Goal: Task Accomplishment & Management: Use online tool/utility

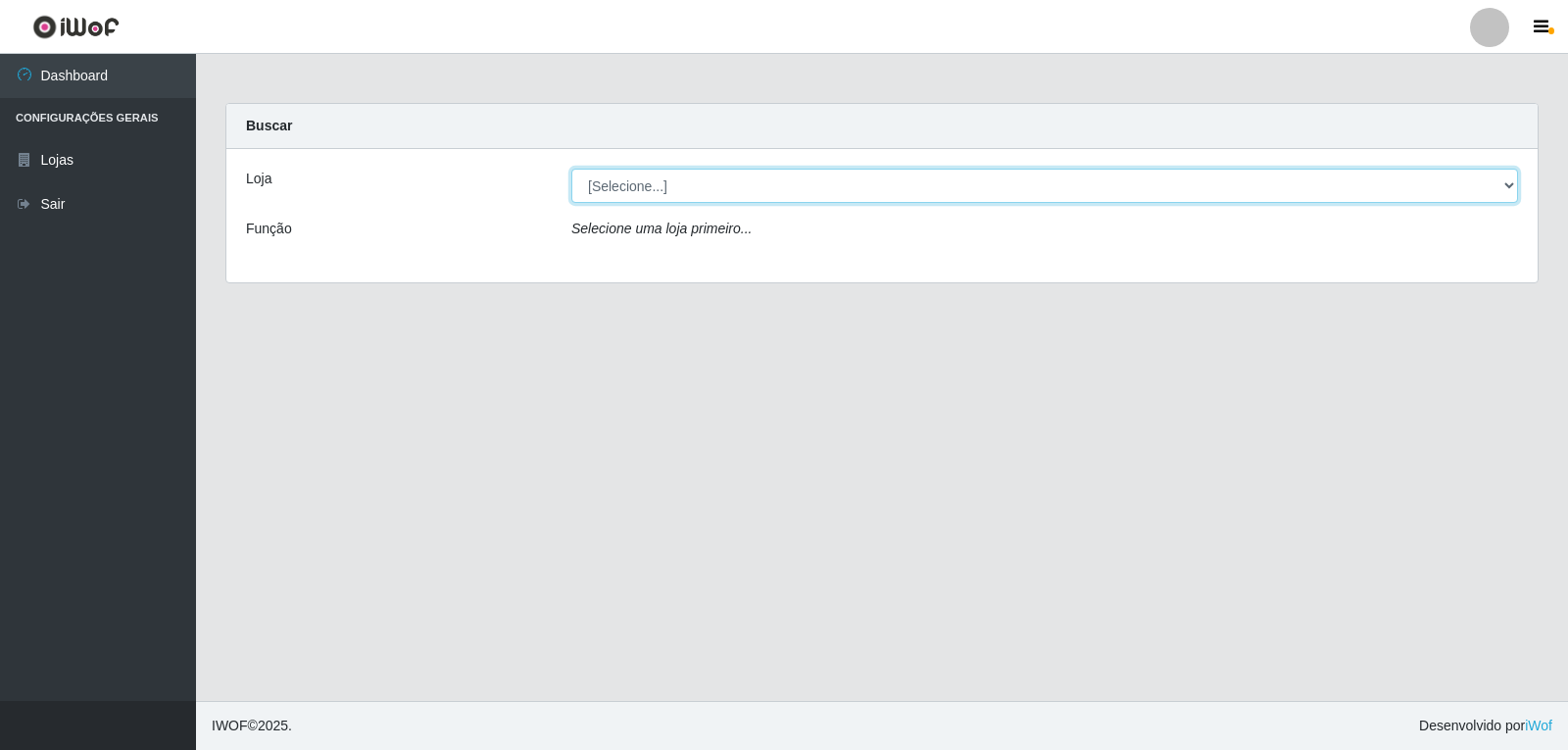
click at [595, 184] on select "[Selecione...] [PERSON_NAME]" at bounding box center [1045, 186] width 947 height 34
select select "523"
click at [571, 169] on select "[Selecione...] [PERSON_NAME]" at bounding box center [1045, 186] width 947 height 34
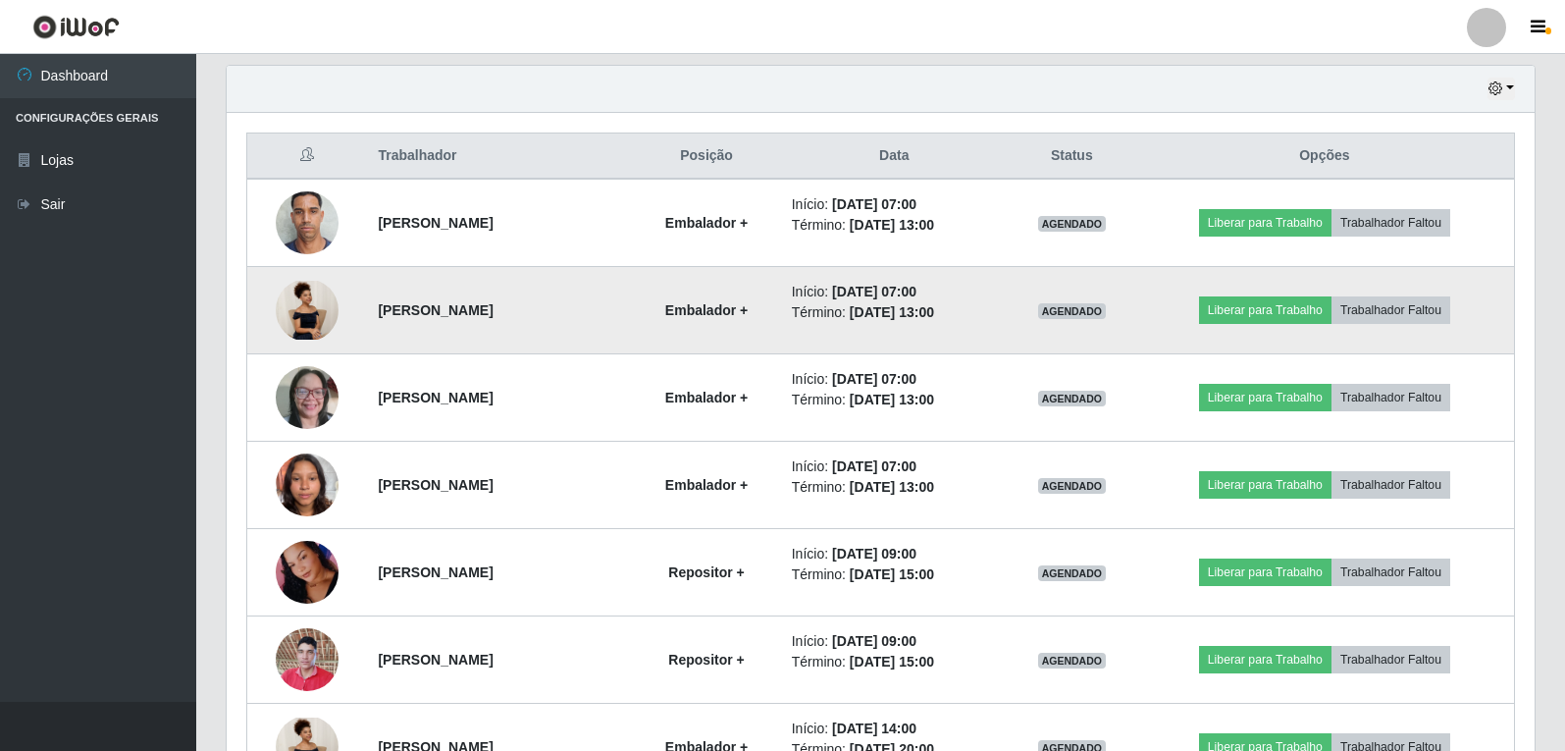
scroll to position [673, 0]
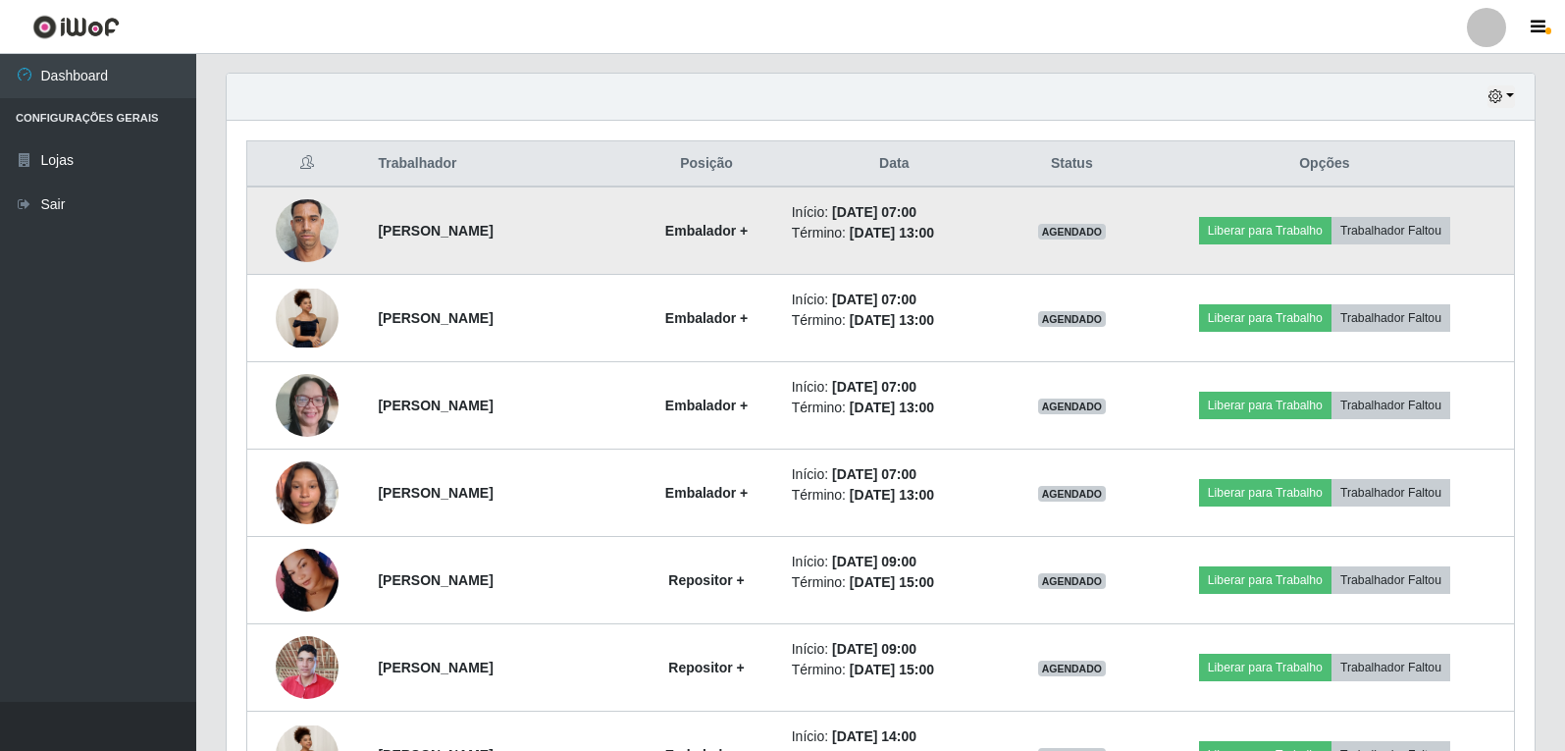
click at [310, 237] on img at bounding box center [307, 229] width 63 height 83
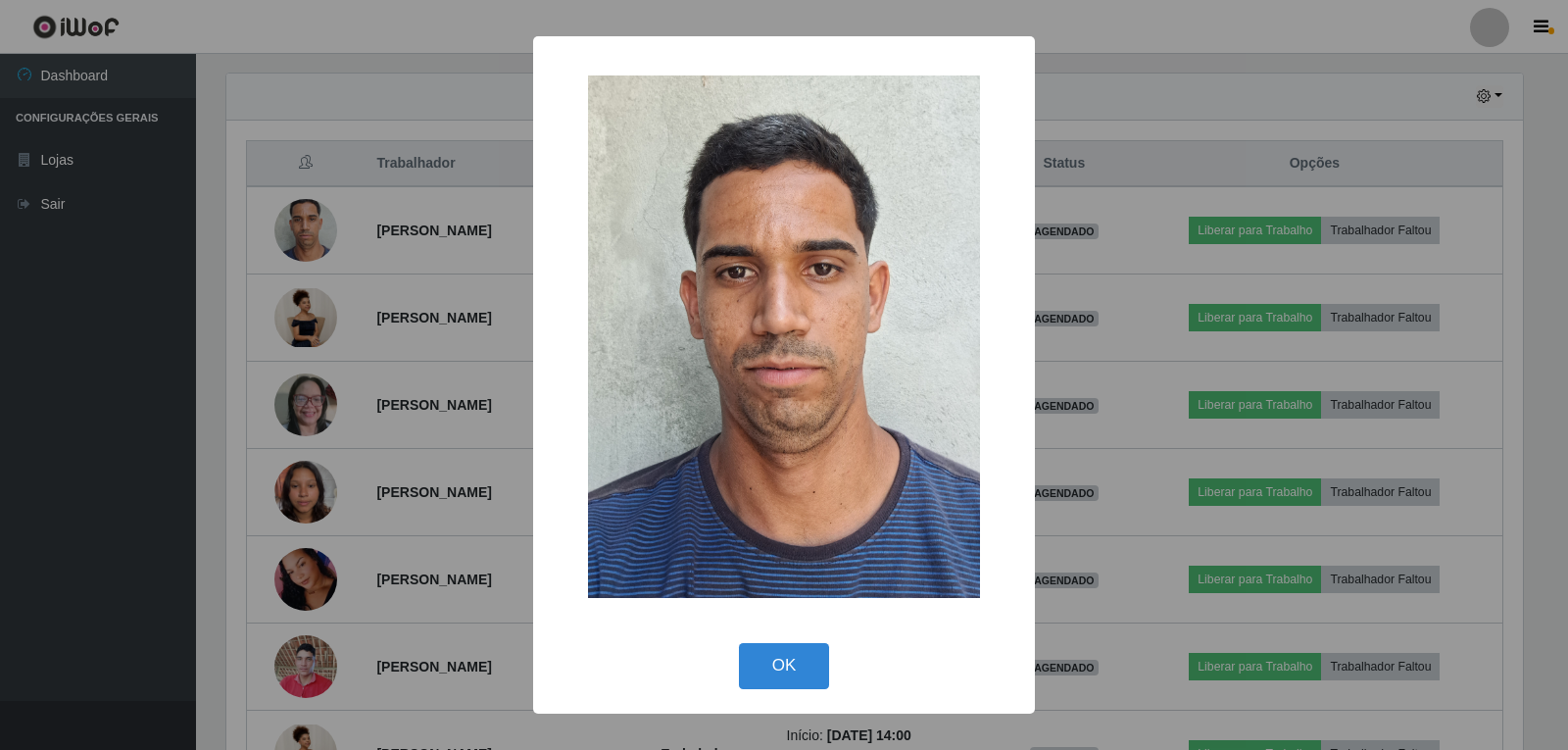
drag, startPoint x: 807, startPoint y: 662, endPoint x: 790, endPoint y: 662, distance: 17.0
click at [804, 662] on button "OK" at bounding box center [784, 666] width 91 height 46
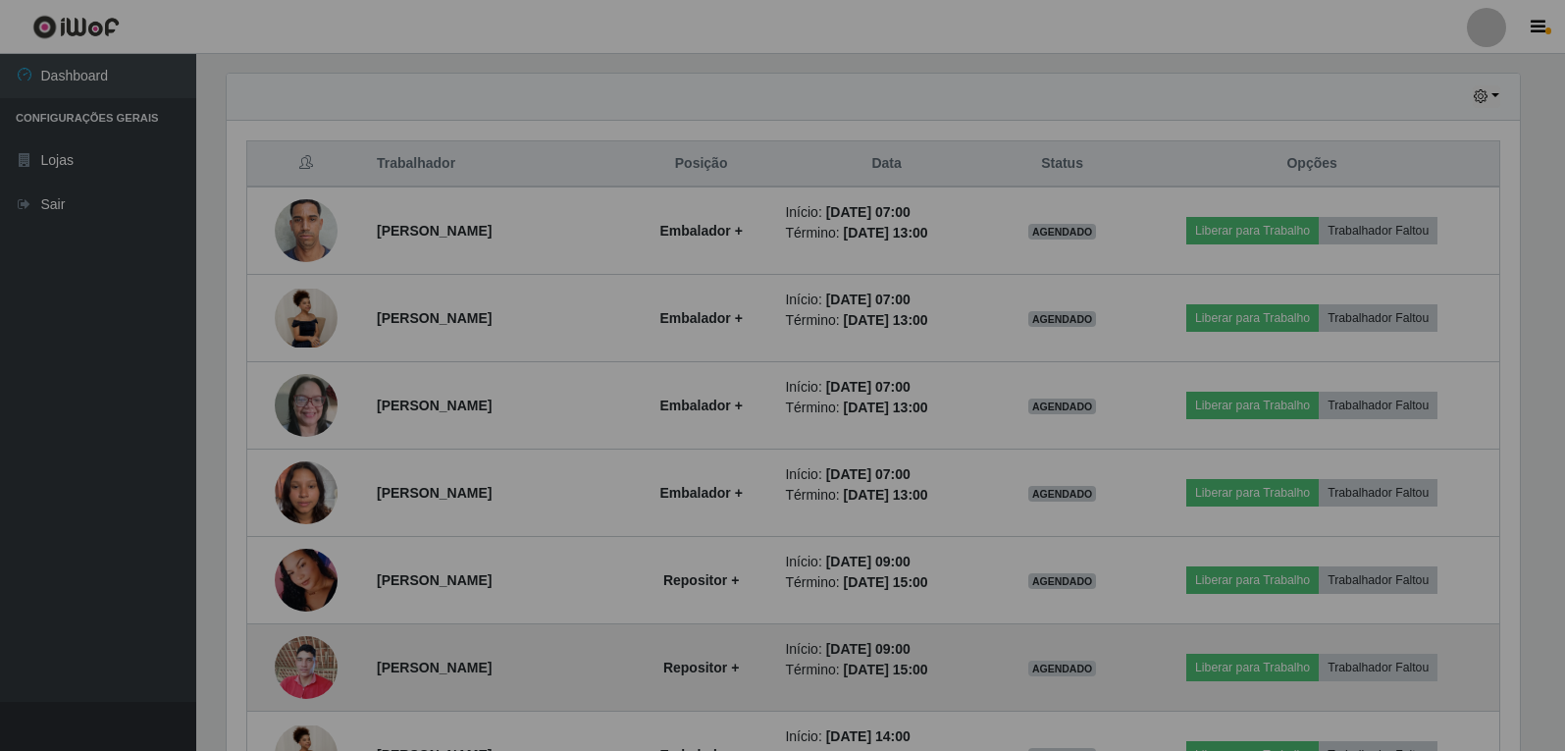
scroll to position [407, 1308]
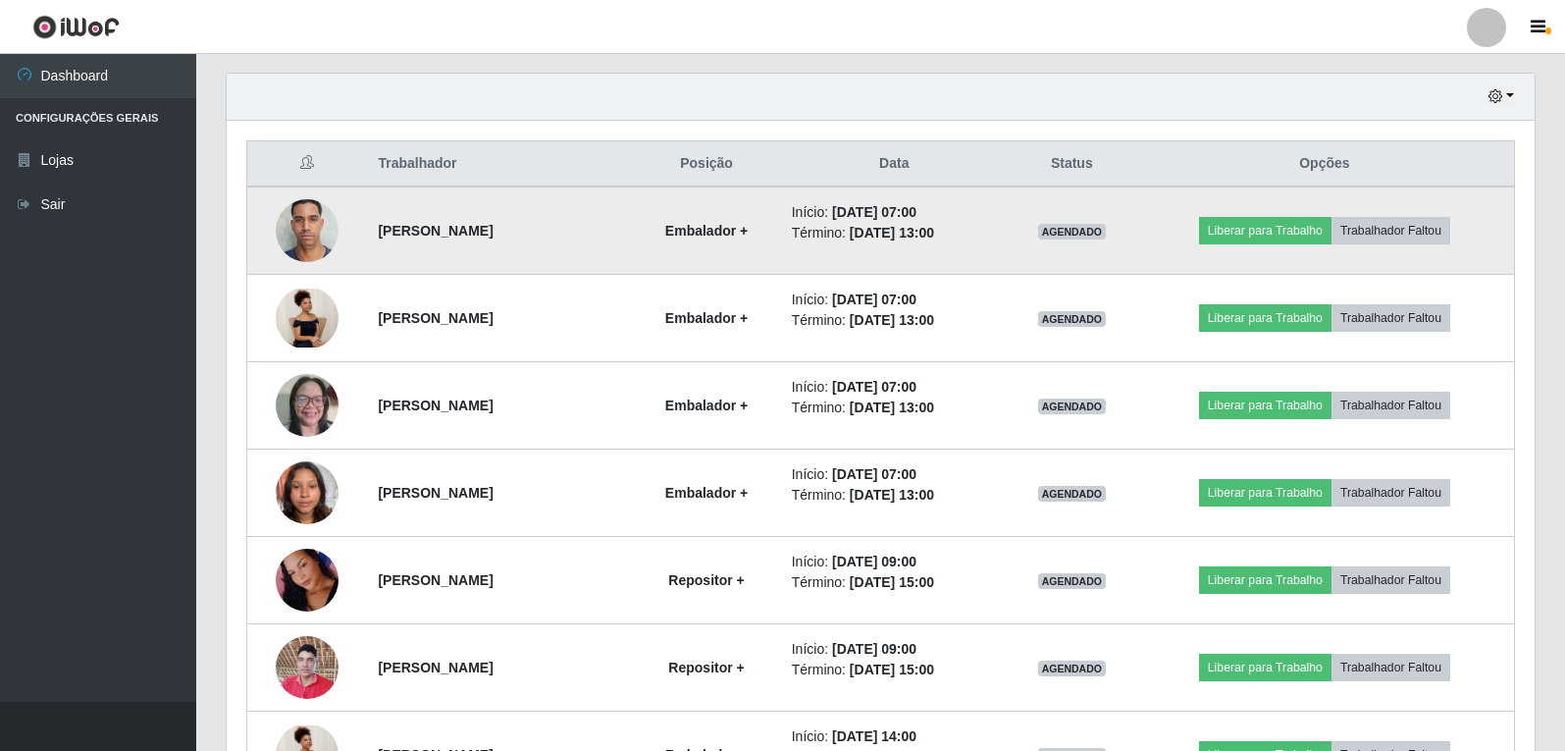
click at [286, 241] on img at bounding box center [307, 229] width 63 height 83
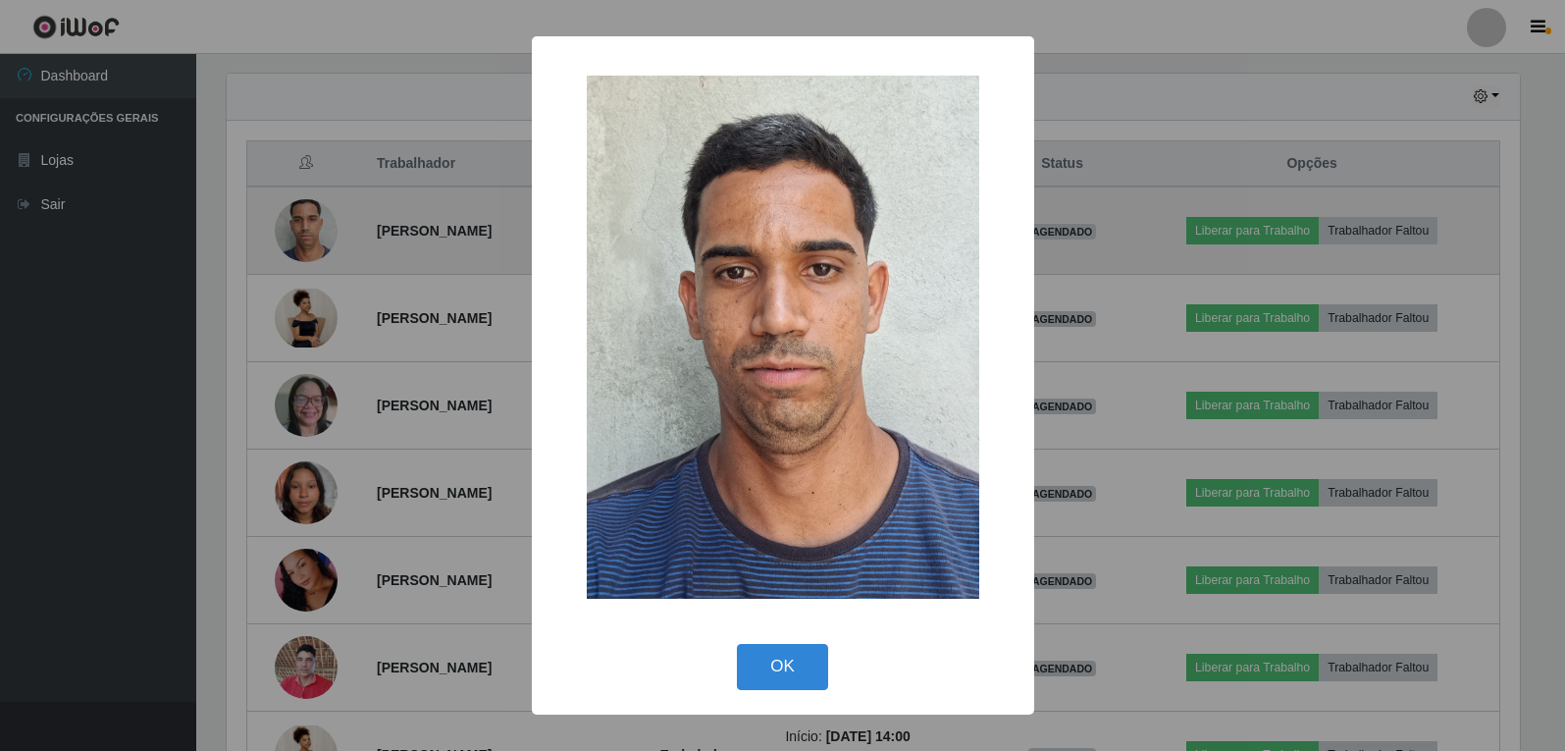
scroll to position [407, 1298]
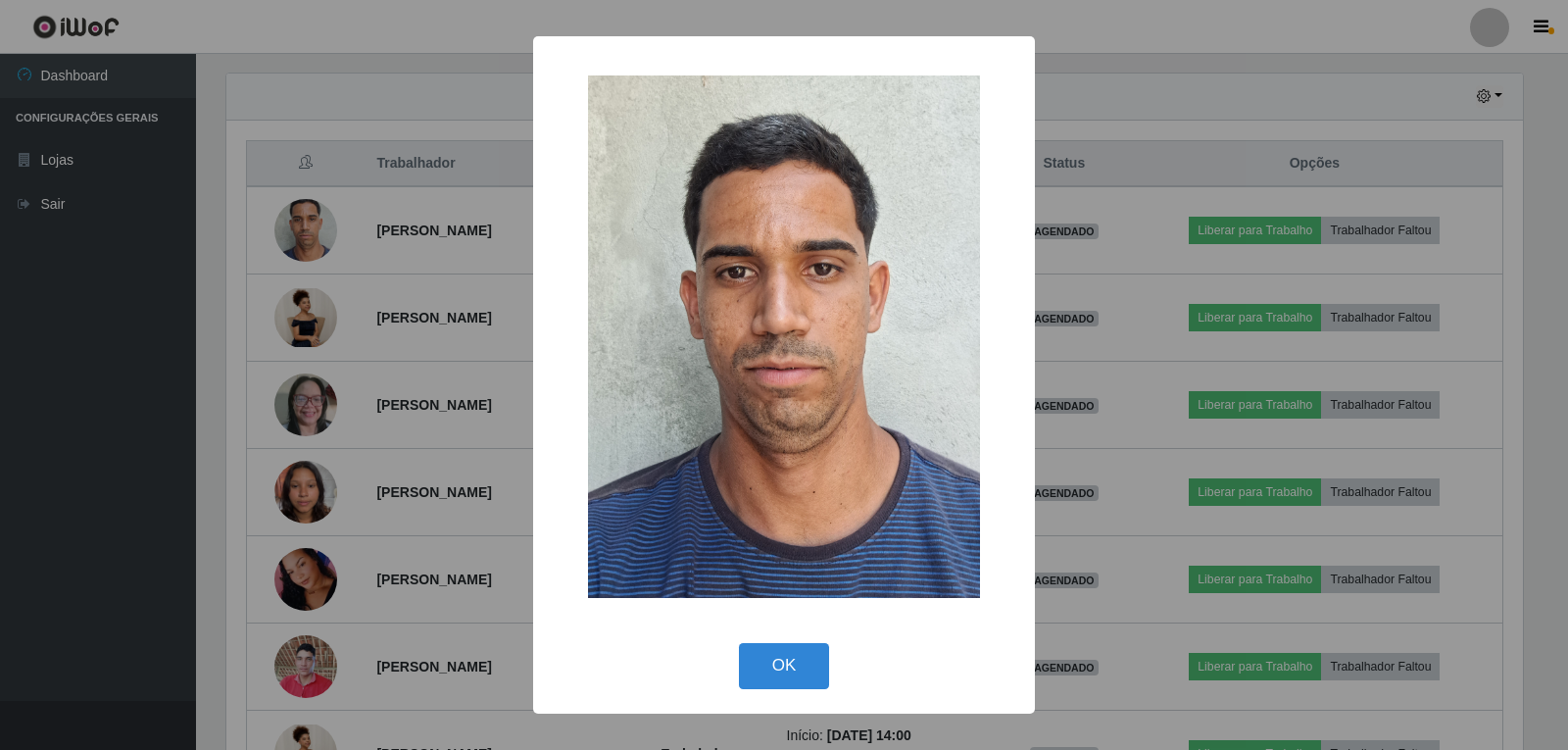
click at [392, 88] on div "× OK Cancel" at bounding box center [784, 375] width 1568 height 750
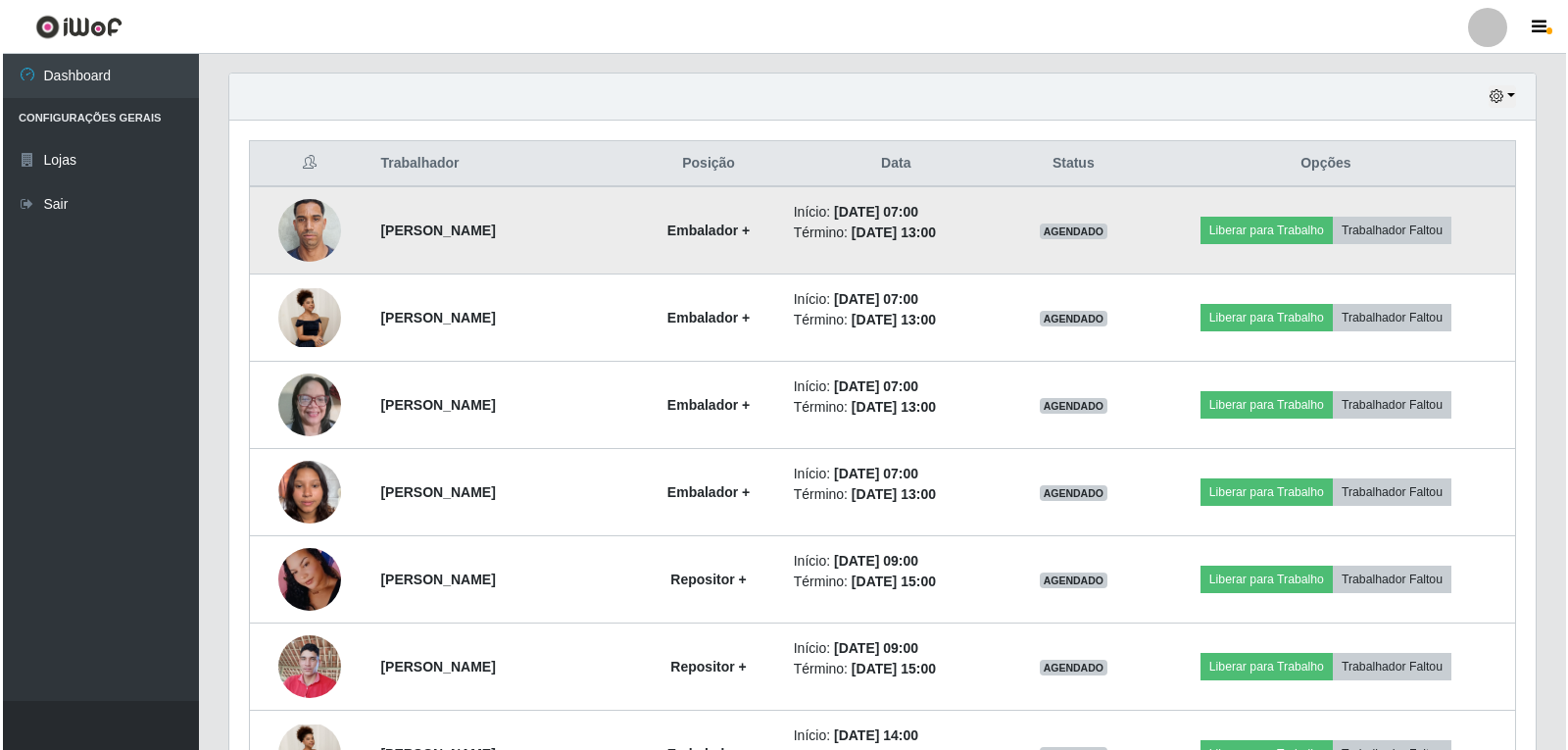
scroll to position [406, 1306]
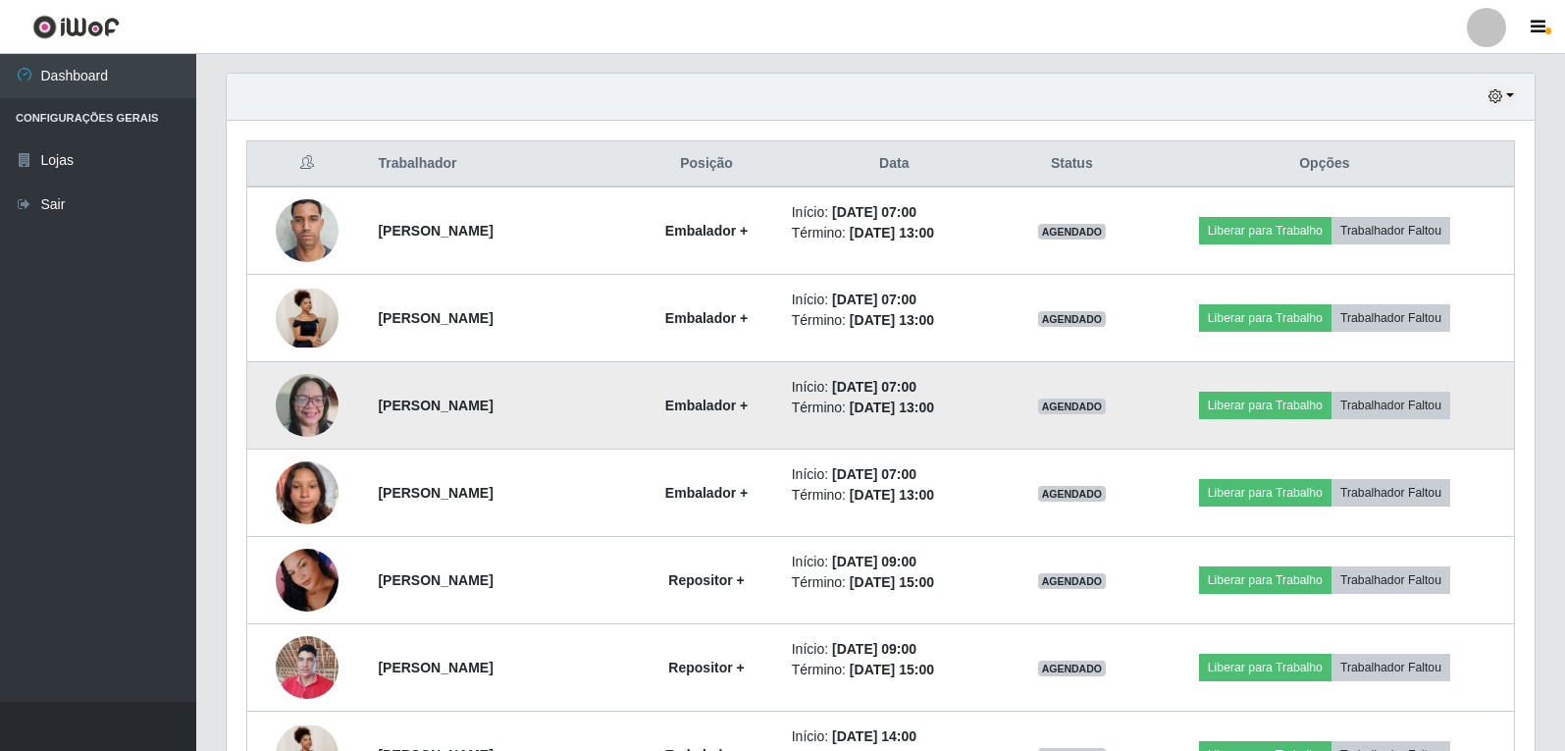
click at [310, 390] on img at bounding box center [307, 404] width 63 height 83
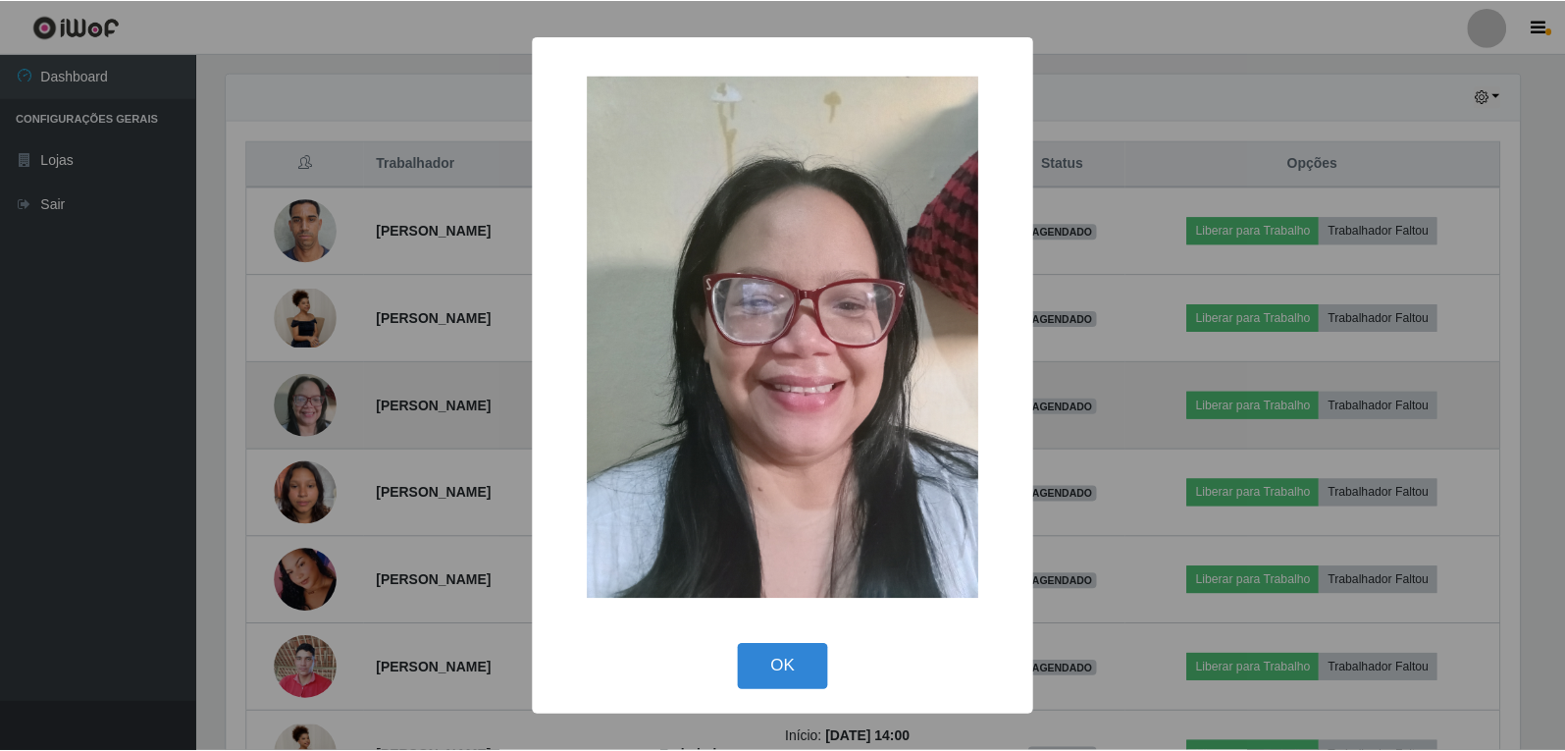
scroll to position [407, 1298]
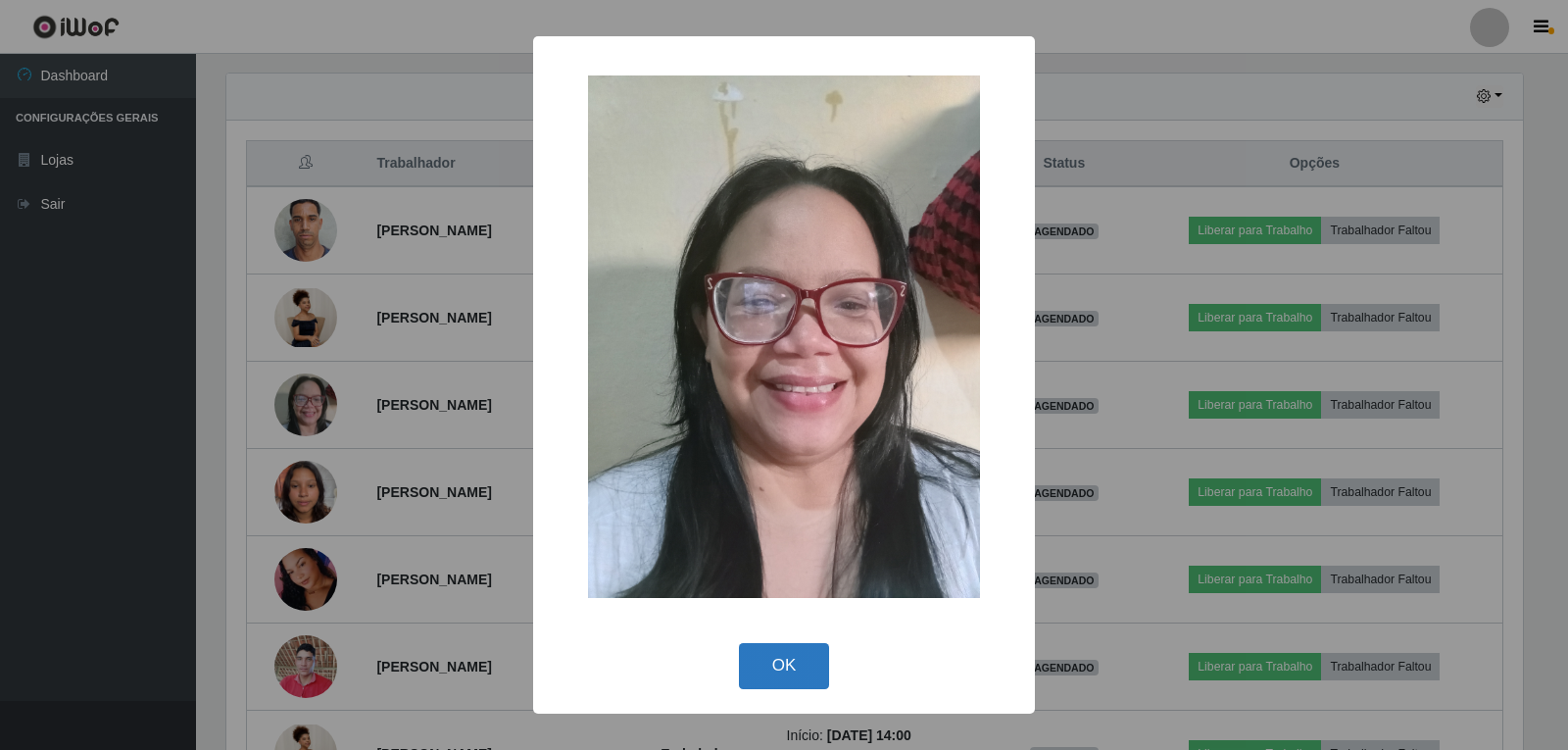
click at [773, 681] on button "OK" at bounding box center [784, 666] width 91 height 46
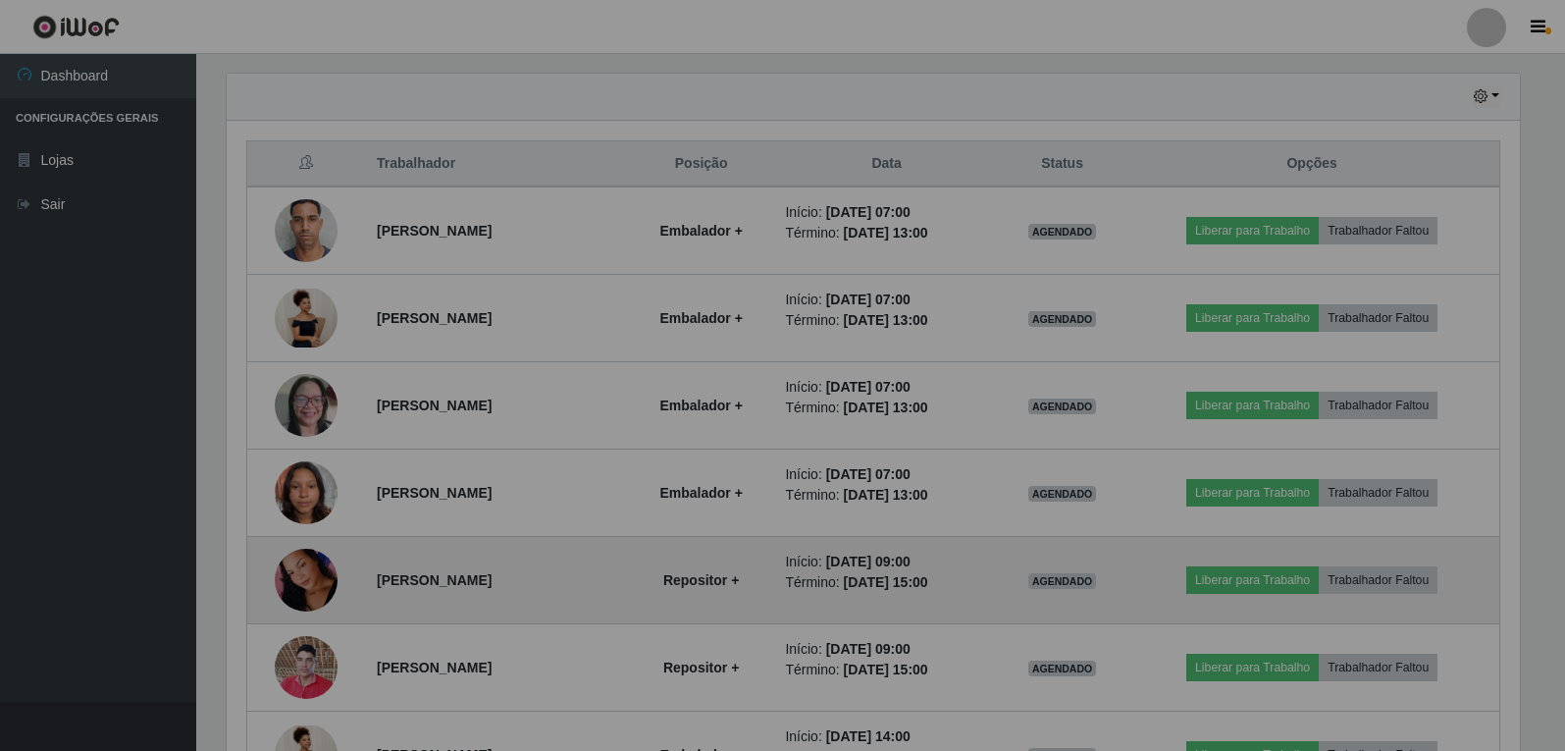
scroll to position [407, 1308]
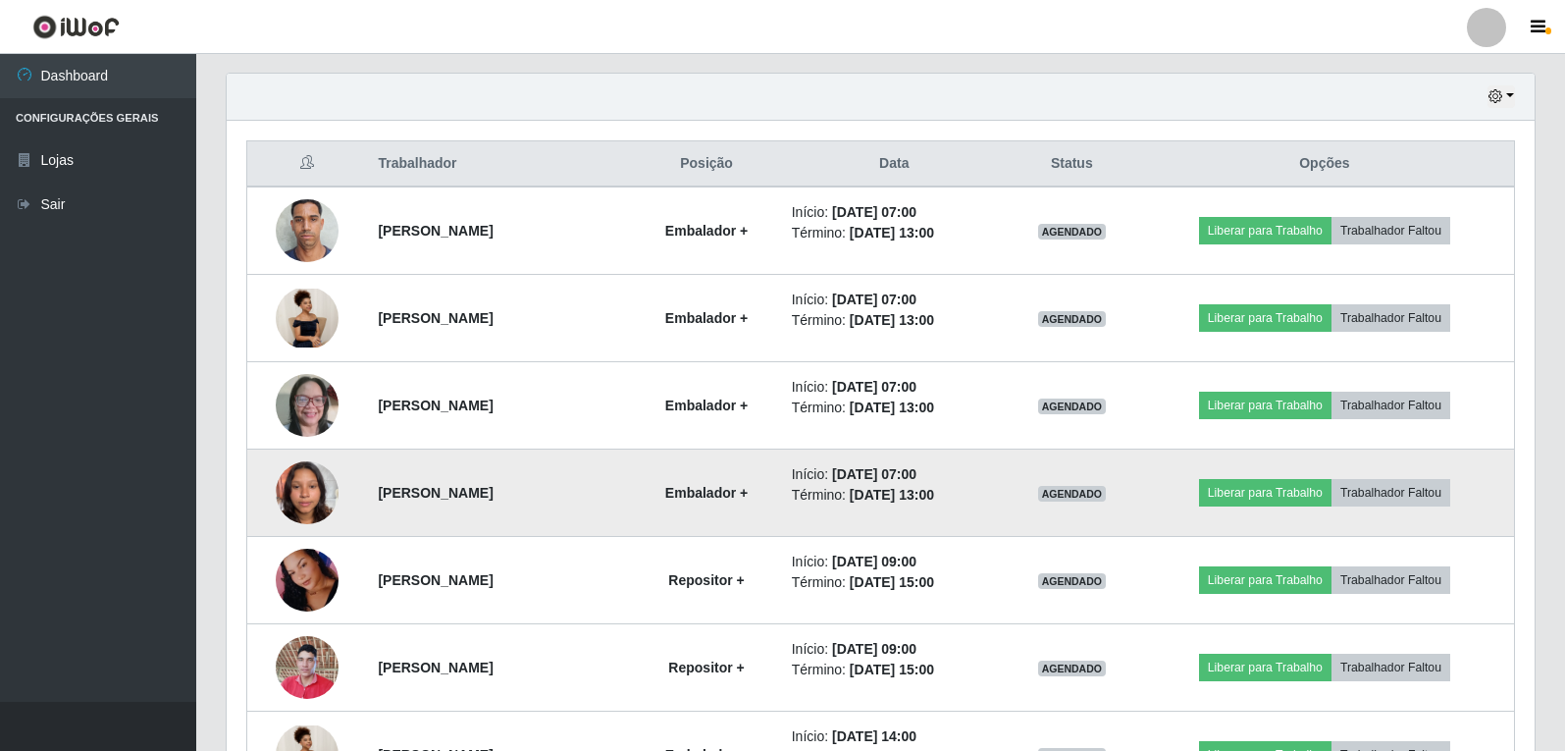
click at [302, 495] on img at bounding box center [307, 491] width 63 height 83
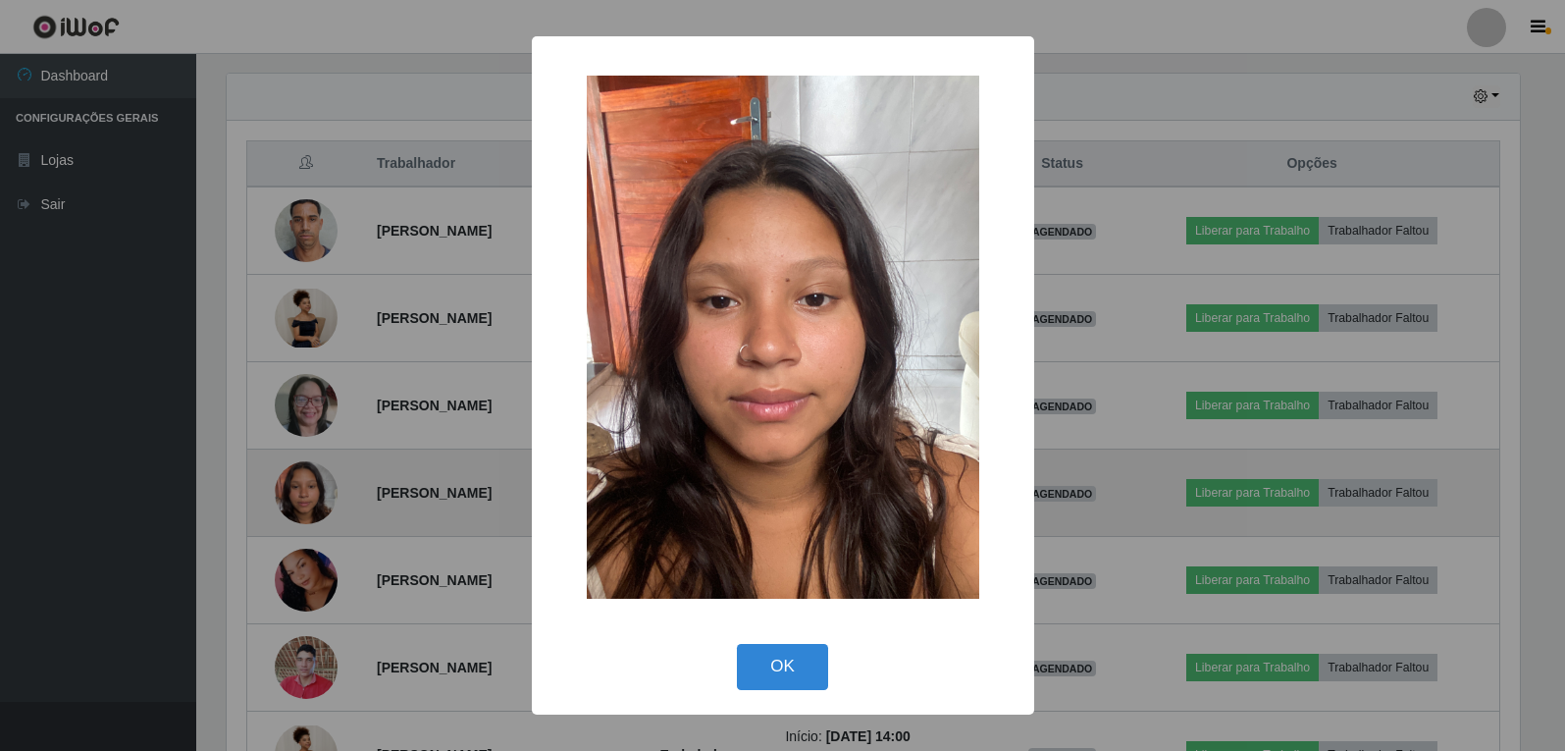
scroll to position [407, 1298]
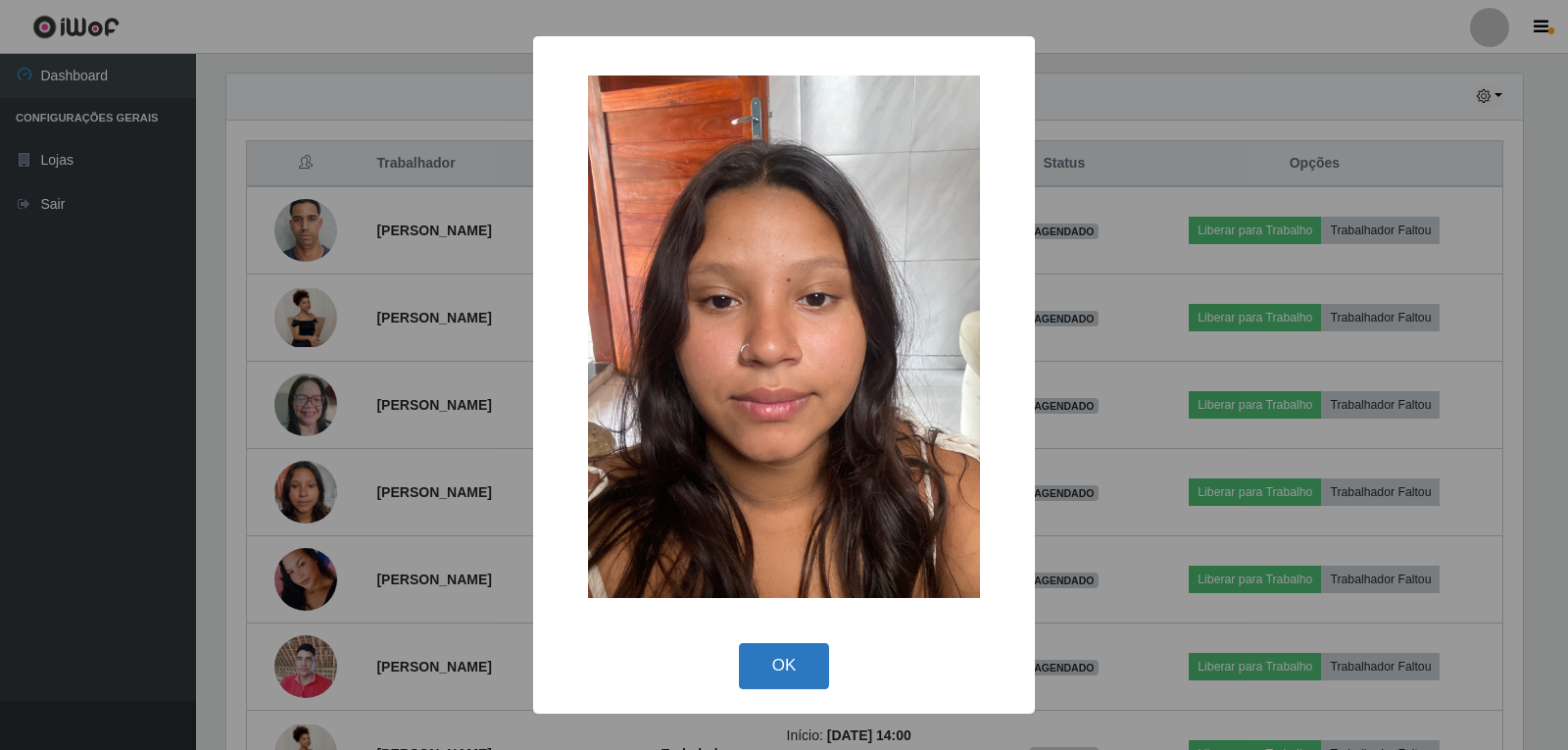
click at [811, 675] on button "OK" at bounding box center [784, 666] width 91 height 46
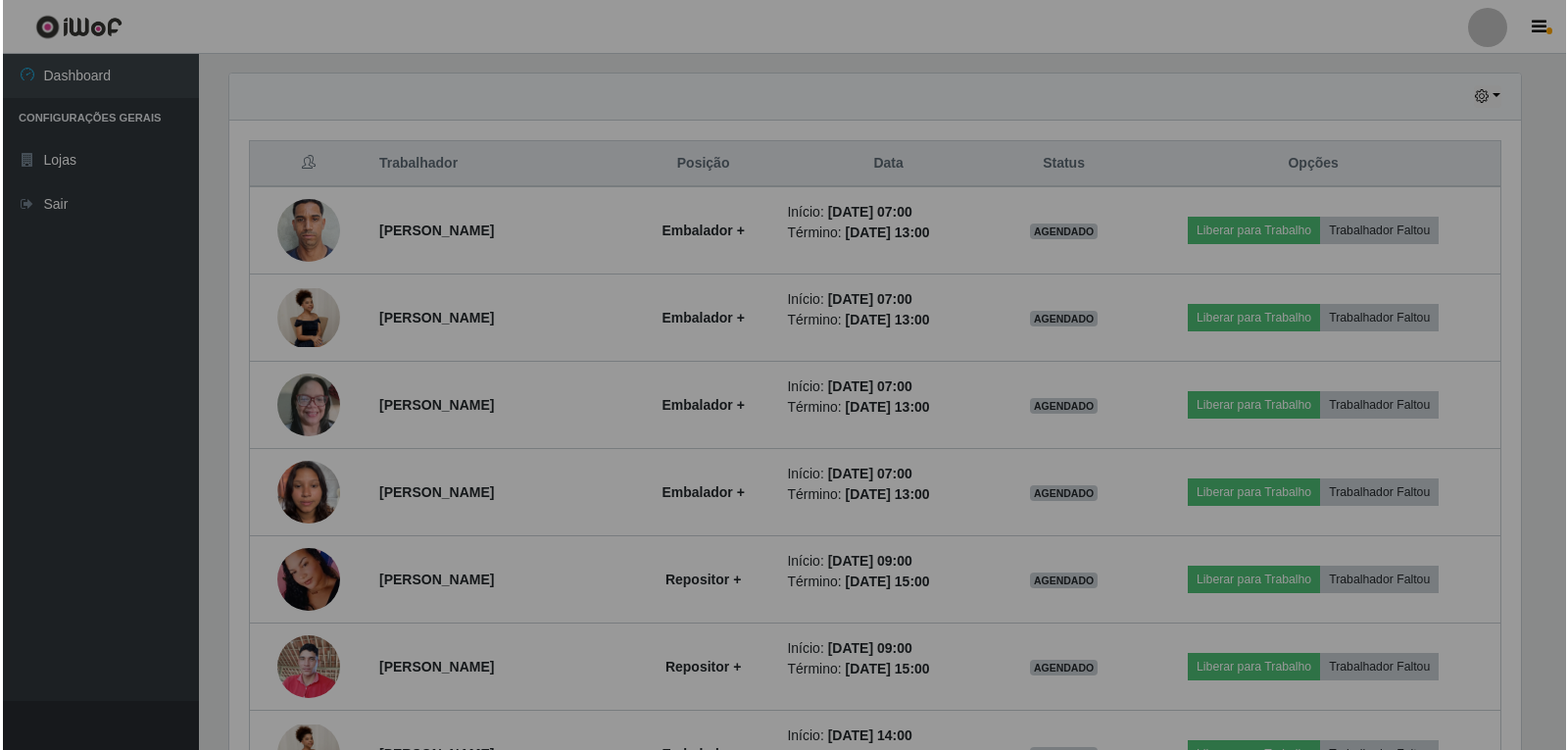
scroll to position [406, 1306]
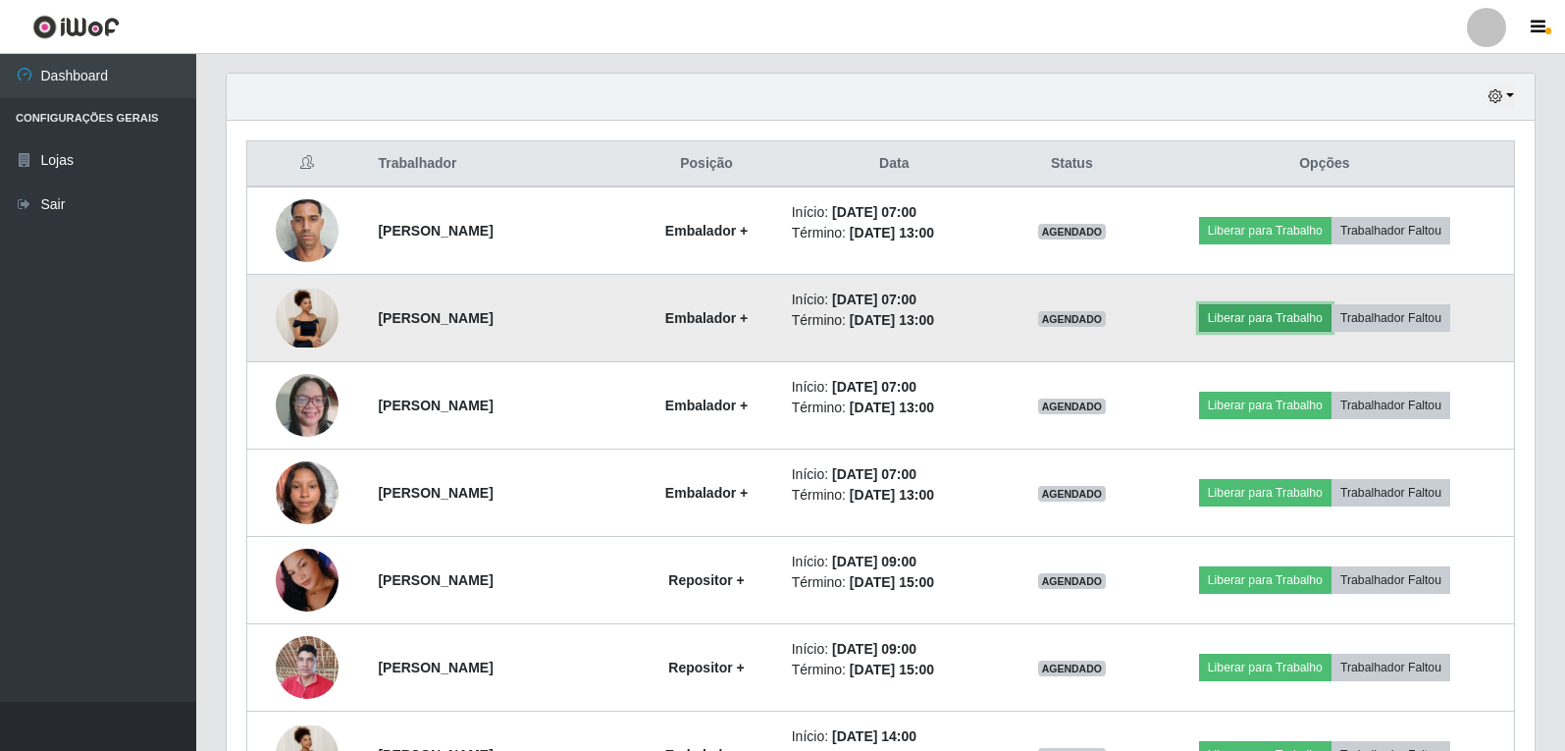
click at [1244, 313] on button "Liberar para Trabalho" at bounding box center [1265, 317] width 132 height 27
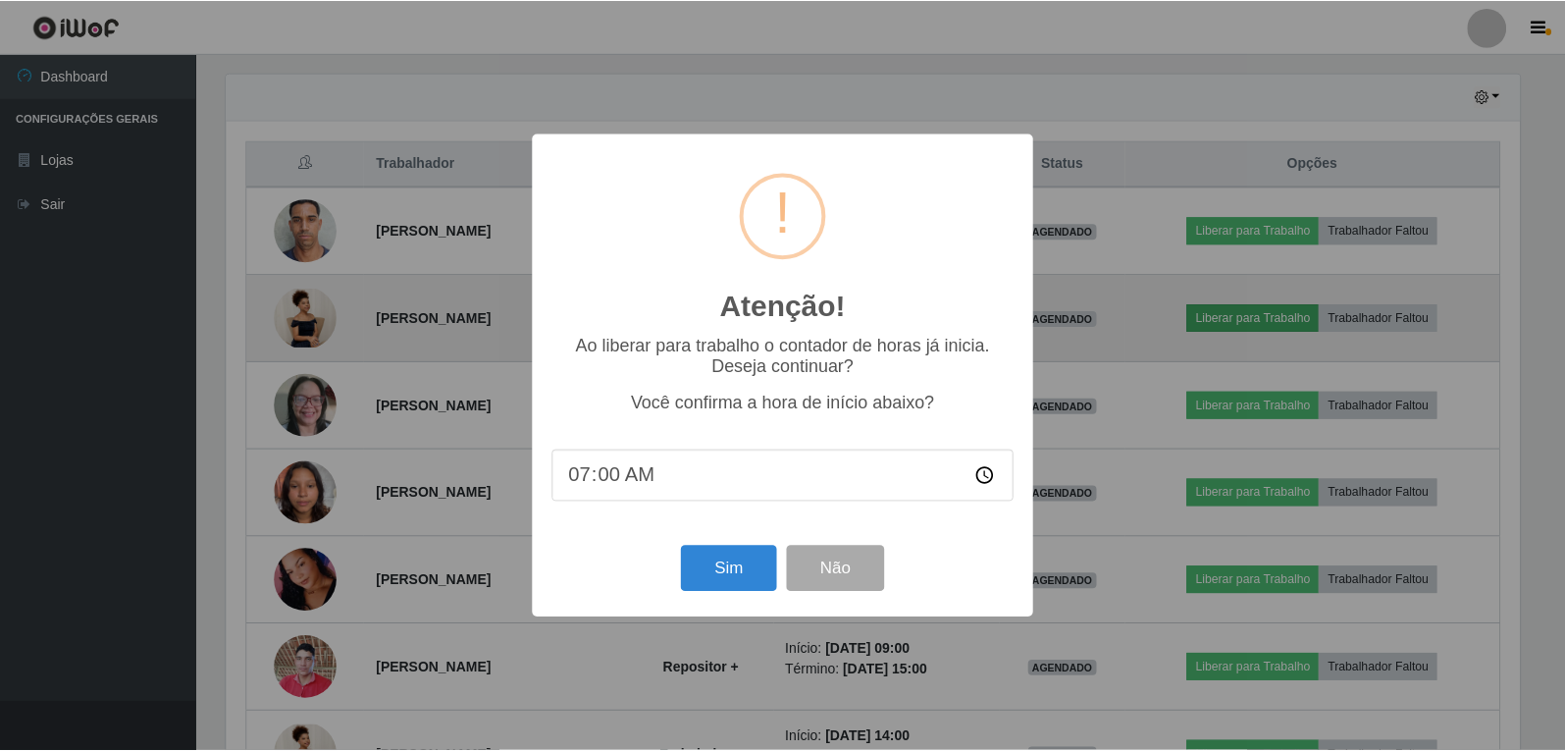
scroll to position [407, 1298]
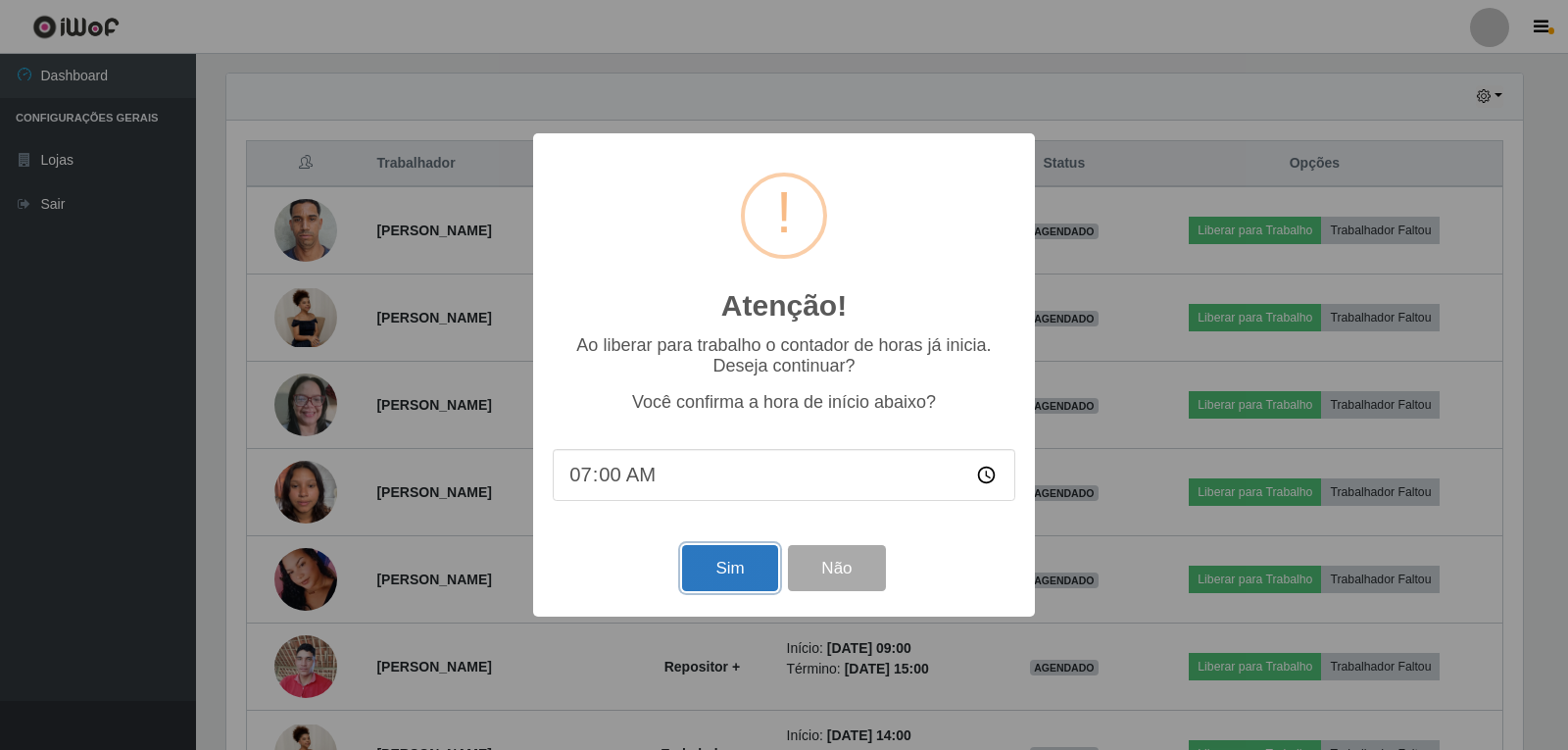
click at [716, 586] on button "Sim" at bounding box center [729, 568] width 95 height 46
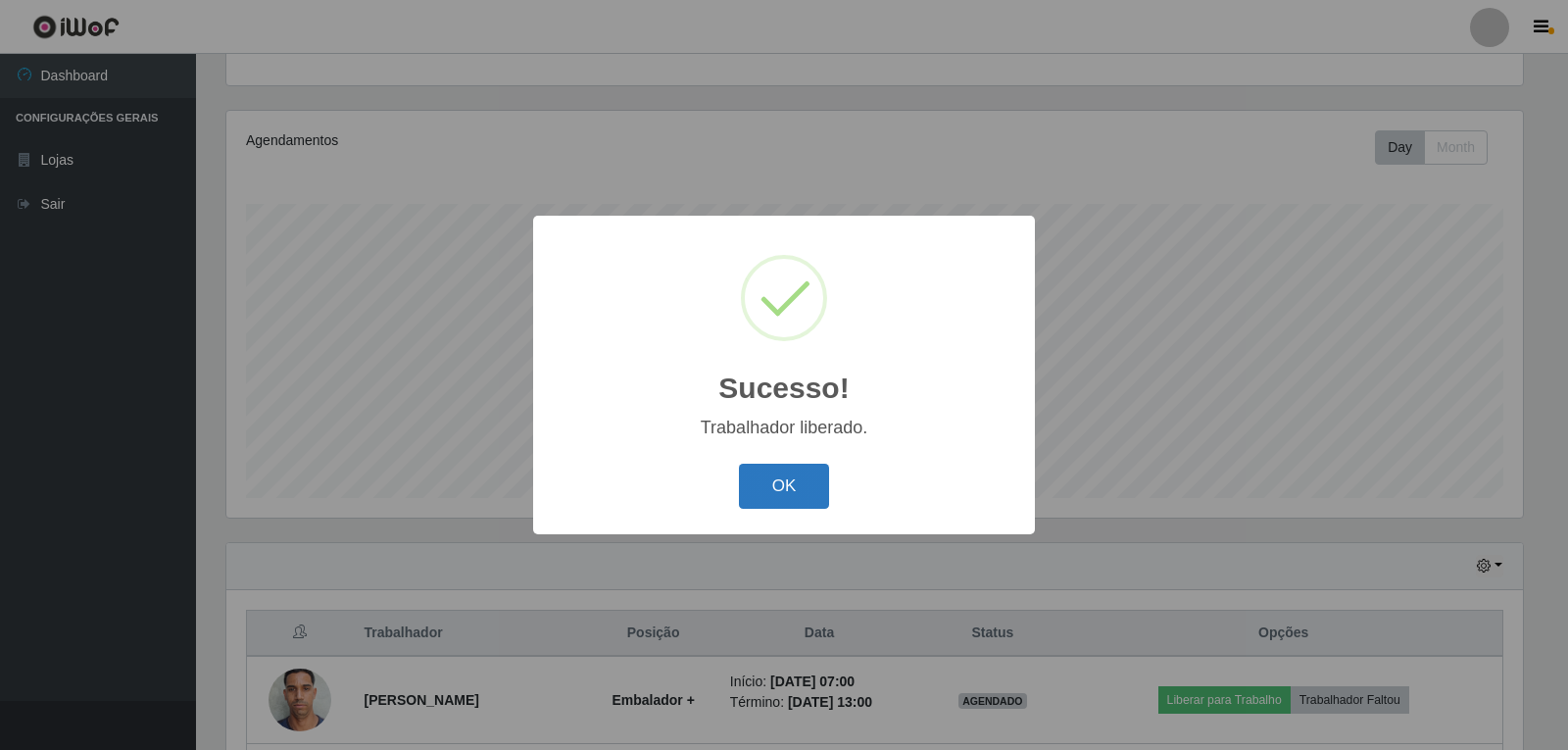
click at [774, 472] on button "OK" at bounding box center [784, 486] width 91 height 46
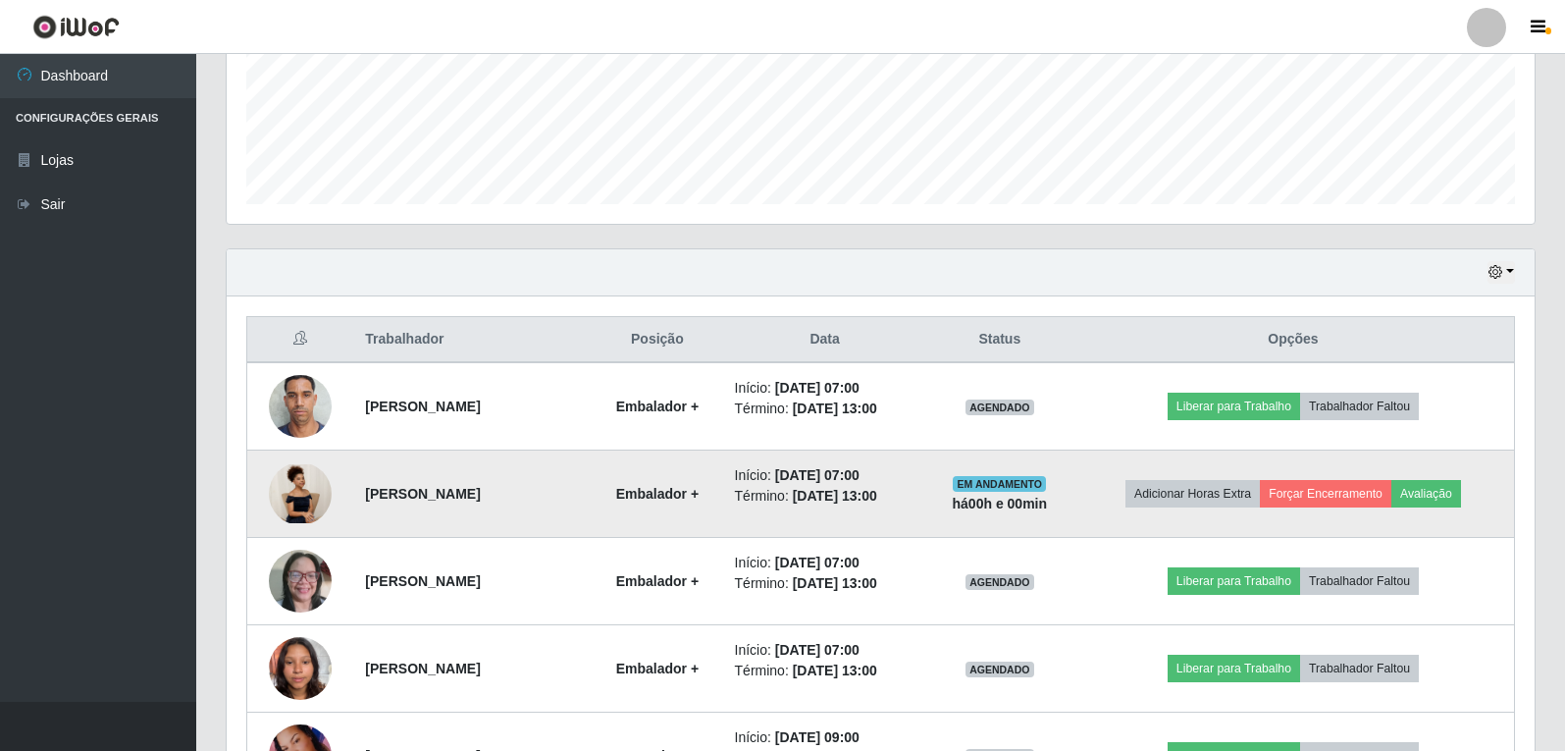
scroll to position [596, 0]
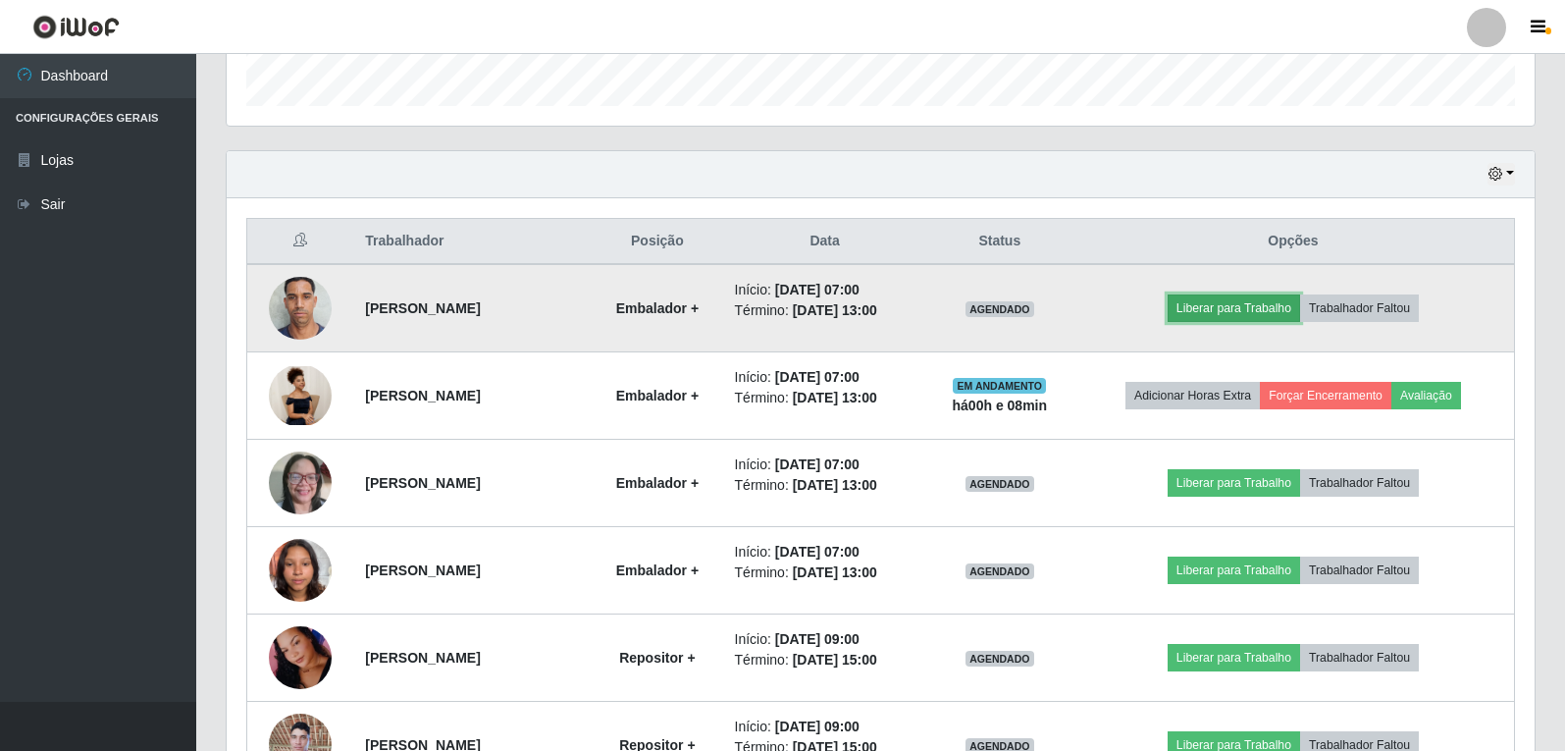
click at [1223, 299] on button "Liberar para Trabalho" at bounding box center [1234, 307] width 132 height 27
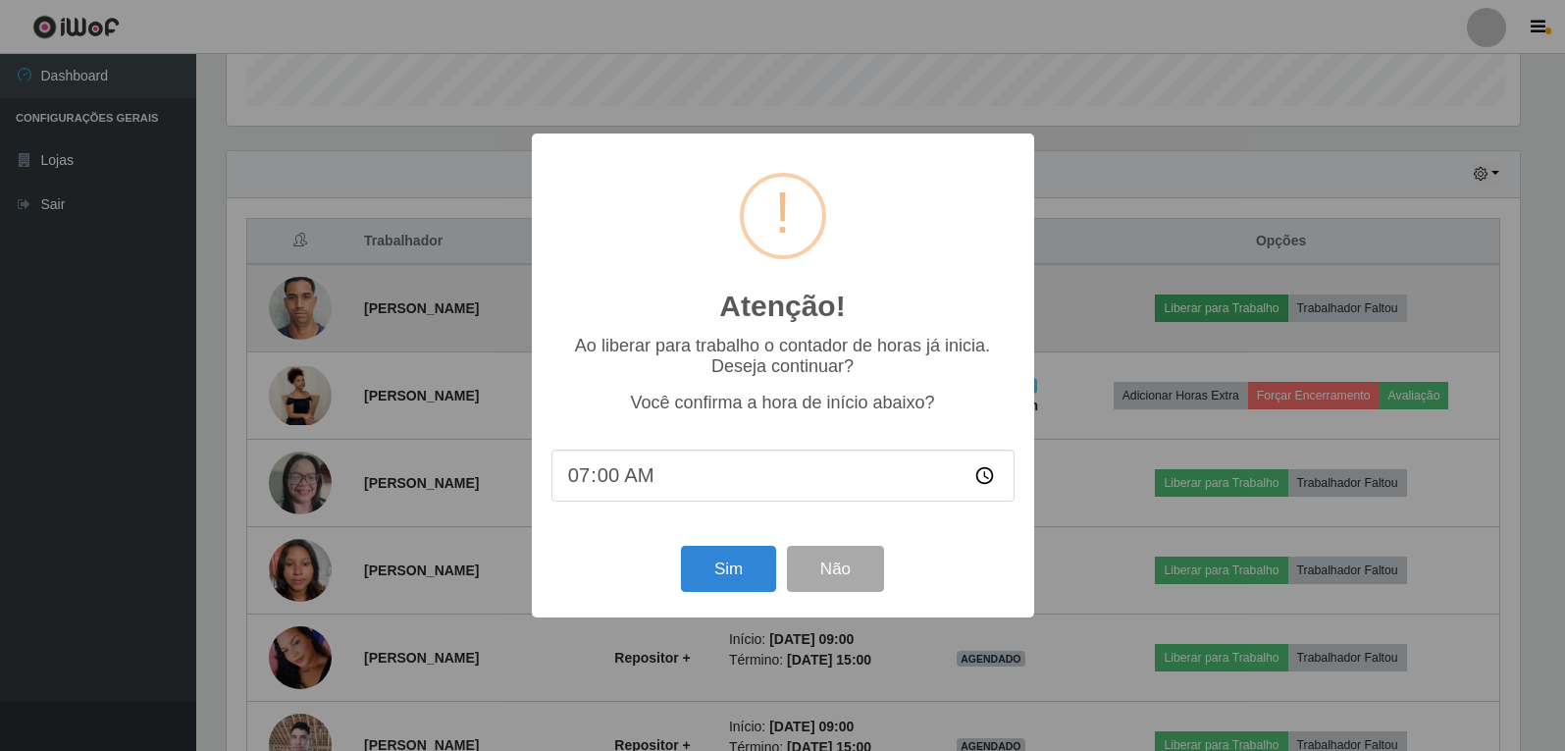
scroll to position [407, 1298]
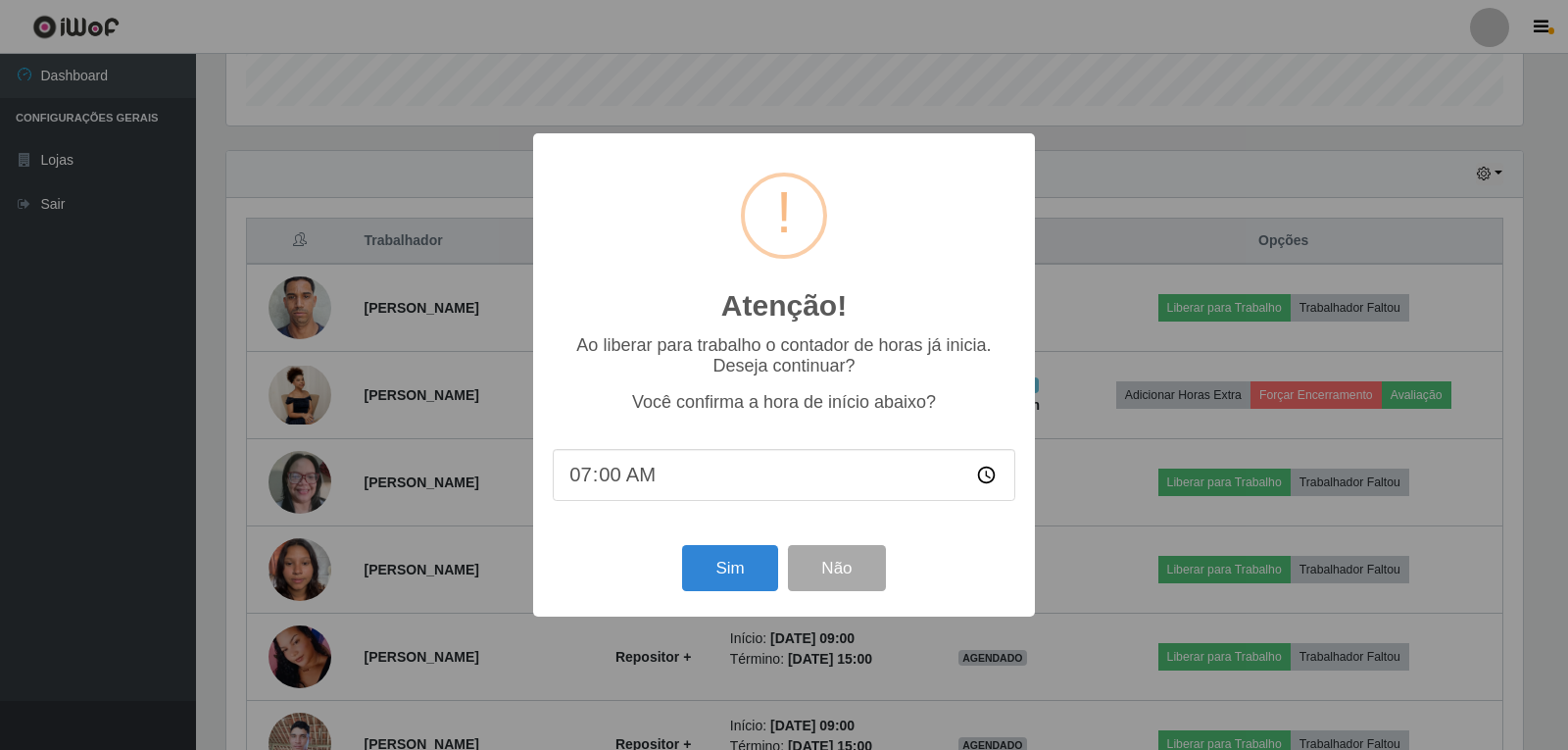
click at [769, 490] on input "07:00" at bounding box center [783, 474] width 462 height 52
click at [711, 476] on input "07:00" at bounding box center [783, 474] width 462 height 52
click at [625, 488] on input "07:00" at bounding box center [783, 474] width 462 height 52
click at [593, 471] on input "07:00" at bounding box center [783, 474] width 462 height 52
click at [613, 486] on input "07:00" at bounding box center [783, 474] width 462 height 52
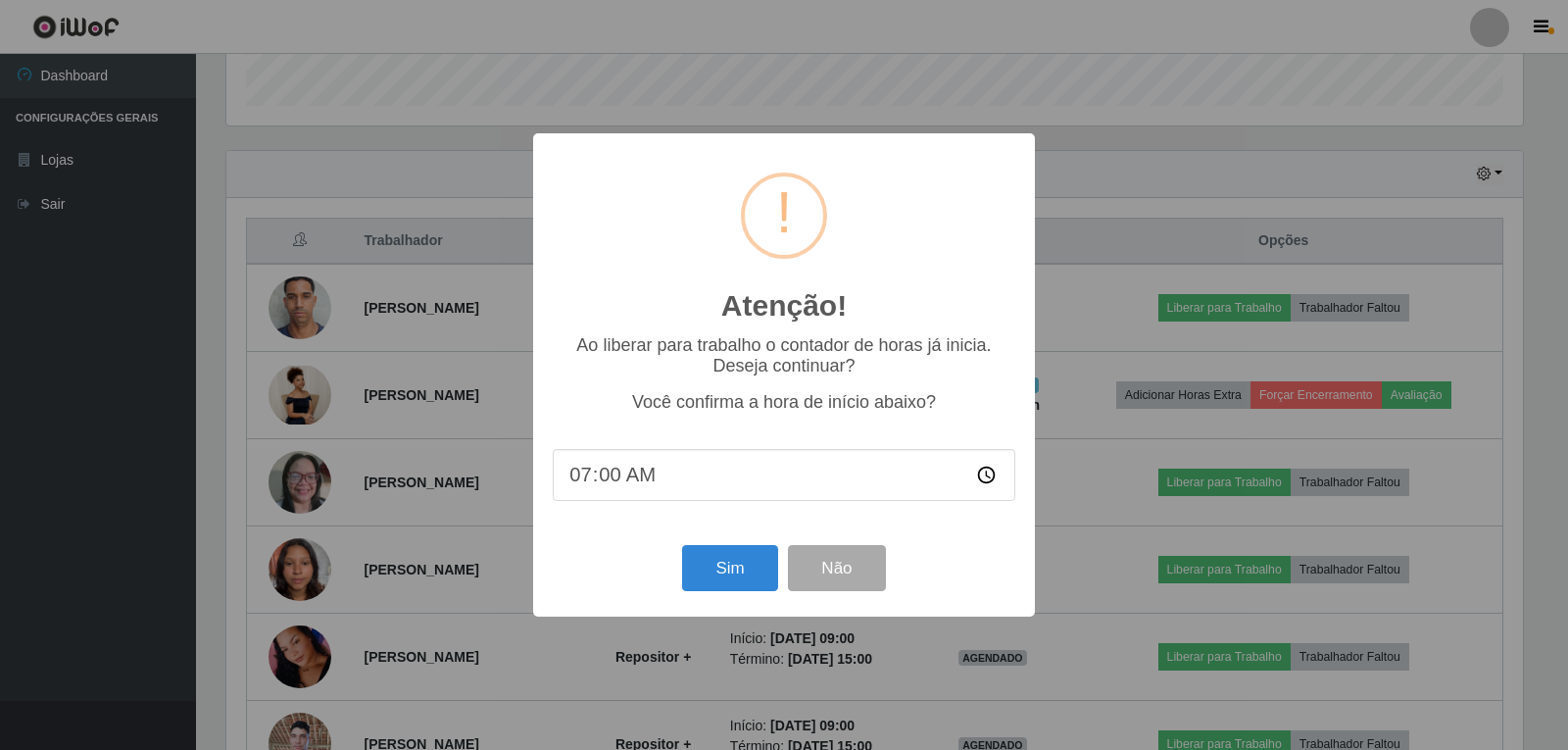
type input "07:08"
click at [762, 568] on button "Sim" at bounding box center [729, 568] width 95 height 46
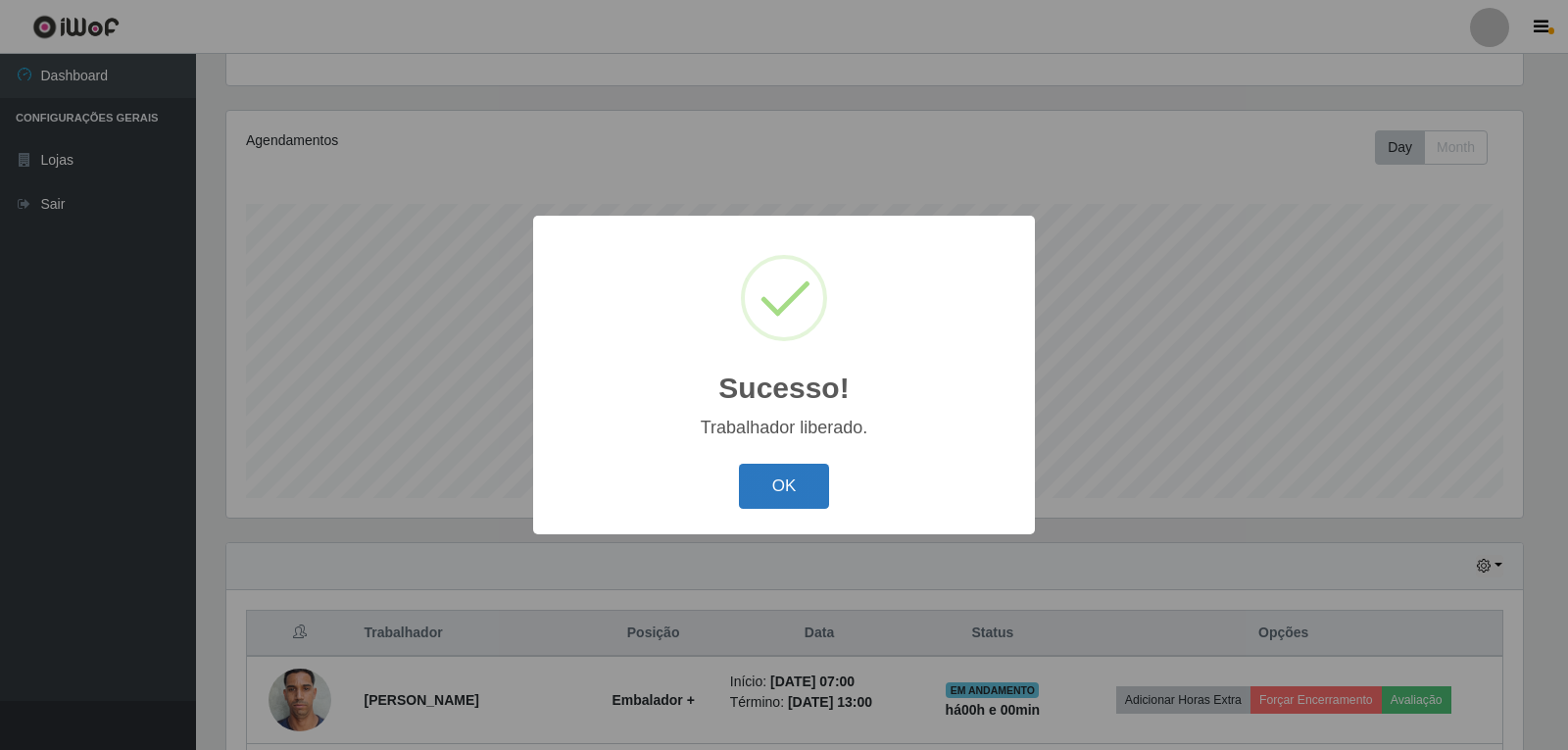
click at [798, 482] on button "OK" at bounding box center [784, 486] width 91 height 46
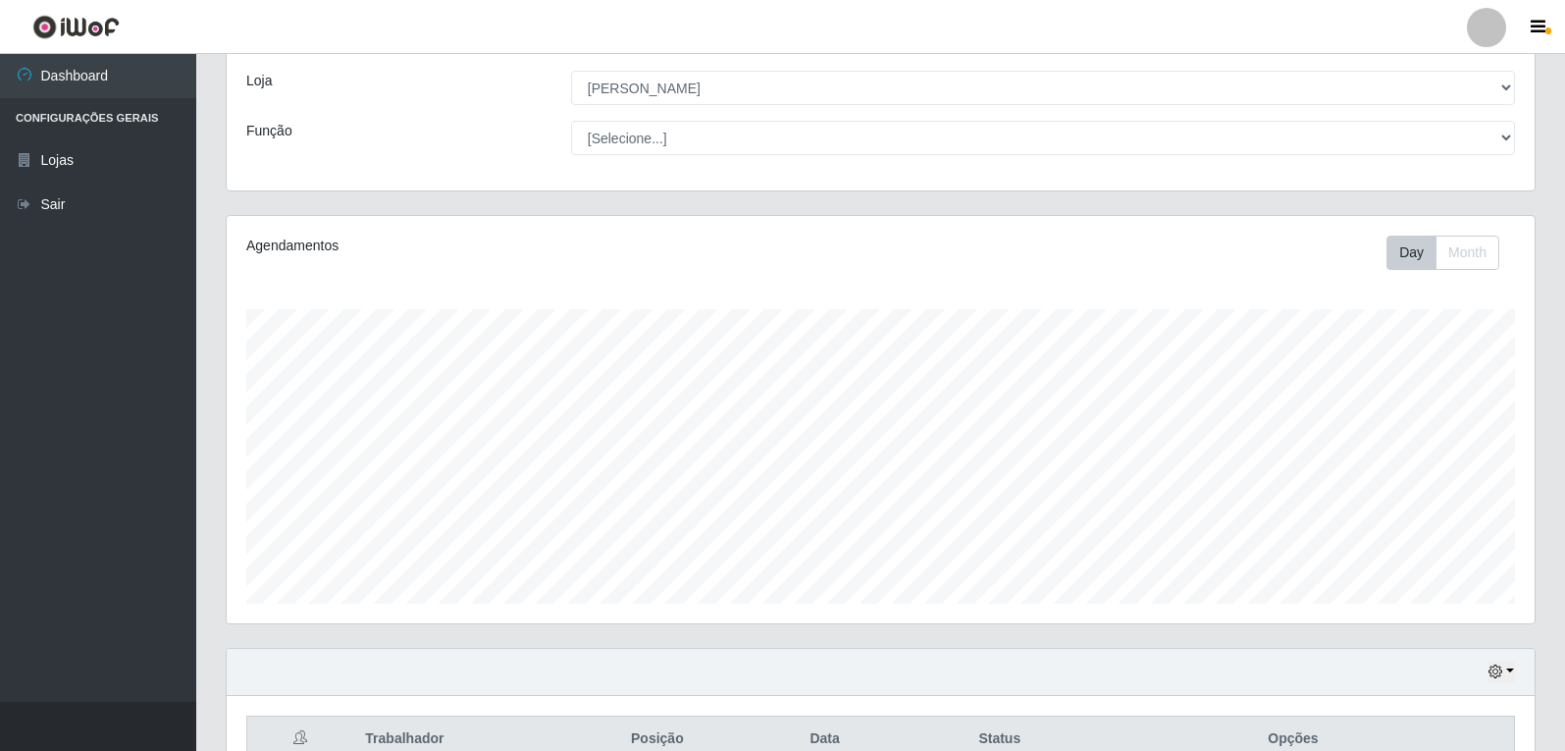
scroll to position [393, 0]
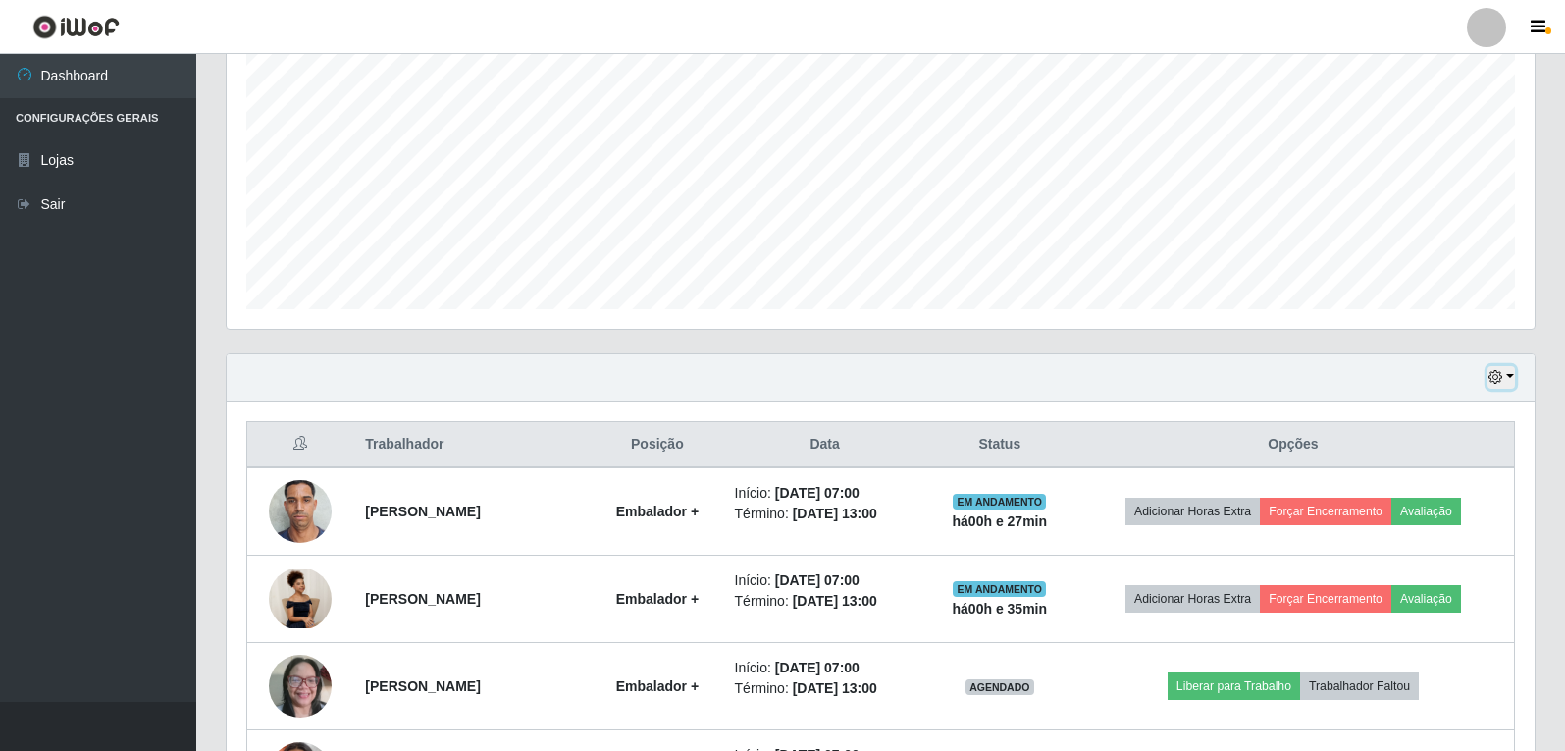
click at [1513, 381] on button "button" at bounding box center [1501, 377] width 27 height 23
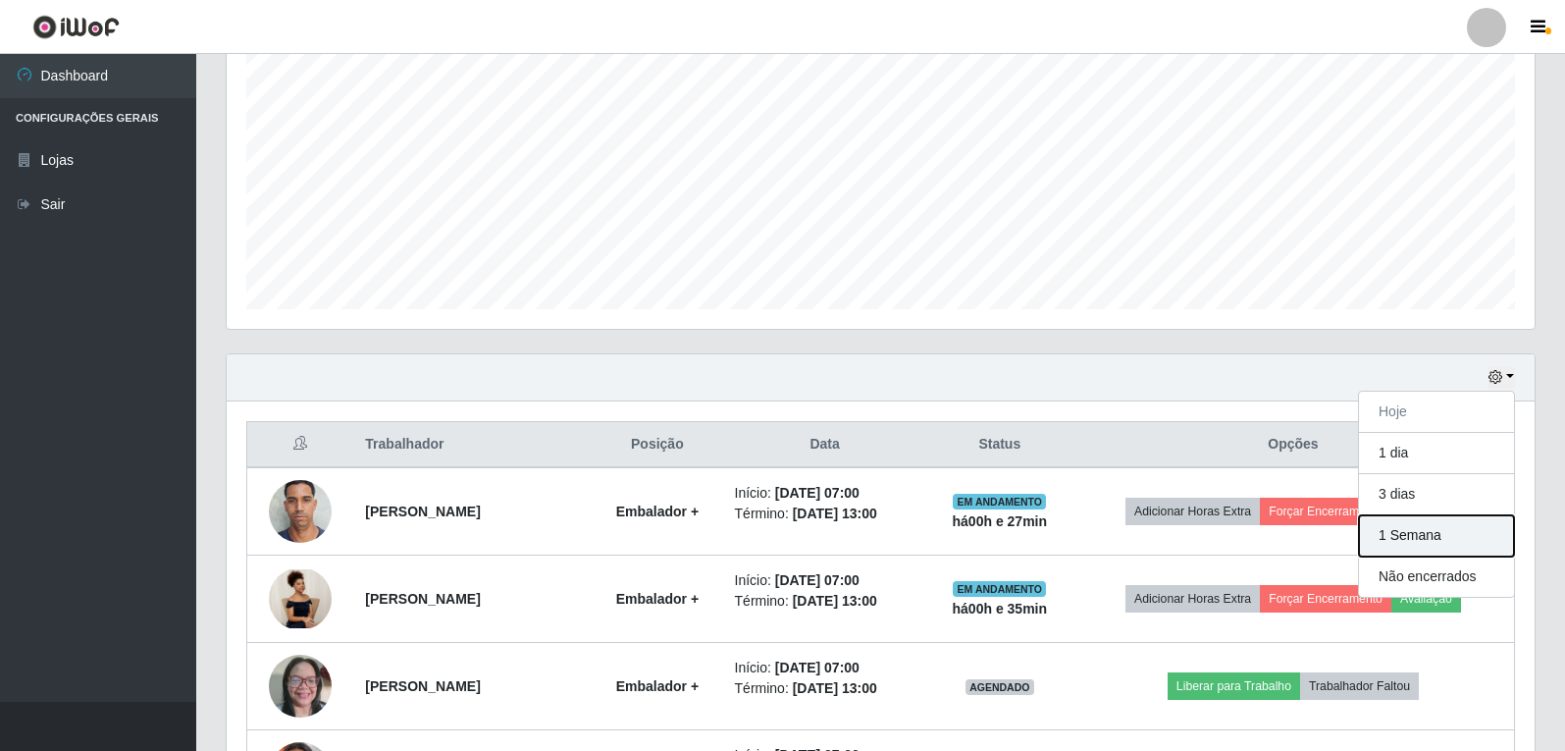
click at [1438, 546] on button "1 Semana" at bounding box center [1436, 535] width 155 height 41
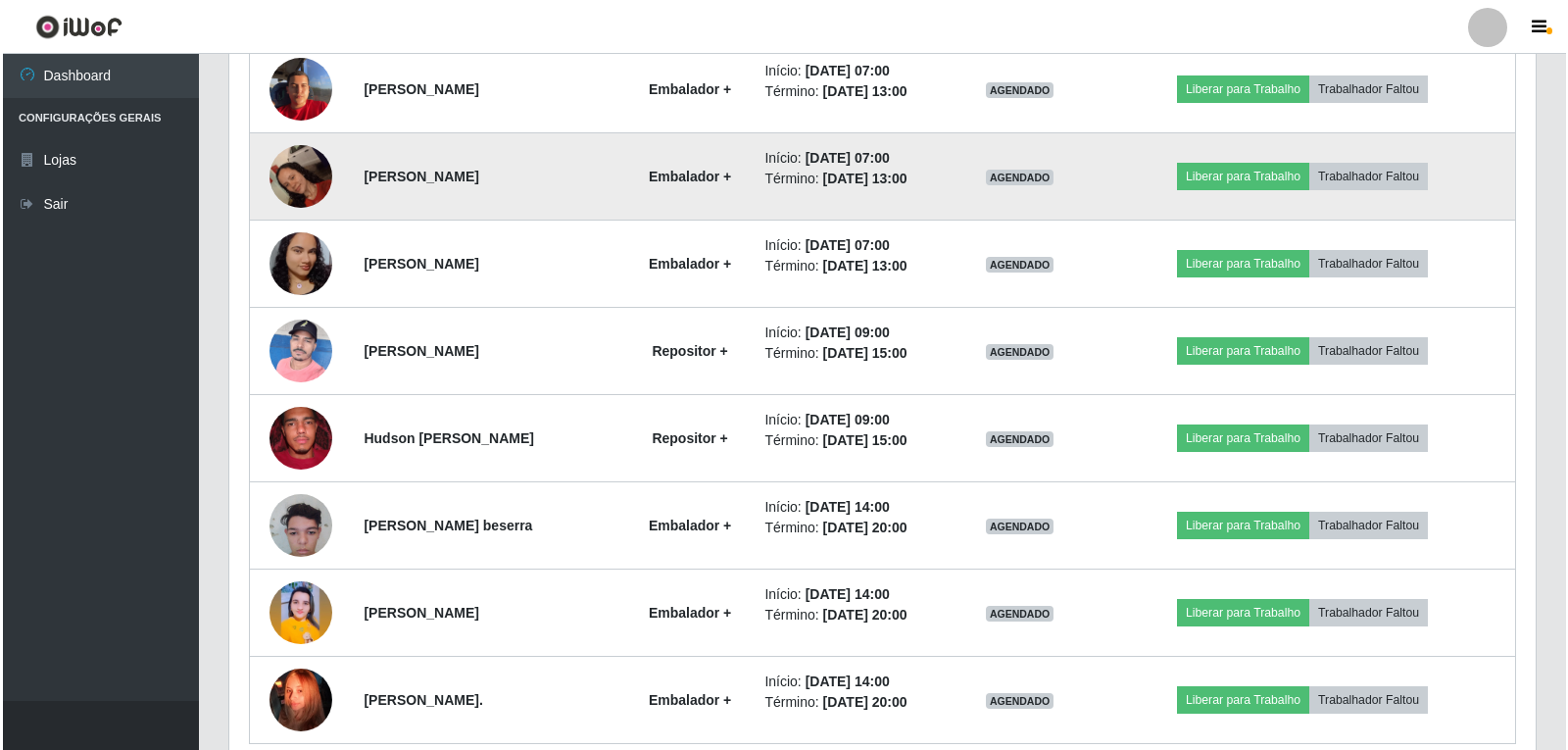
scroll to position [3517, 0]
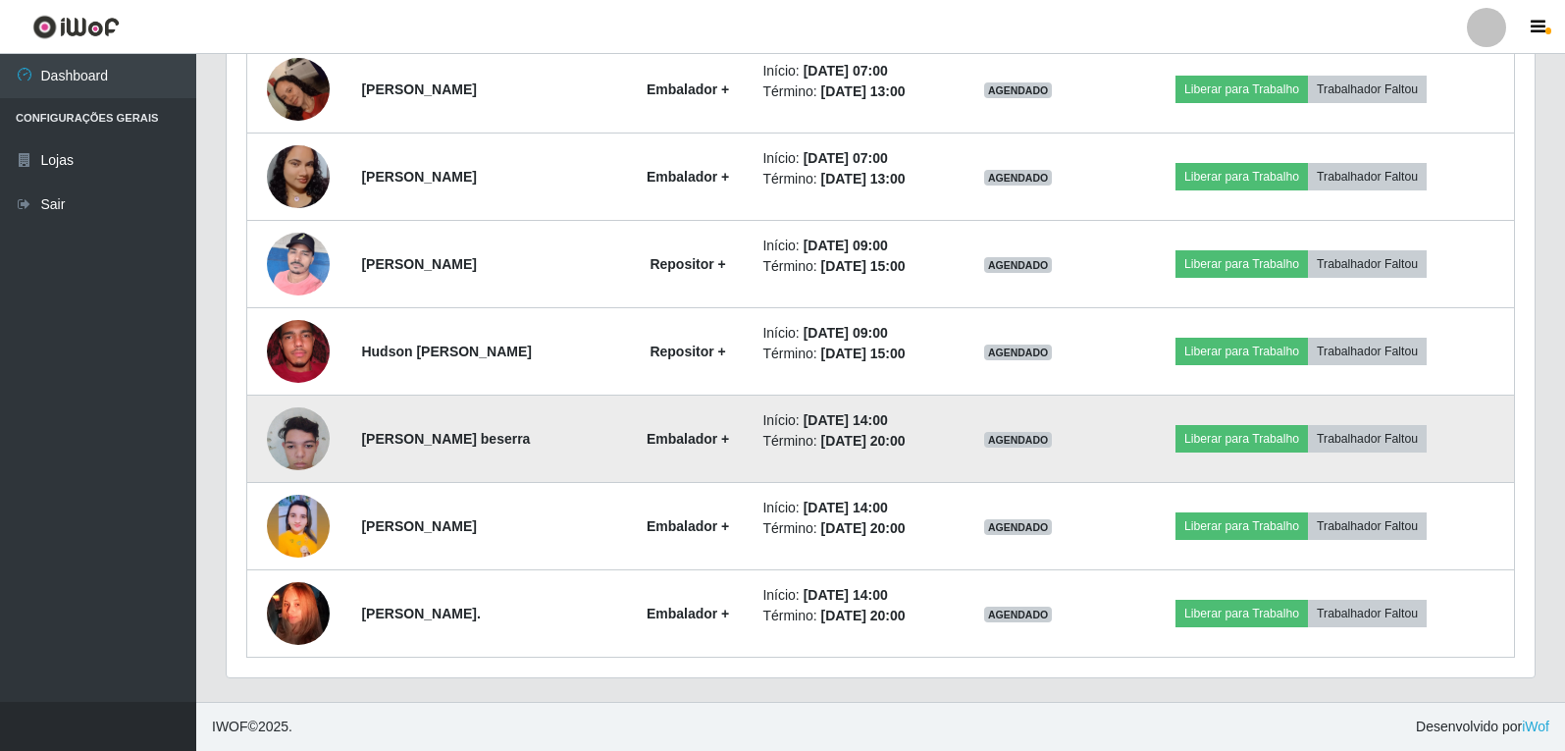
click at [305, 439] on img at bounding box center [298, 438] width 63 height 83
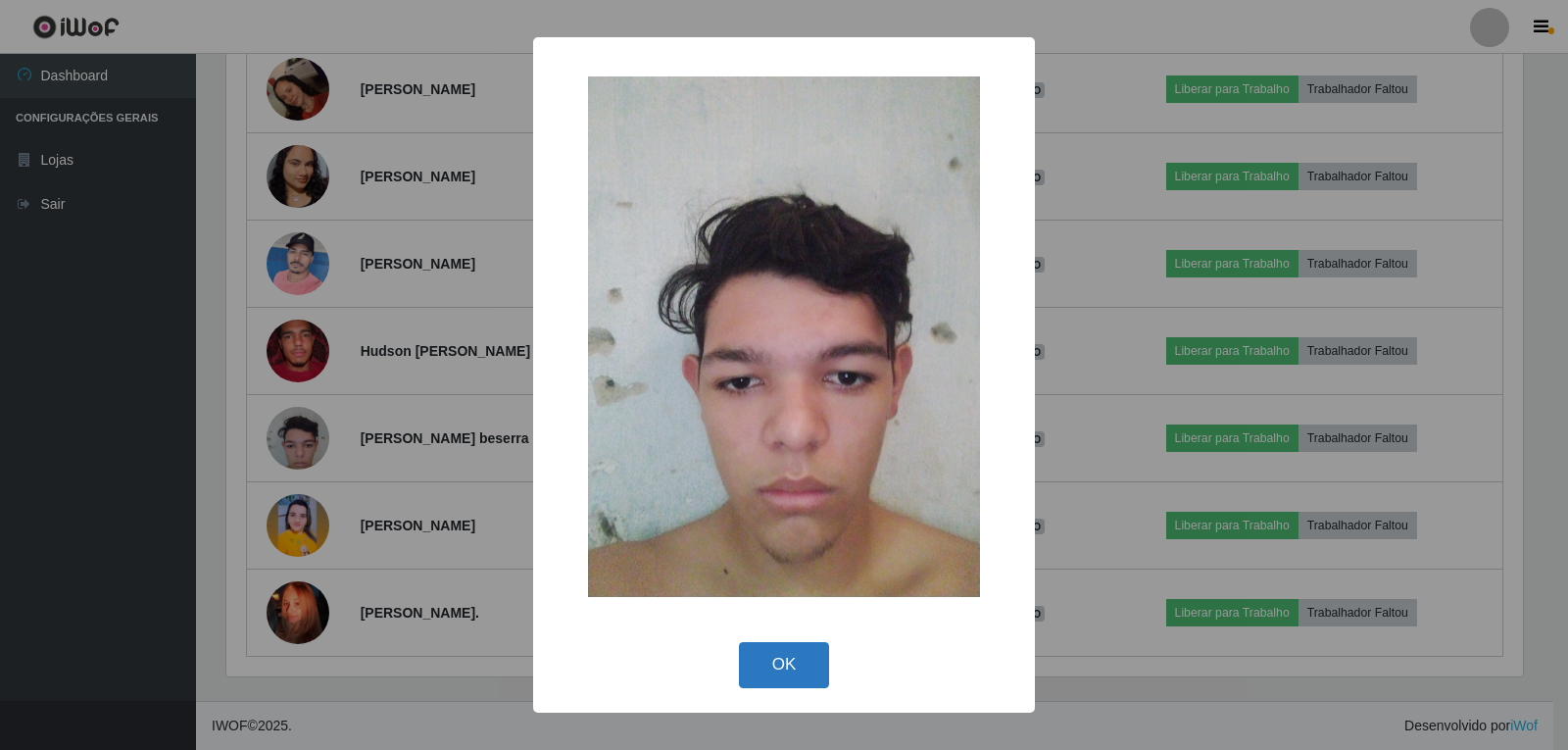
click at [778, 662] on button "OK" at bounding box center [784, 665] width 91 height 46
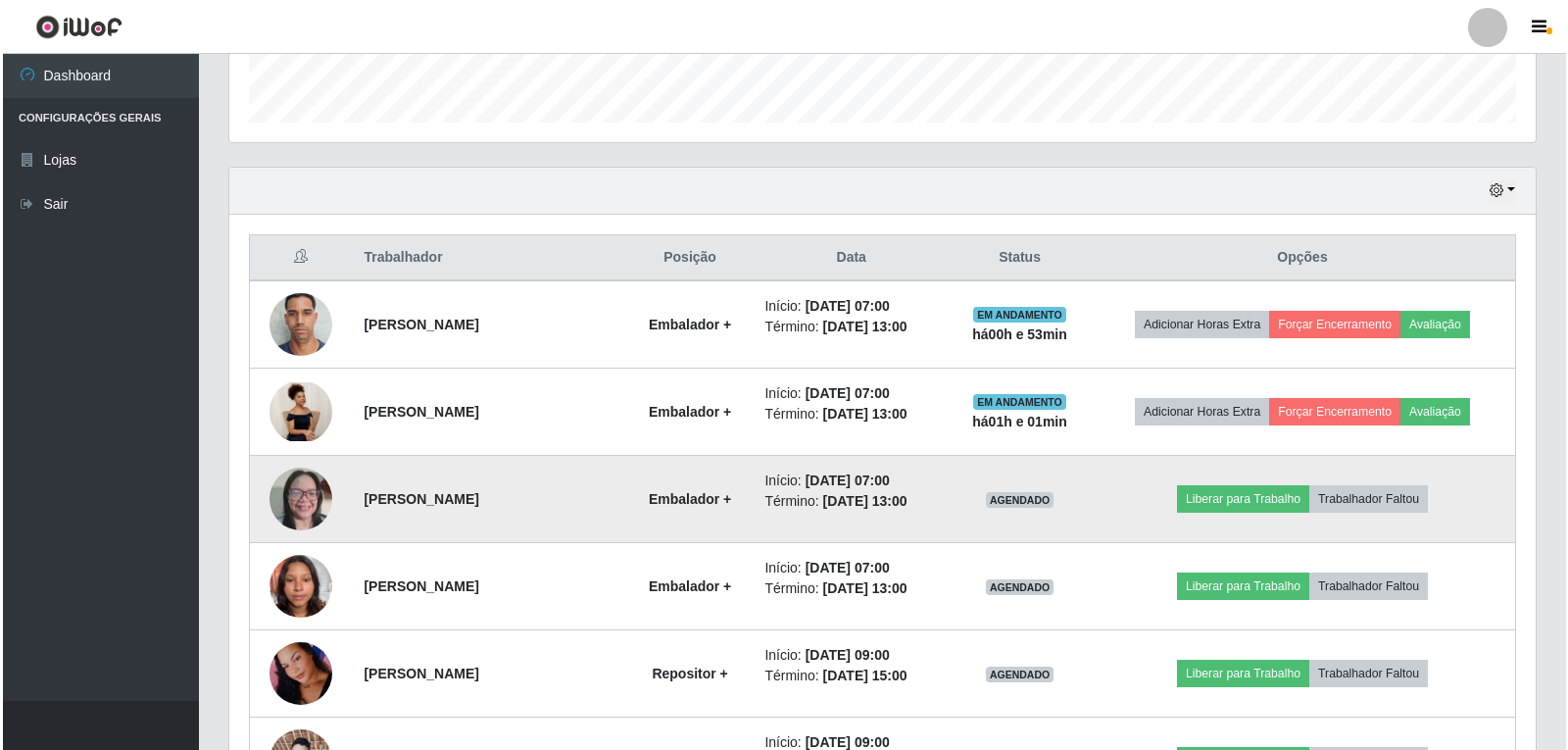
scroll to position [686, 0]
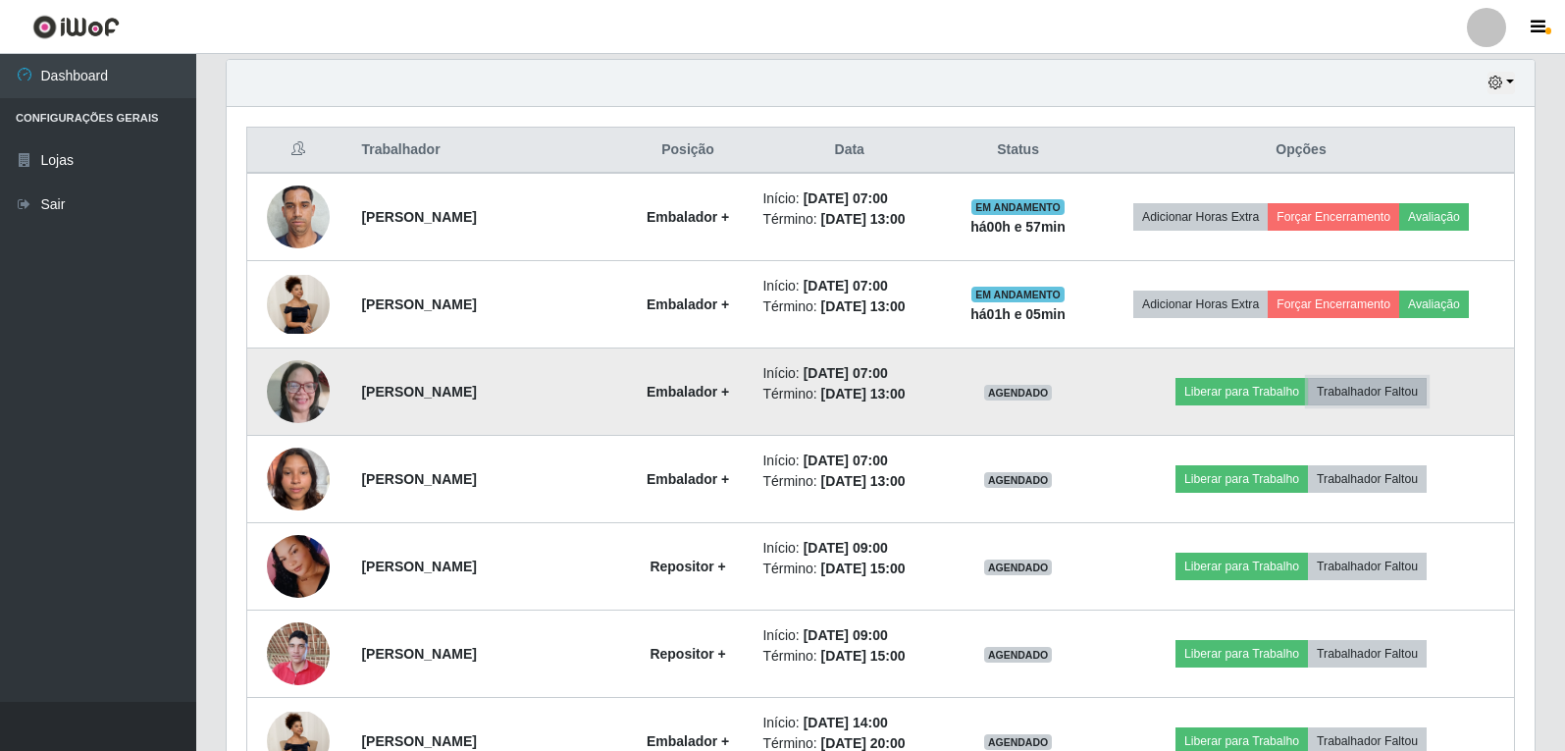
click at [1380, 391] on button "Trabalhador Faltou" at bounding box center [1367, 391] width 119 height 27
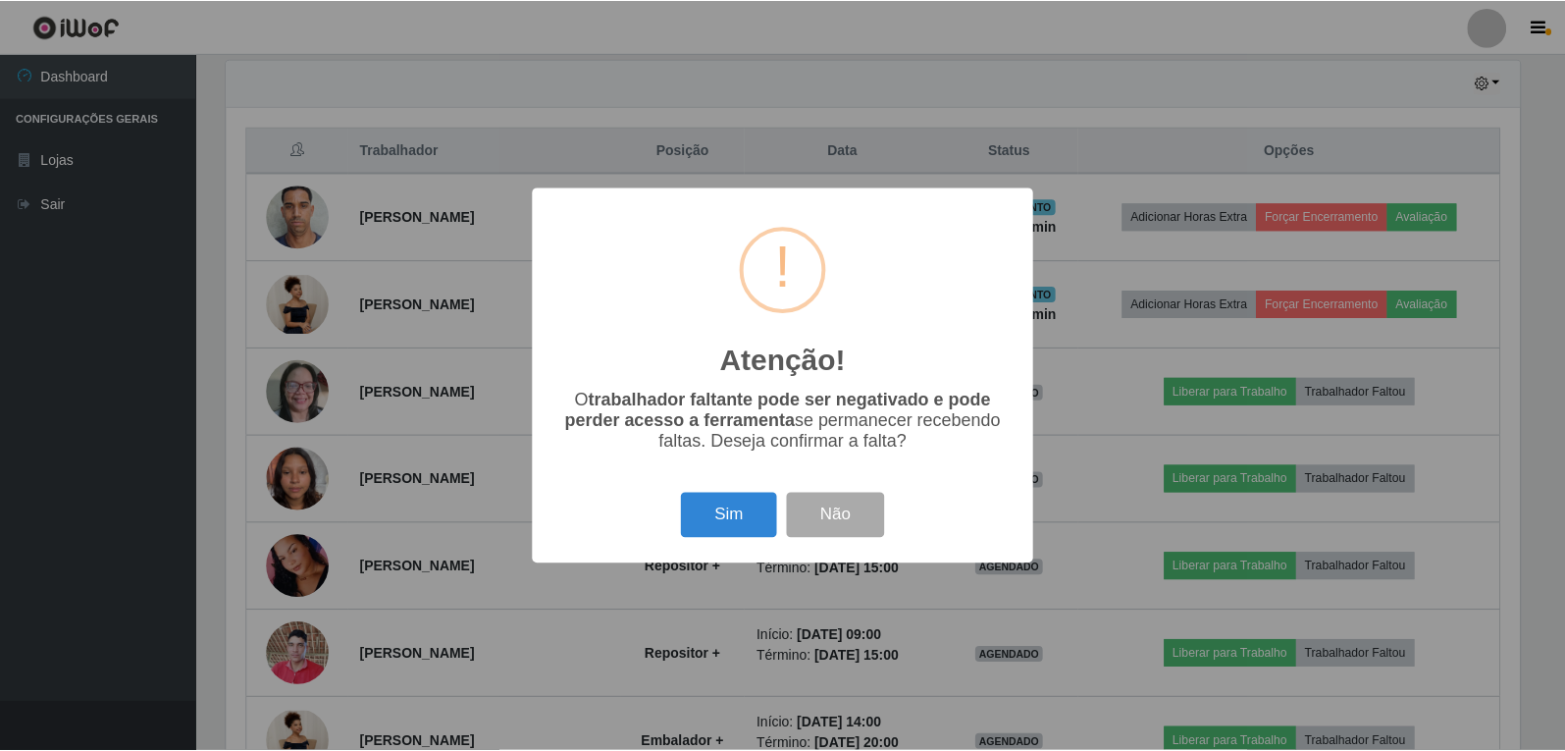
scroll to position [407, 1298]
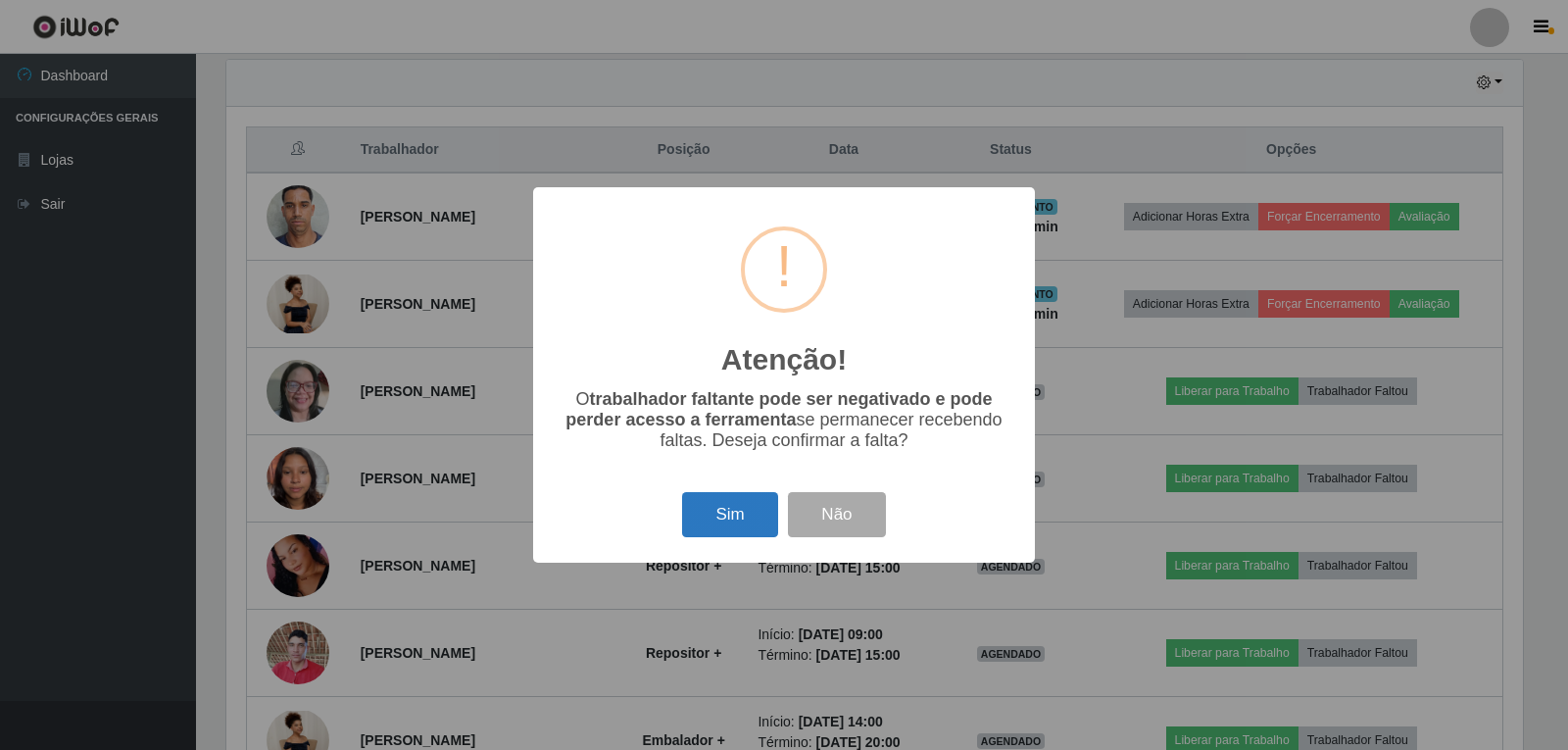
click at [742, 521] on button "Sim" at bounding box center [729, 515] width 95 height 46
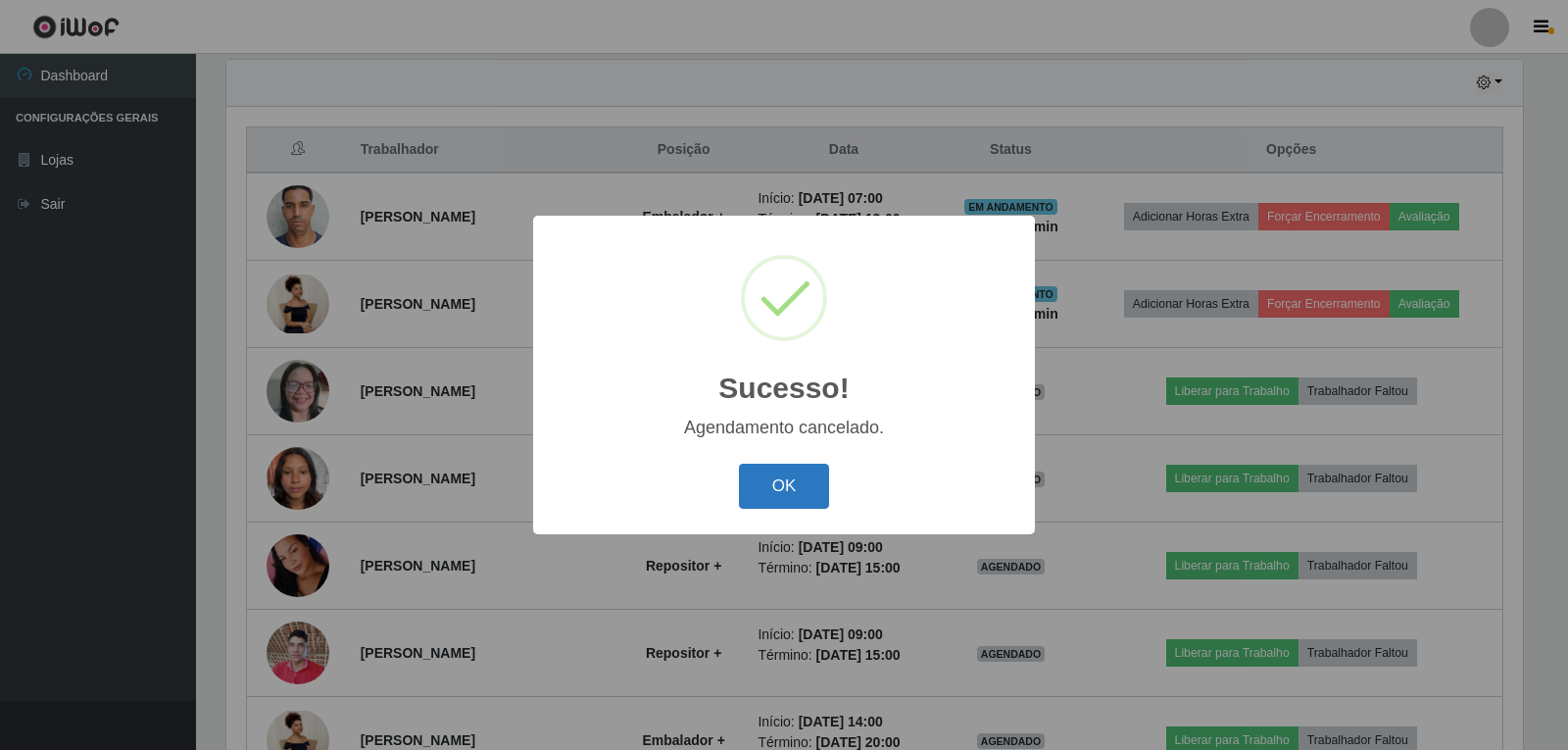
click at [768, 496] on button "OK" at bounding box center [784, 486] width 91 height 46
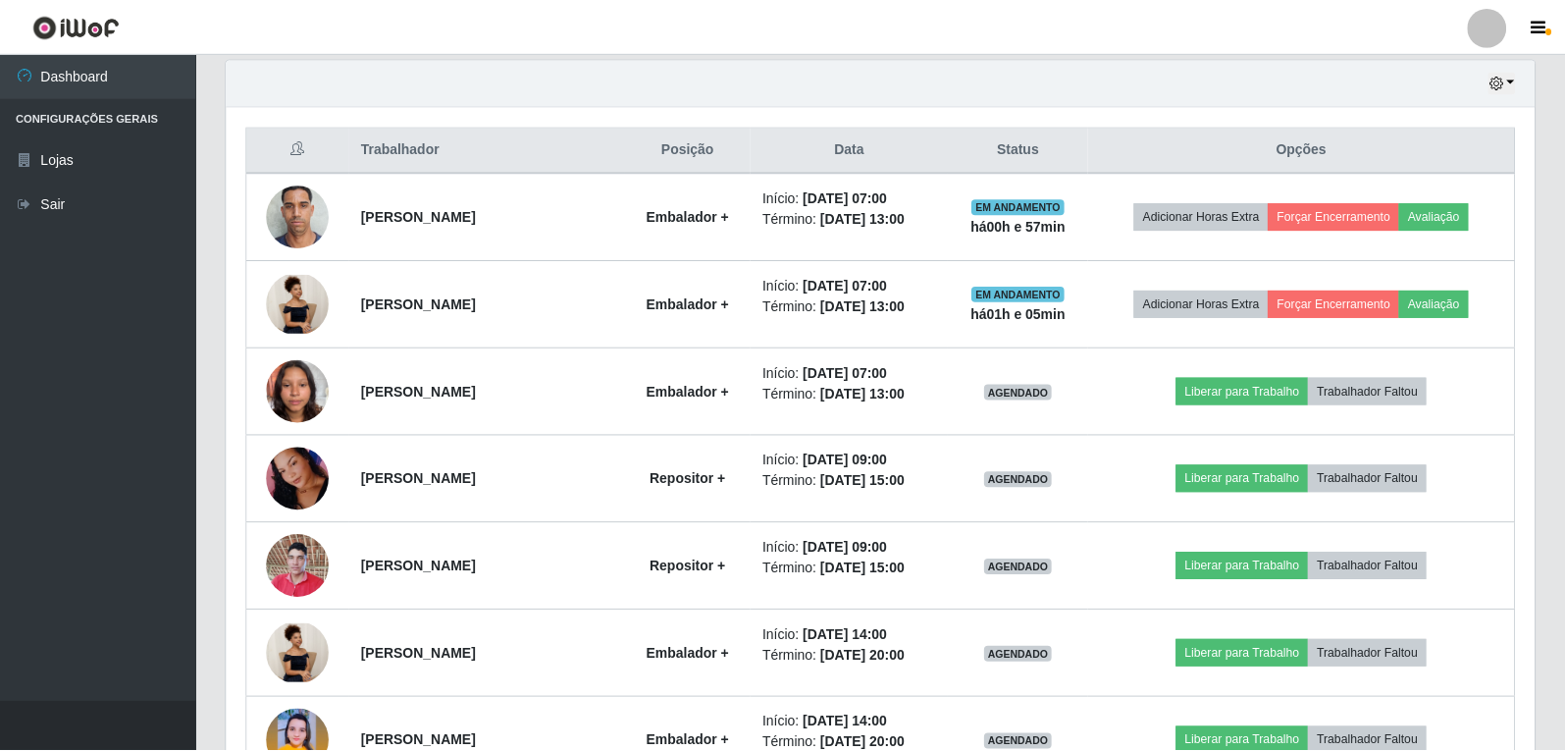
scroll to position [407, 1308]
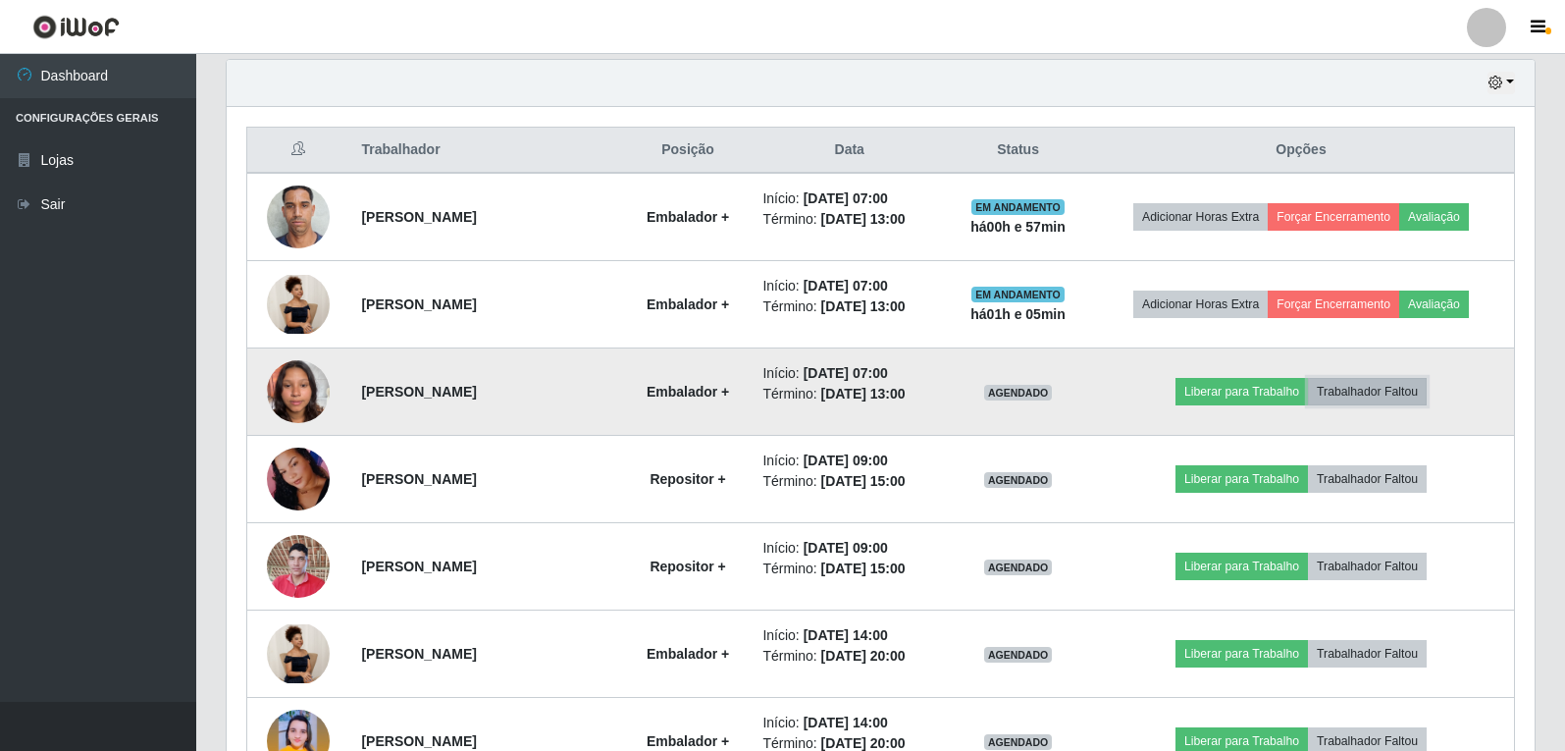
click at [1385, 384] on button "Trabalhador Faltou" at bounding box center [1367, 391] width 119 height 27
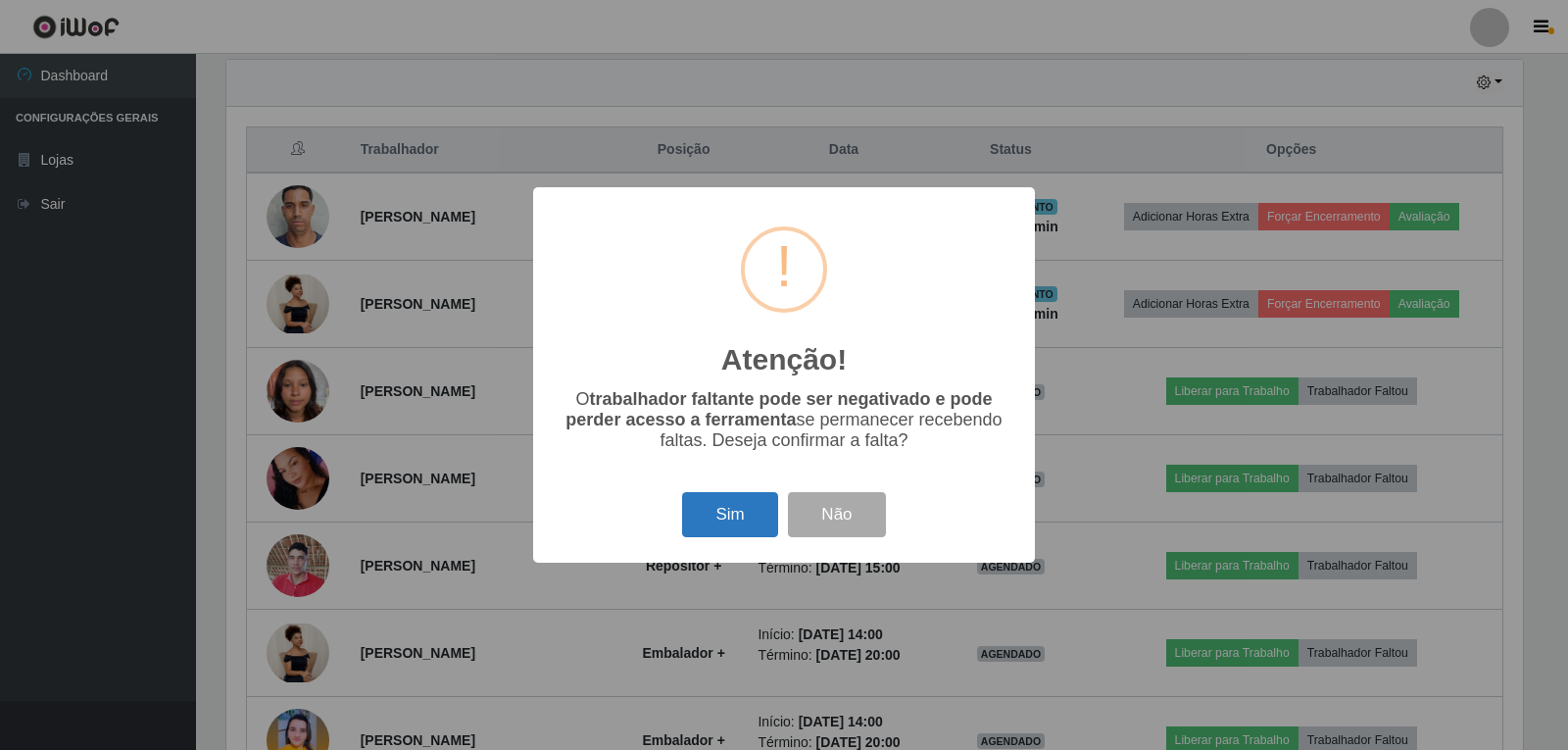
click at [753, 512] on button "Sim" at bounding box center [729, 515] width 95 height 46
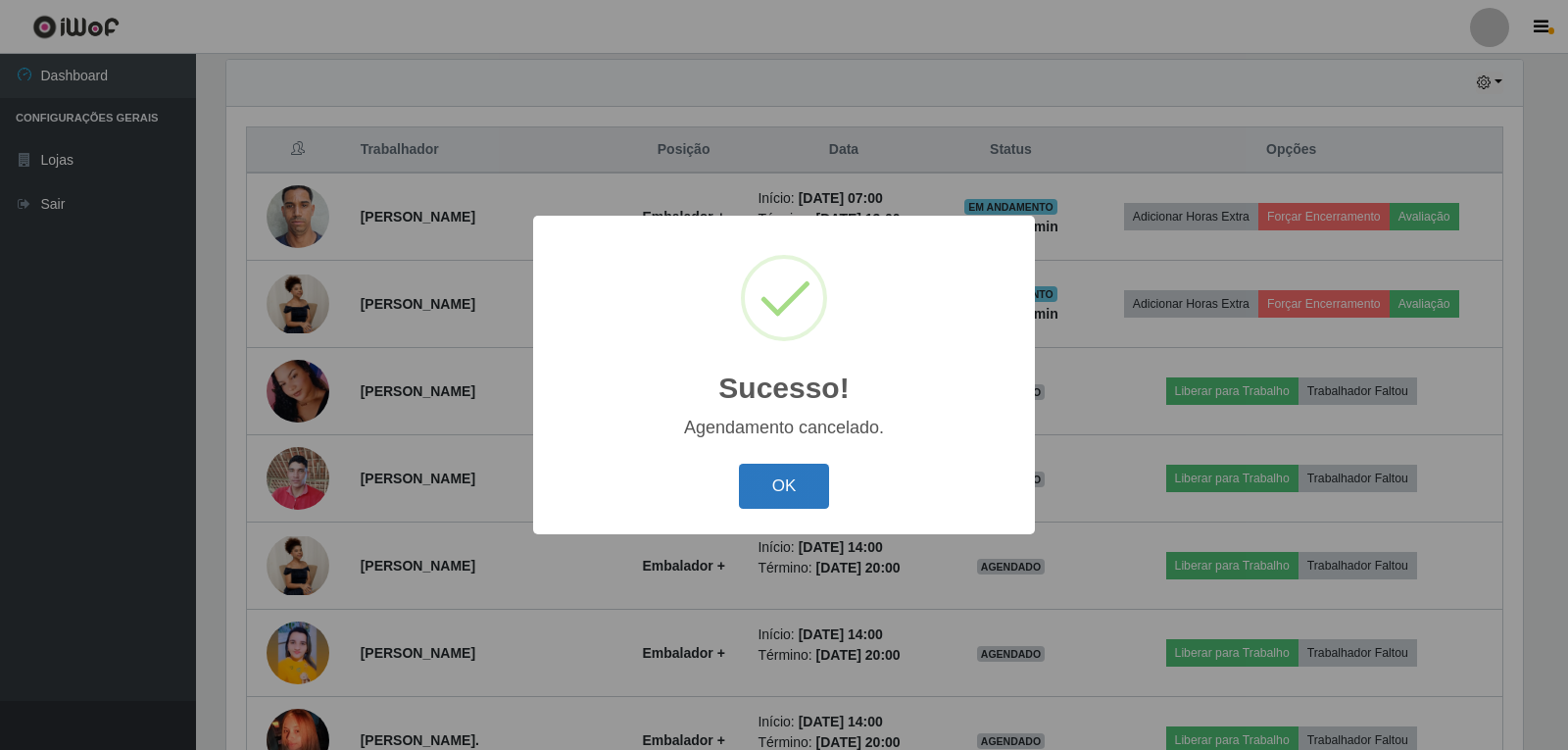
click at [794, 474] on button "OK" at bounding box center [784, 486] width 91 height 46
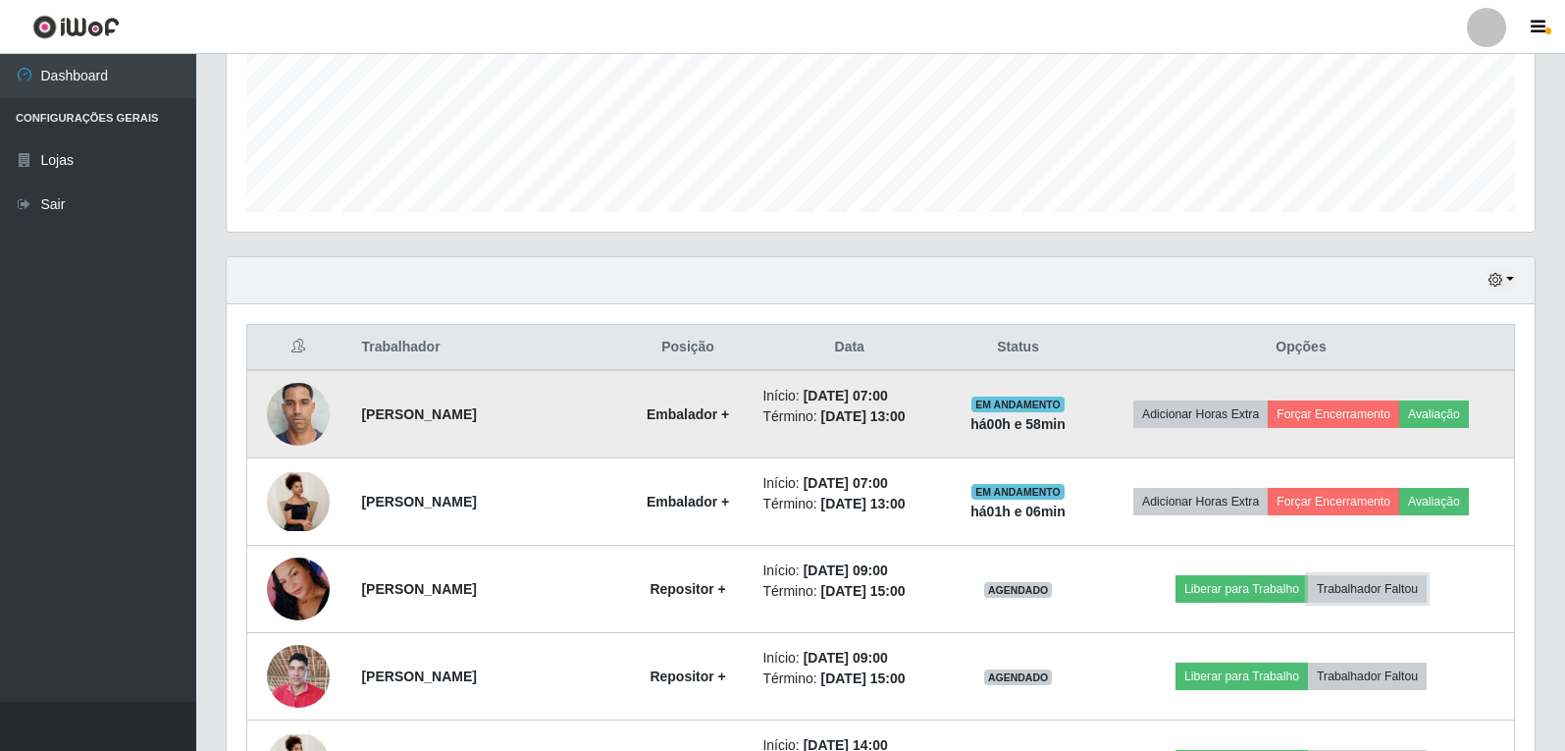
scroll to position [491, 0]
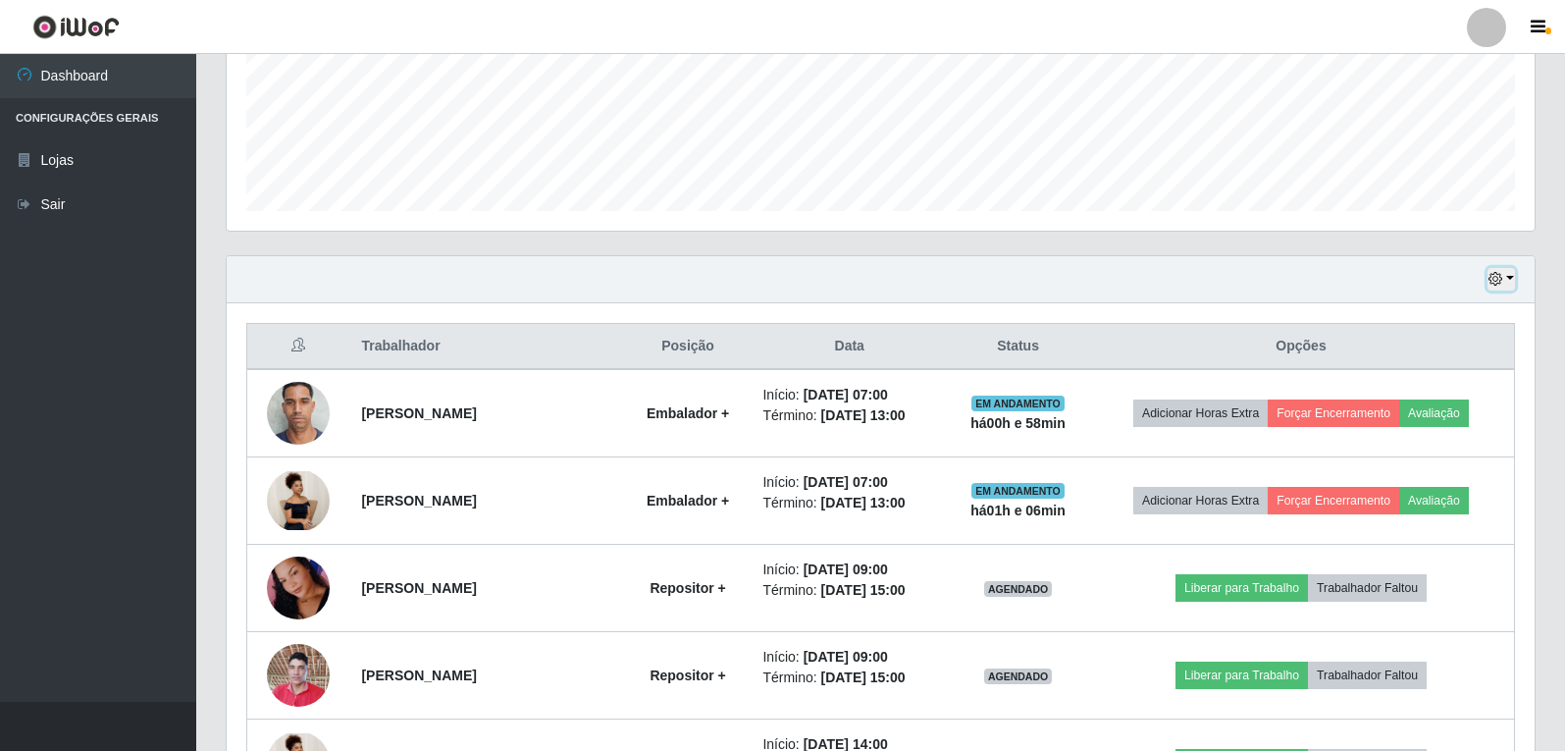
click at [1512, 277] on button "button" at bounding box center [1501, 279] width 27 height 23
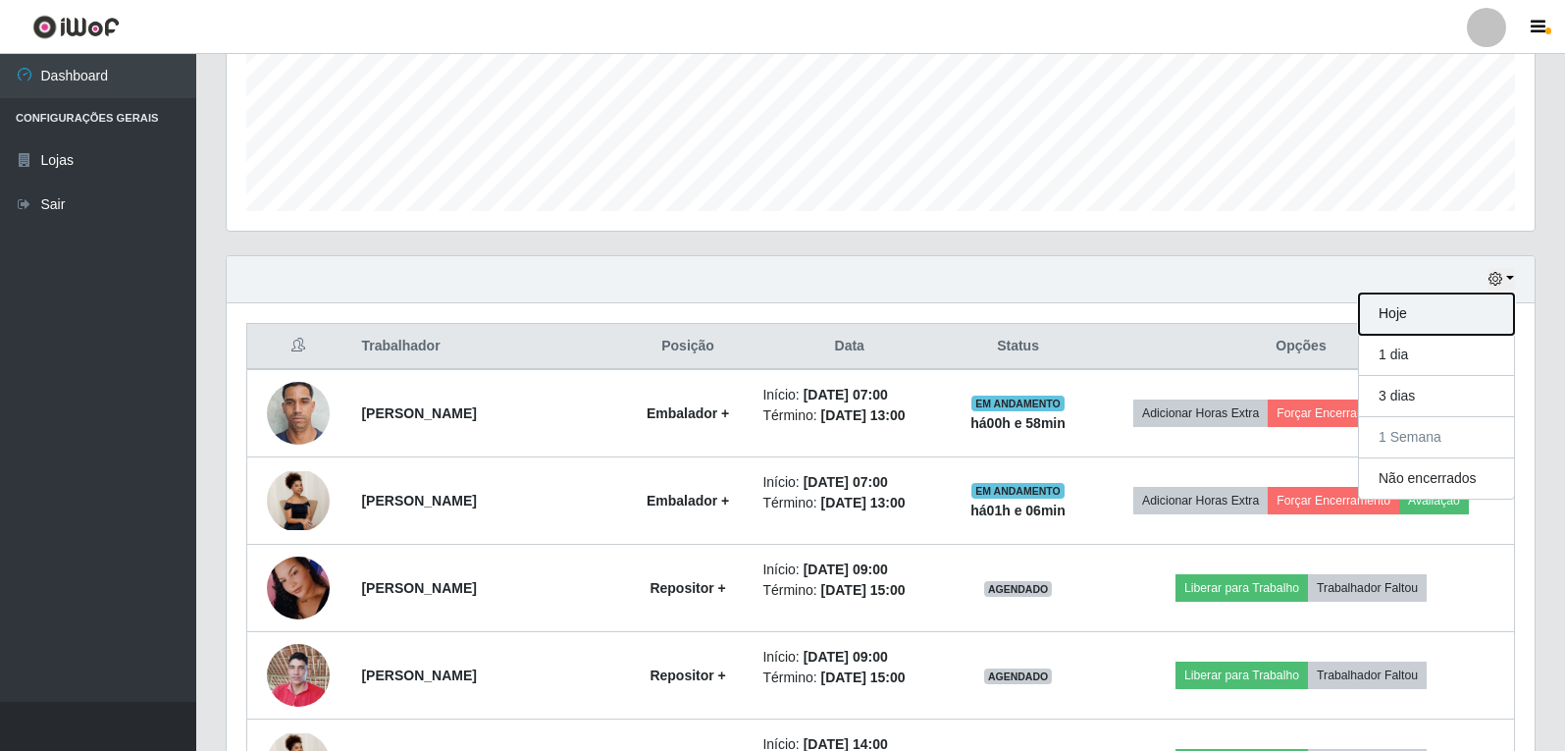
click at [1395, 308] on button "Hoje" at bounding box center [1436, 313] width 155 height 41
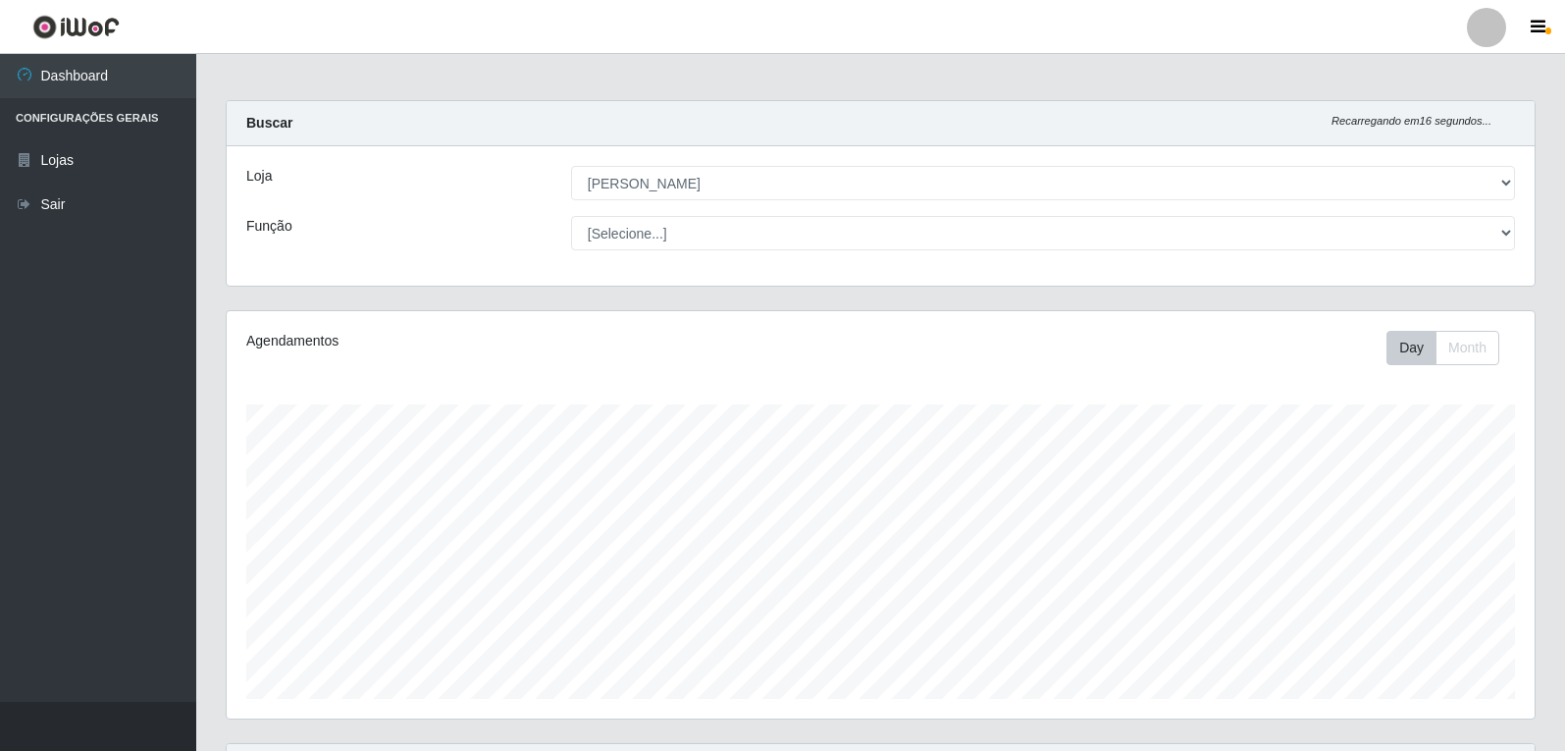
scroll to position [0, 0]
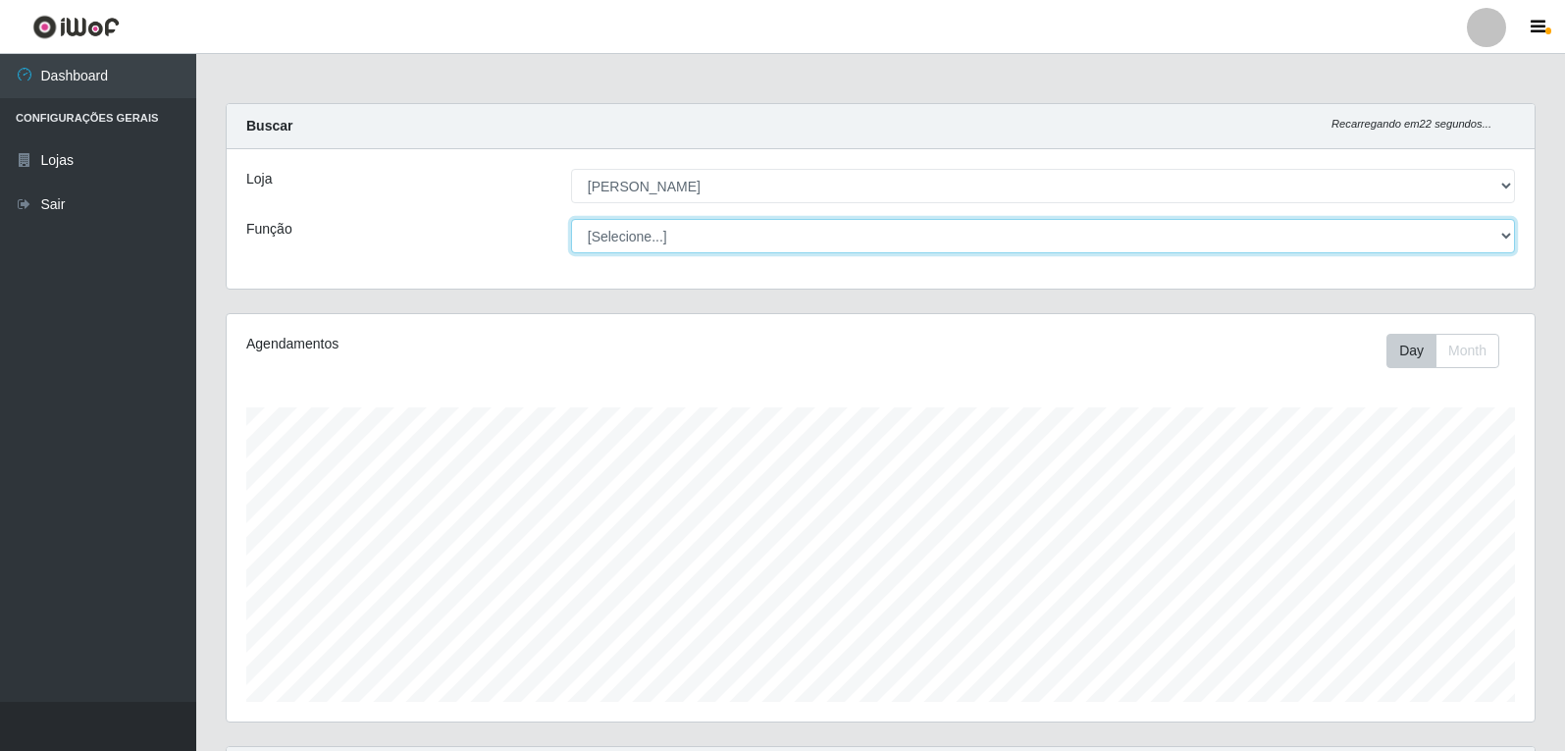
click at [1497, 225] on select "[Selecione...] Embalador Embalador + Embalador ++ Panfleteiro Panfleteiro + Pan…" at bounding box center [1043, 236] width 944 height 34
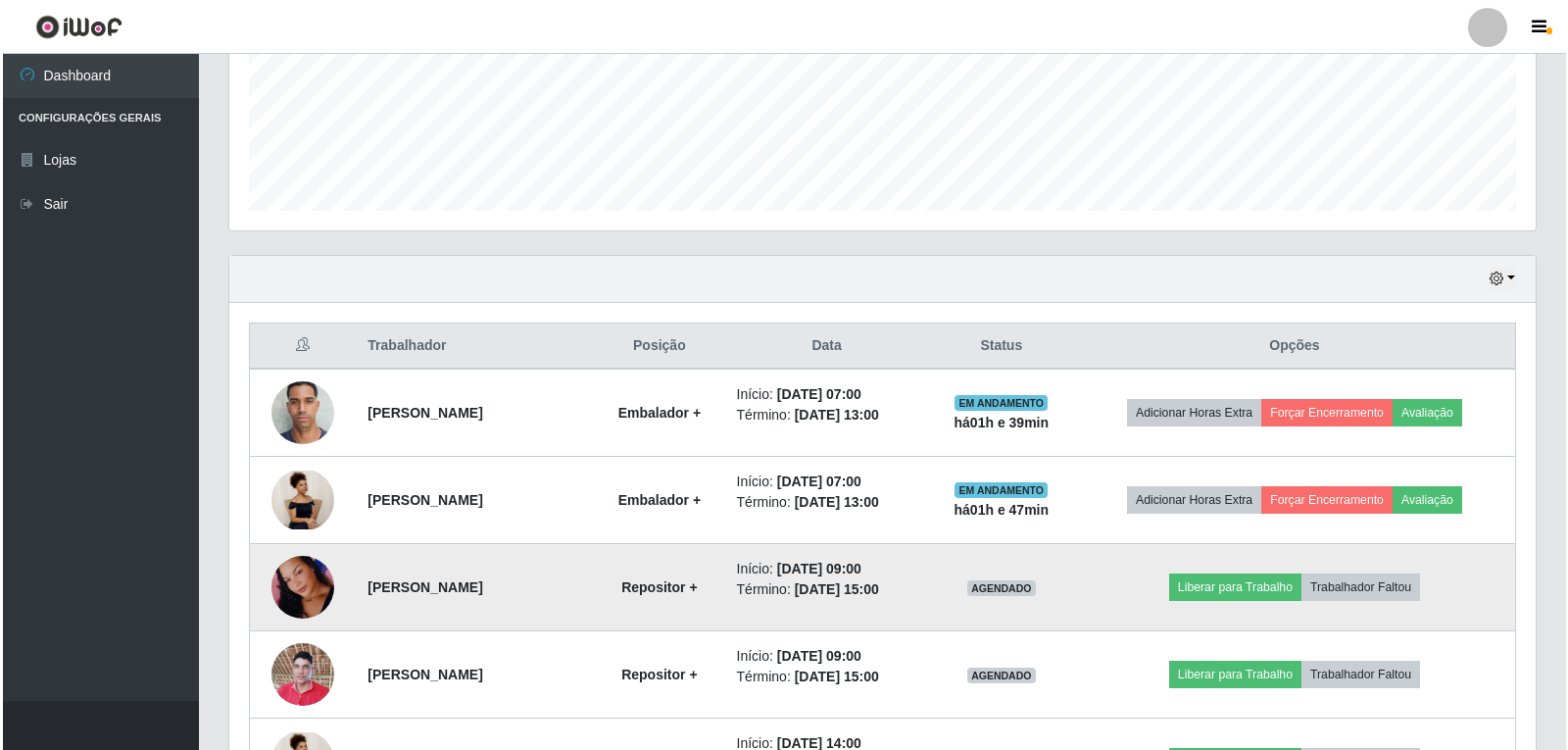
scroll to position [588, 0]
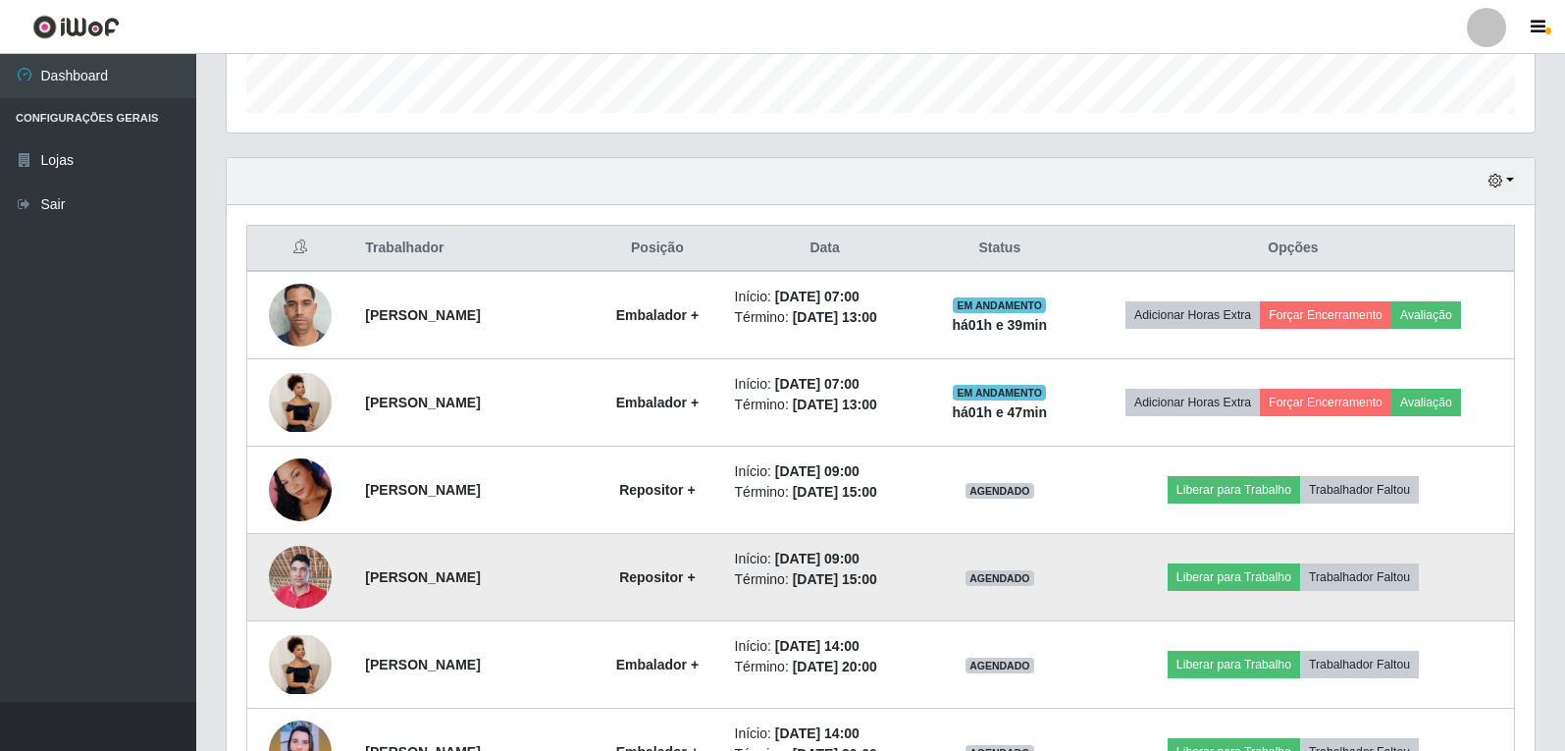
click at [307, 559] on img at bounding box center [300, 576] width 63 height 83
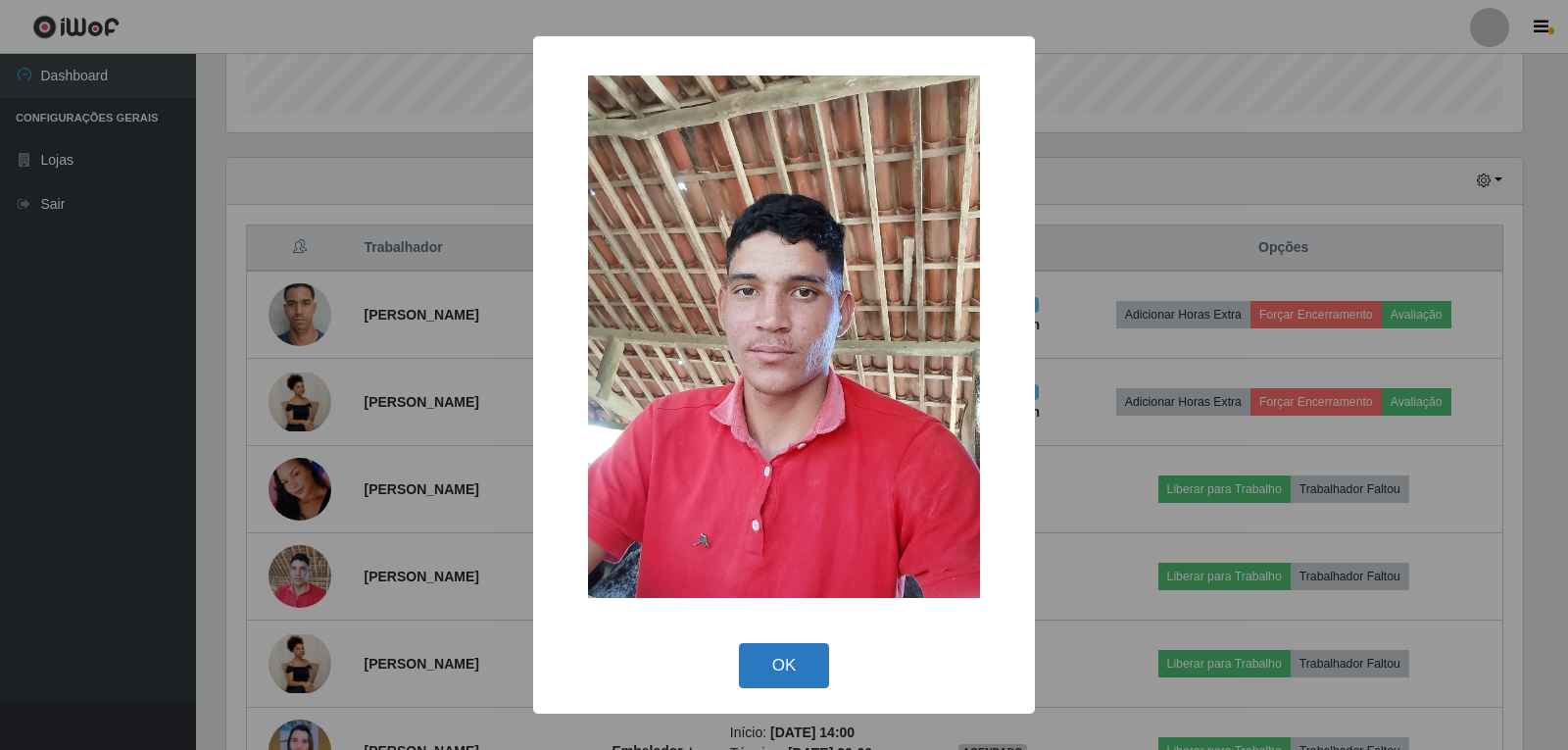
click at [769, 679] on button "OK" at bounding box center [784, 666] width 91 height 46
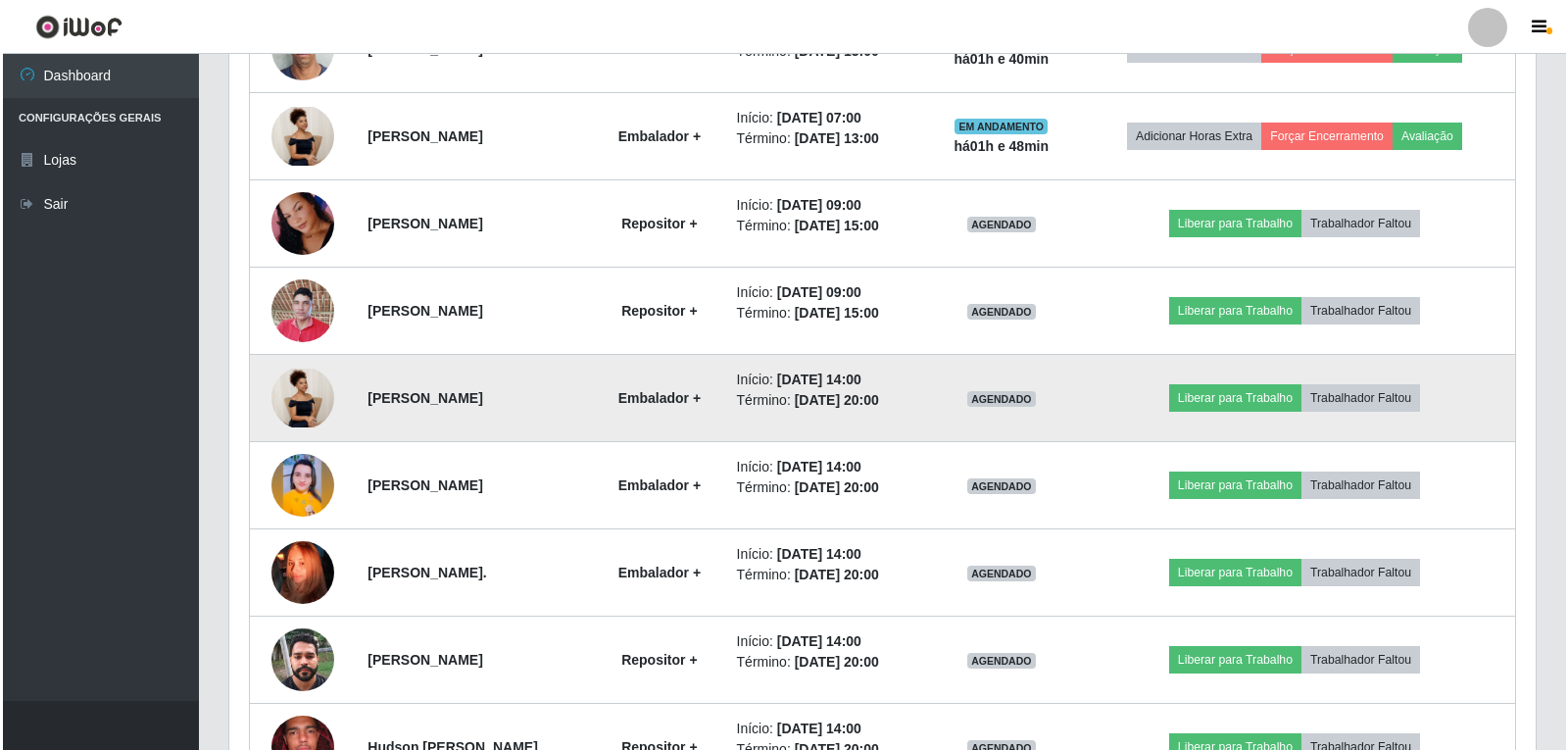
scroll to position [980, 0]
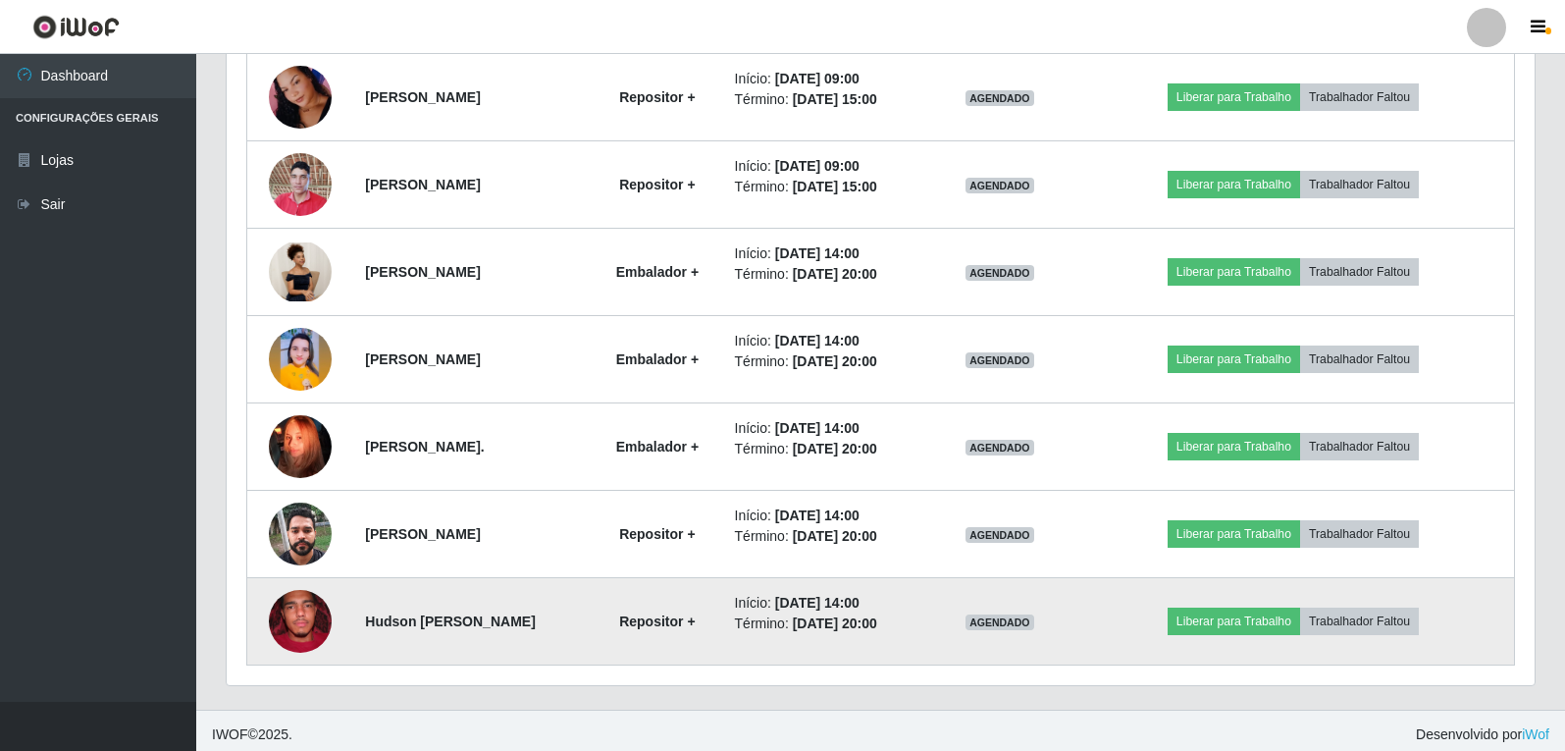
click at [280, 650] on td at bounding box center [300, 621] width 107 height 87
click at [284, 638] on img at bounding box center [300, 620] width 63 height 83
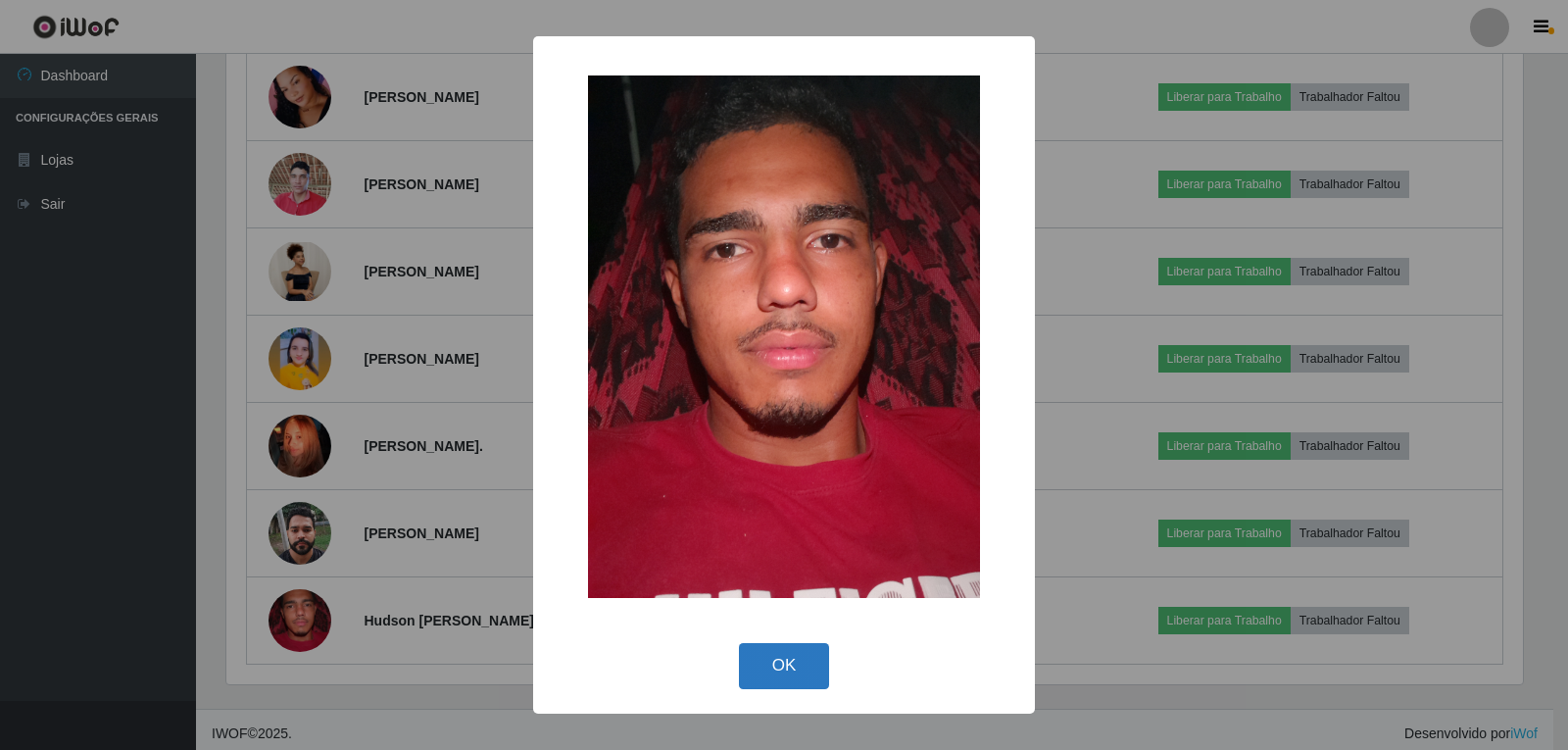
click at [764, 667] on button "OK" at bounding box center [784, 666] width 91 height 46
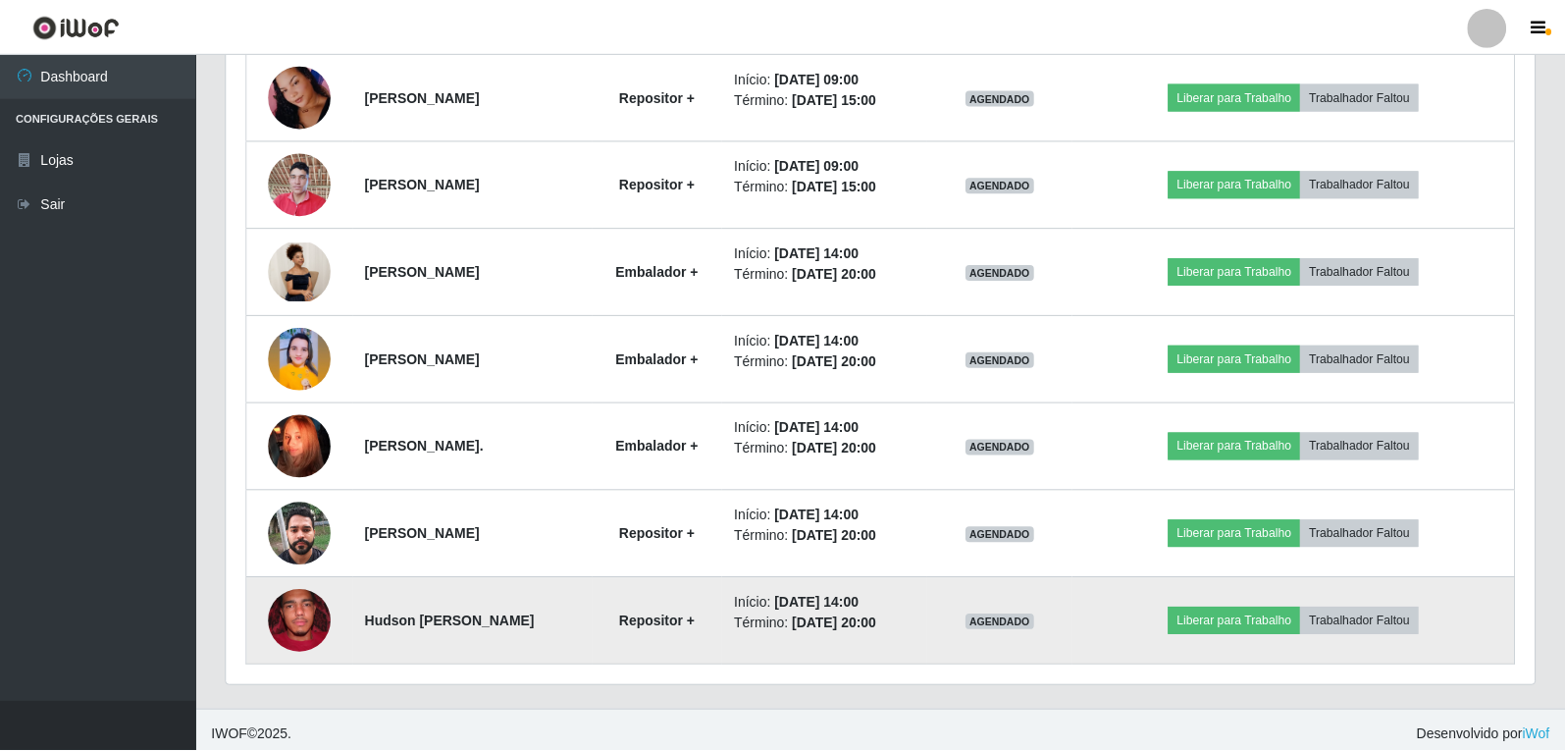
scroll to position [407, 1308]
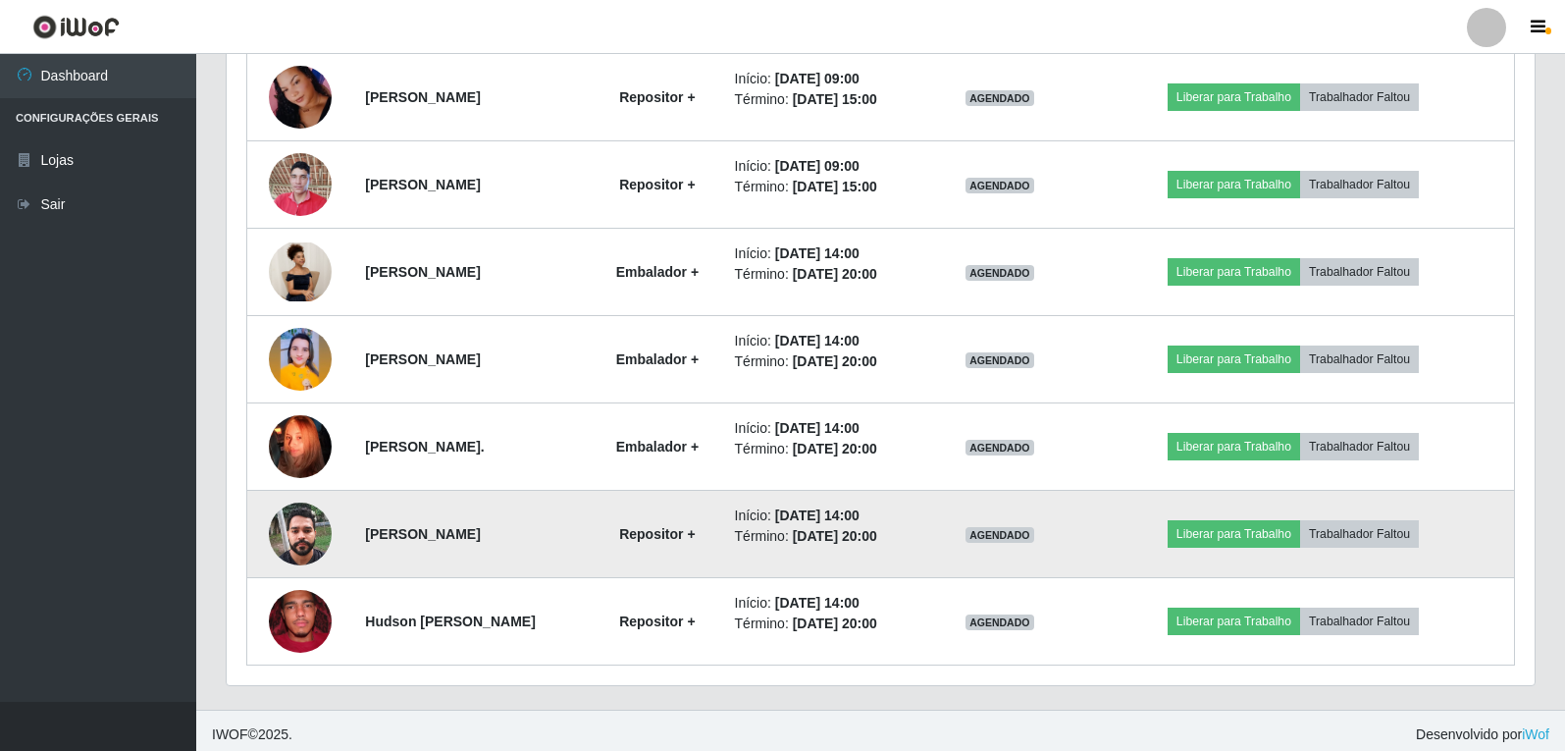
click at [302, 544] on img at bounding box center [300, 533] width 63 height 83
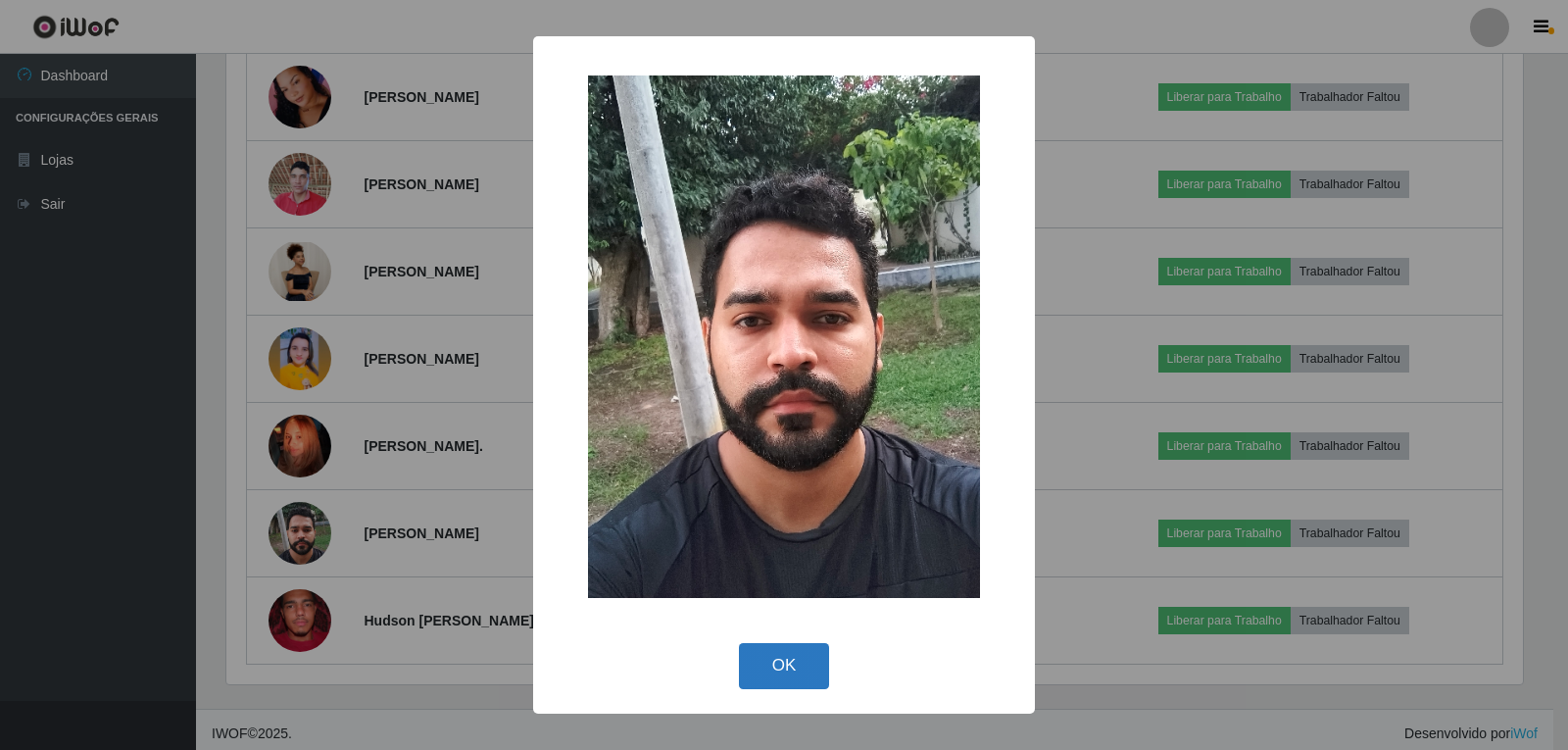
click at [762, 682] on button "OK" at bounding box center [784, 666] width 91 height 46
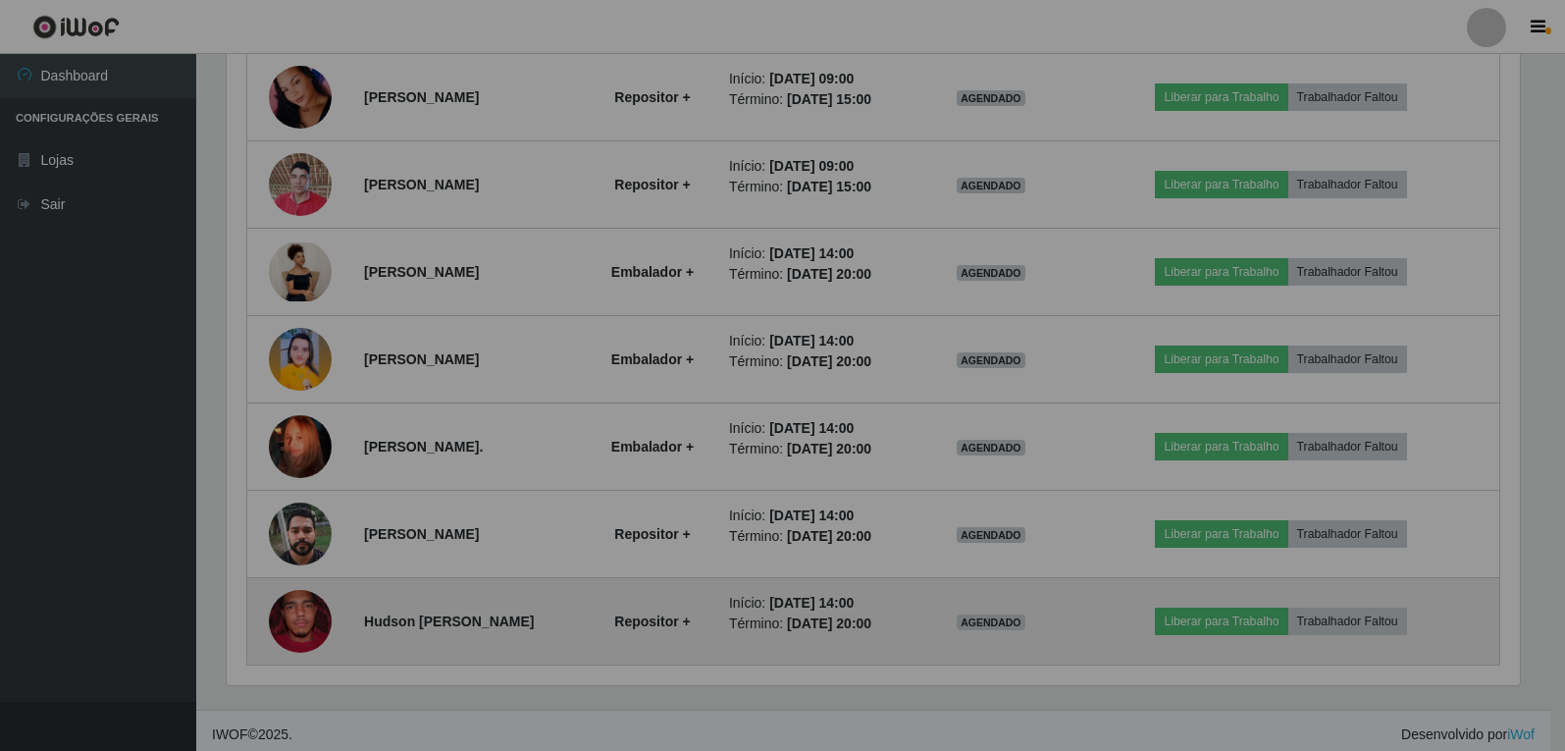
scroll to position [407, 1308]
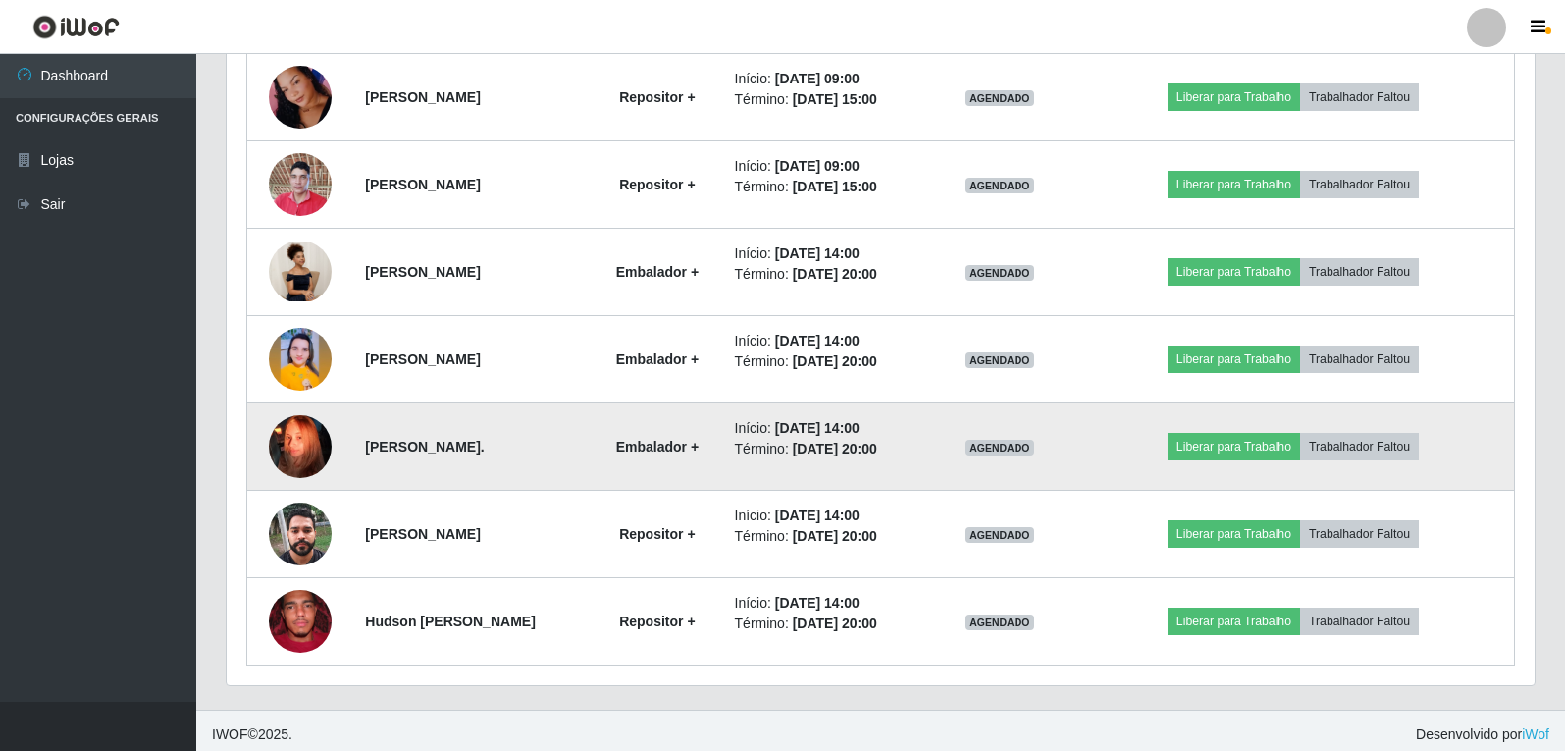
click at [290, 447] on img at bounding box center [300, 447] width 63 height 112
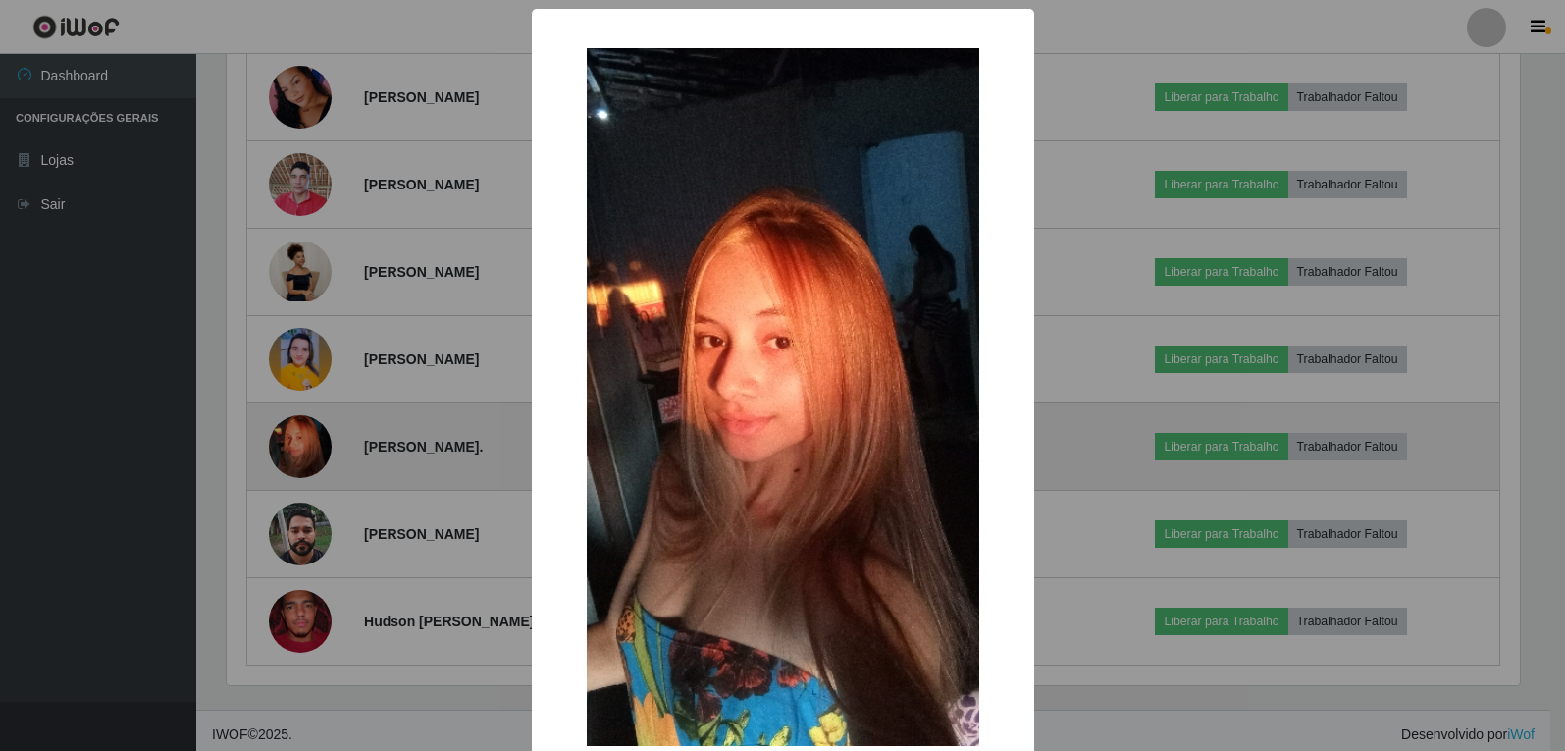
scroll to position [407, 1298]
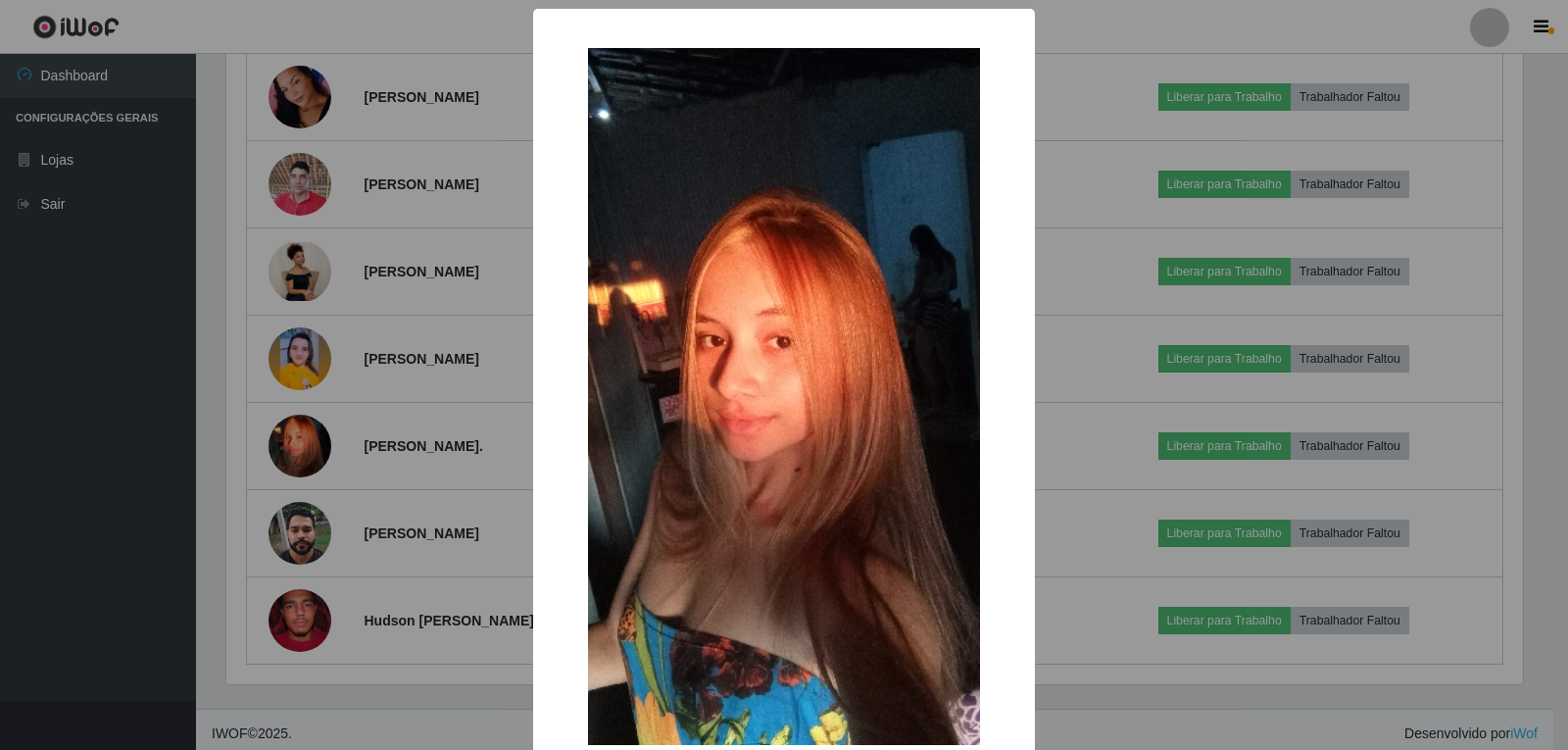
drag, startPoint x: 6, startPoint y: 292, endPoint x: 12, endPoint y: 304, distance: 13.4
click at [12, 304] on div "× OK Cancel" at bounding box center [784, 375] width 1568 height 750
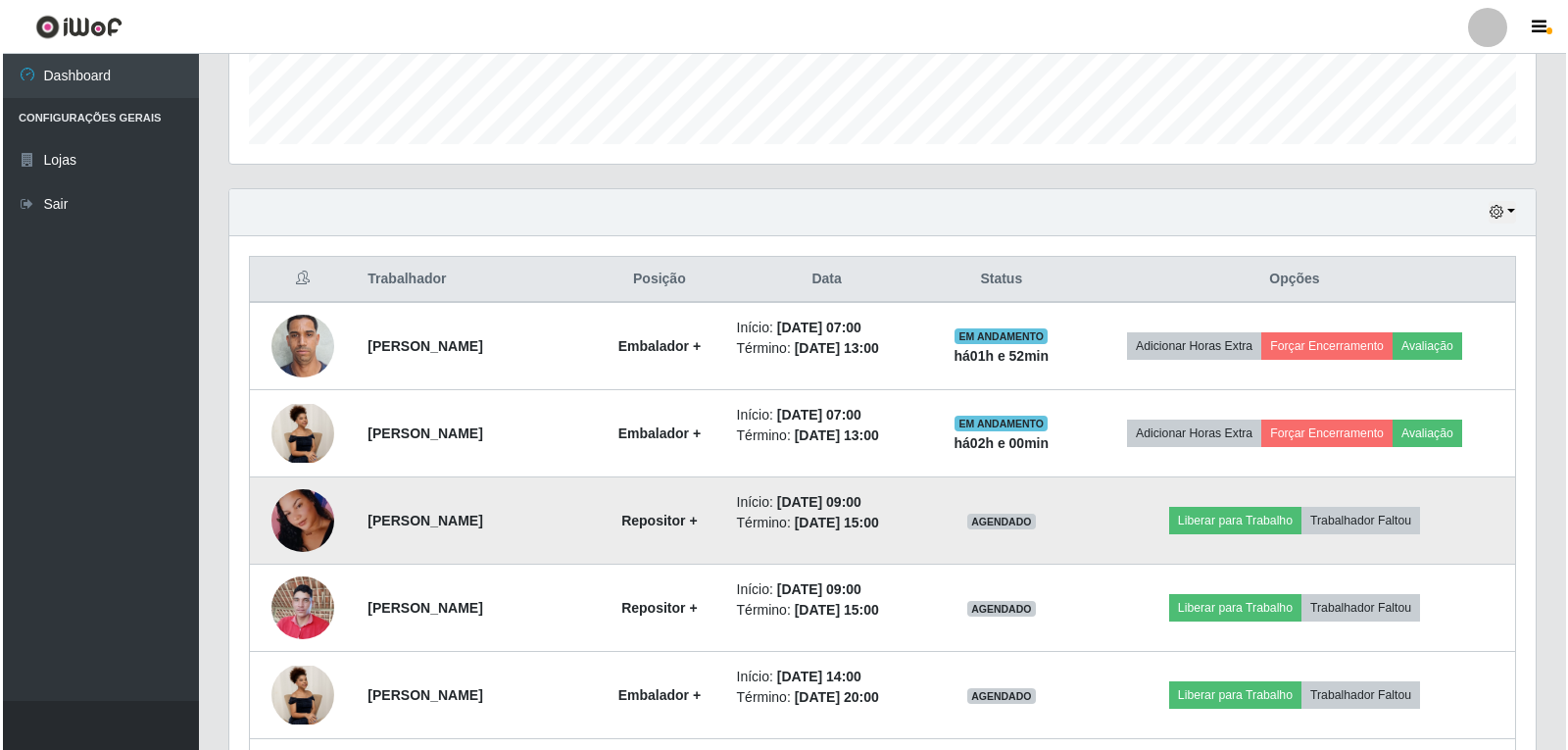
scroll to position [686, 0]
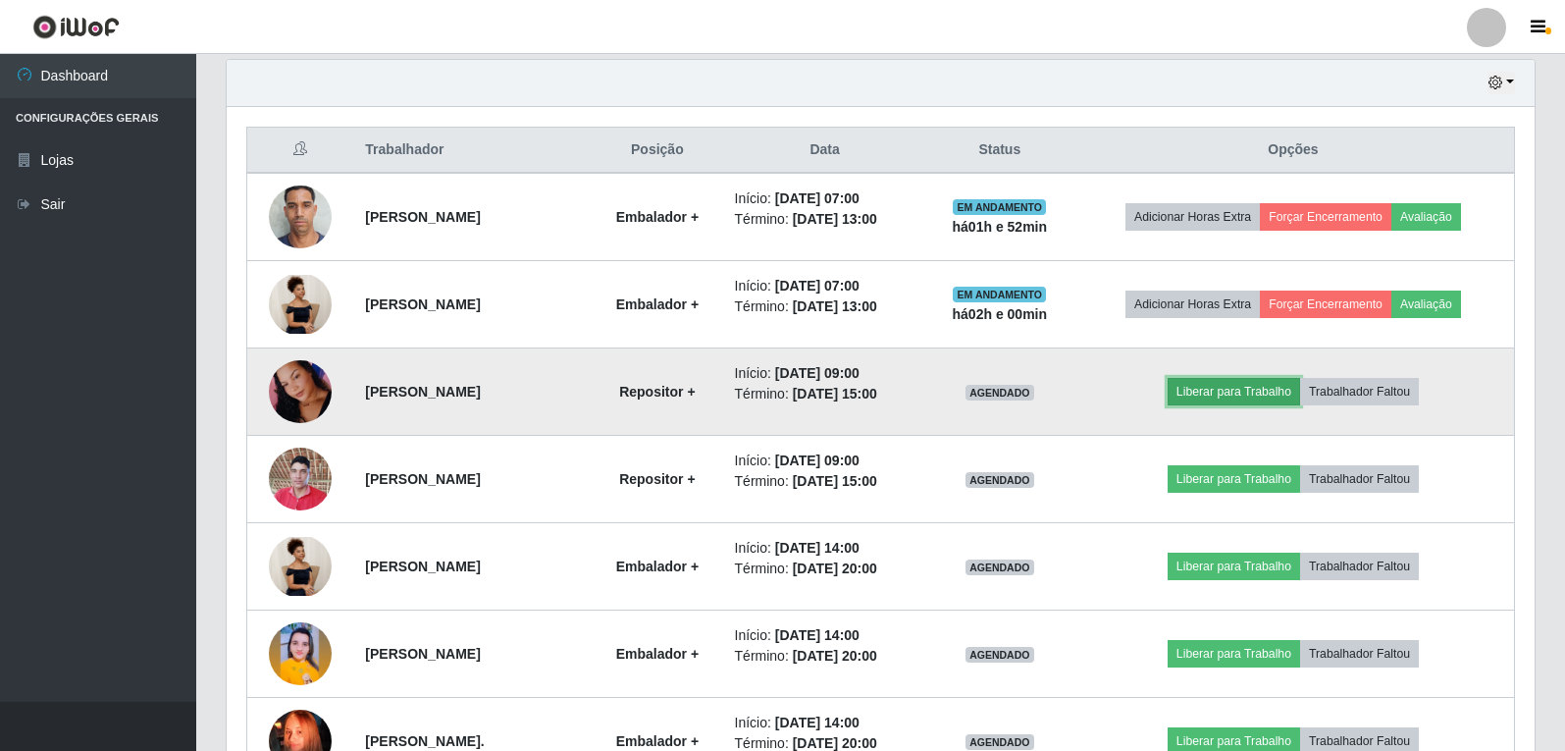
click at [1225, 397] on button "Liberar para Trabalho" at bounding box center [1234, 391] width 132 height 27
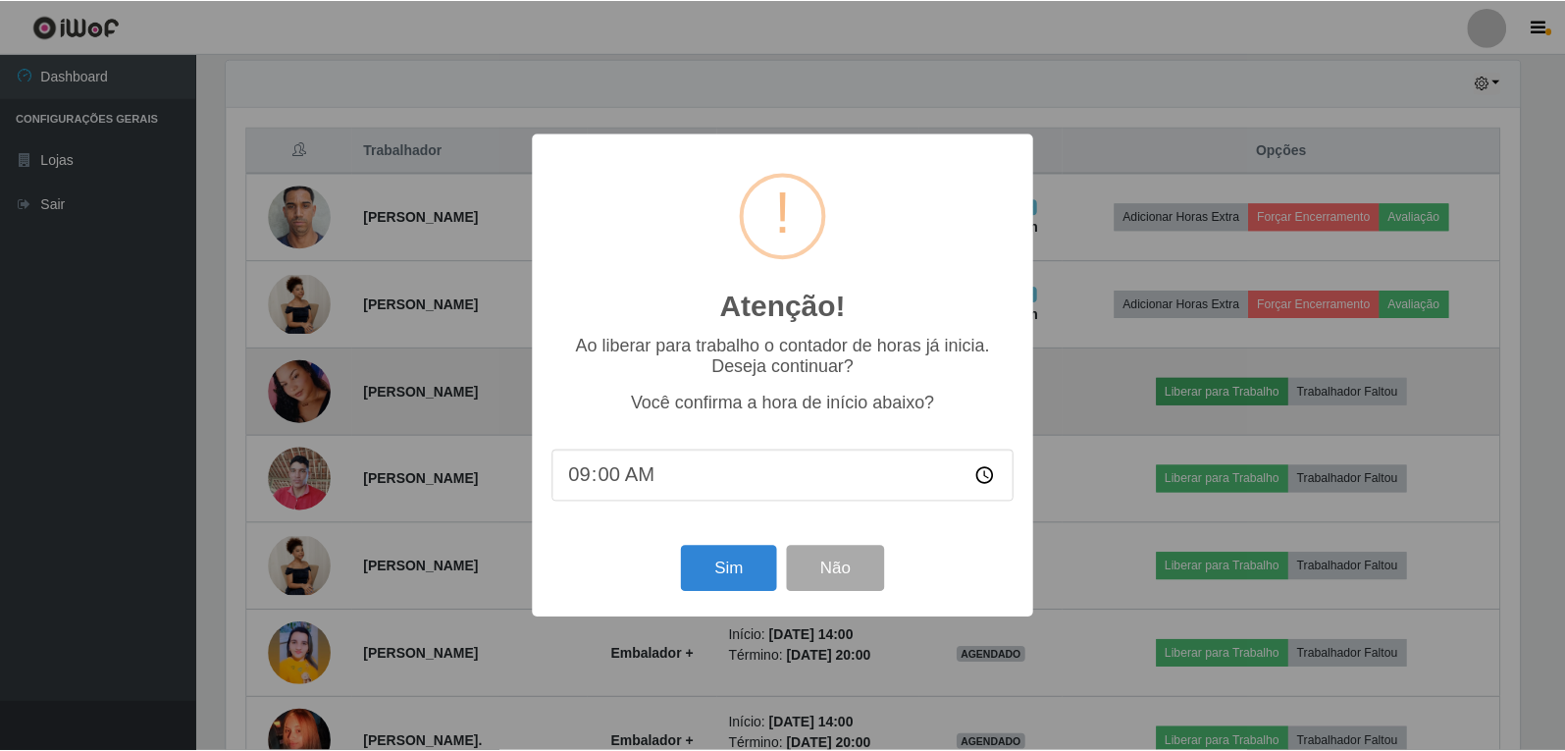
scroll to position [407, 1298]
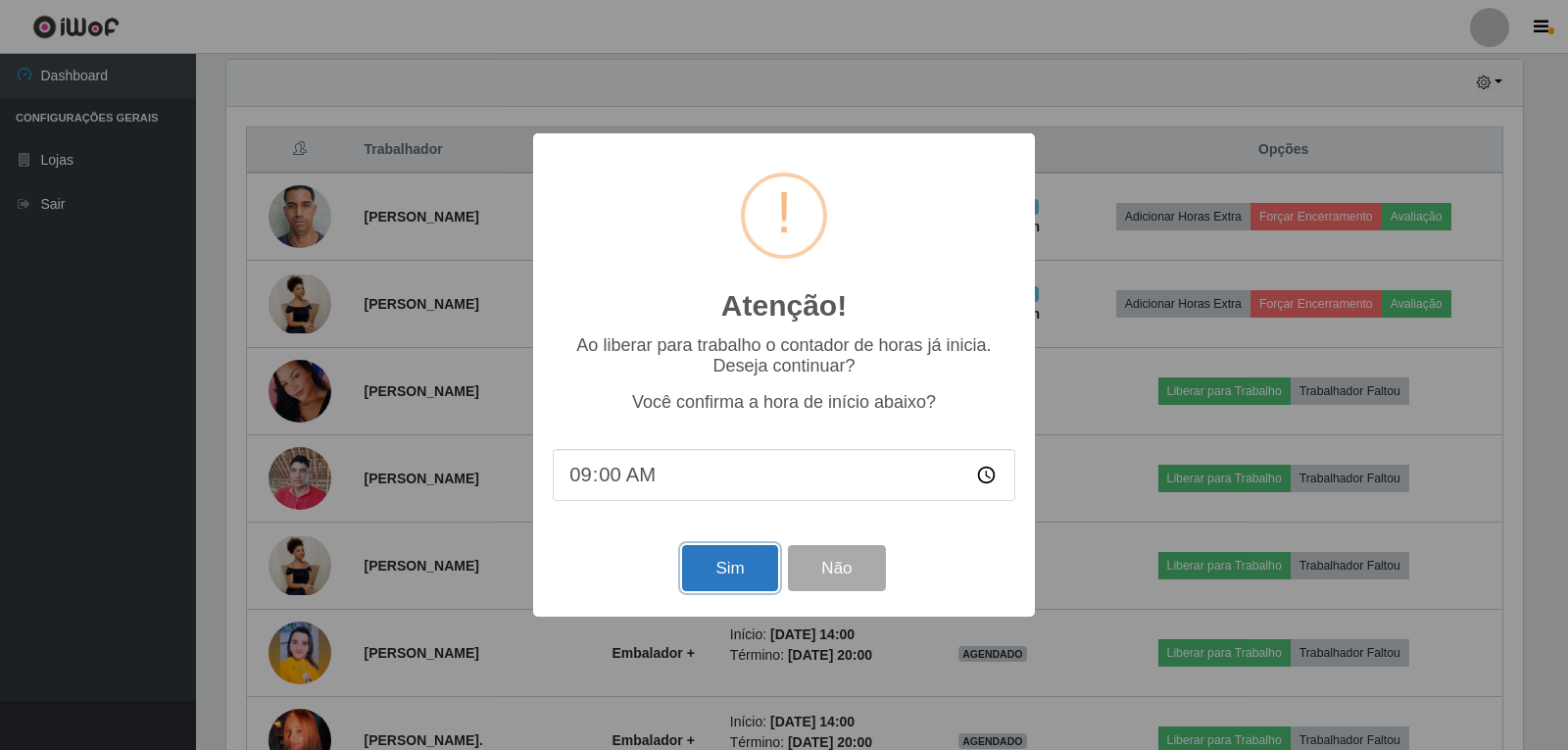
click at [736, 570] on button "Sim" at bounding box center [729, 568] width 95 height 46
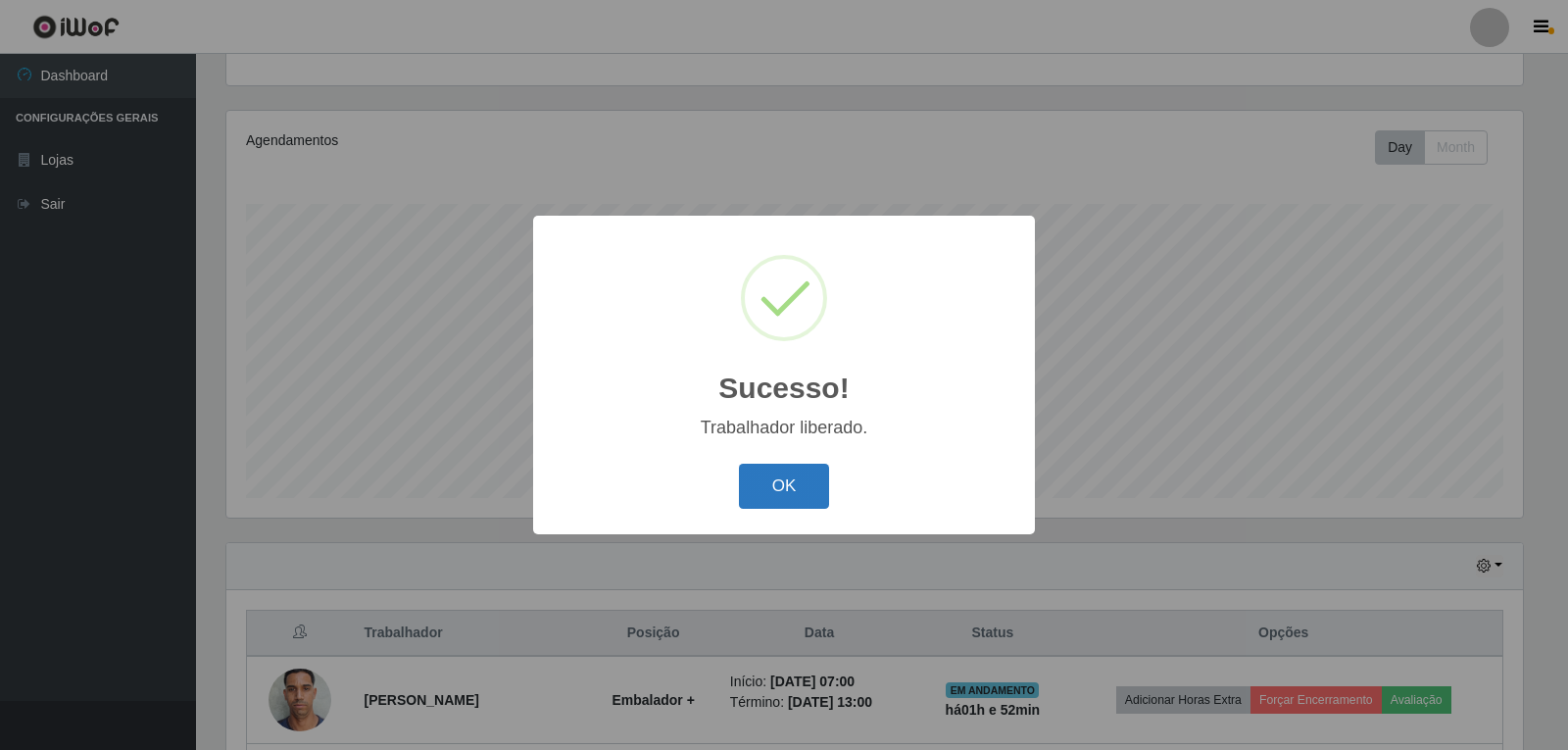
click at [779, 481] on button "OK" at bounding box center [784, 486] width 91 height 46
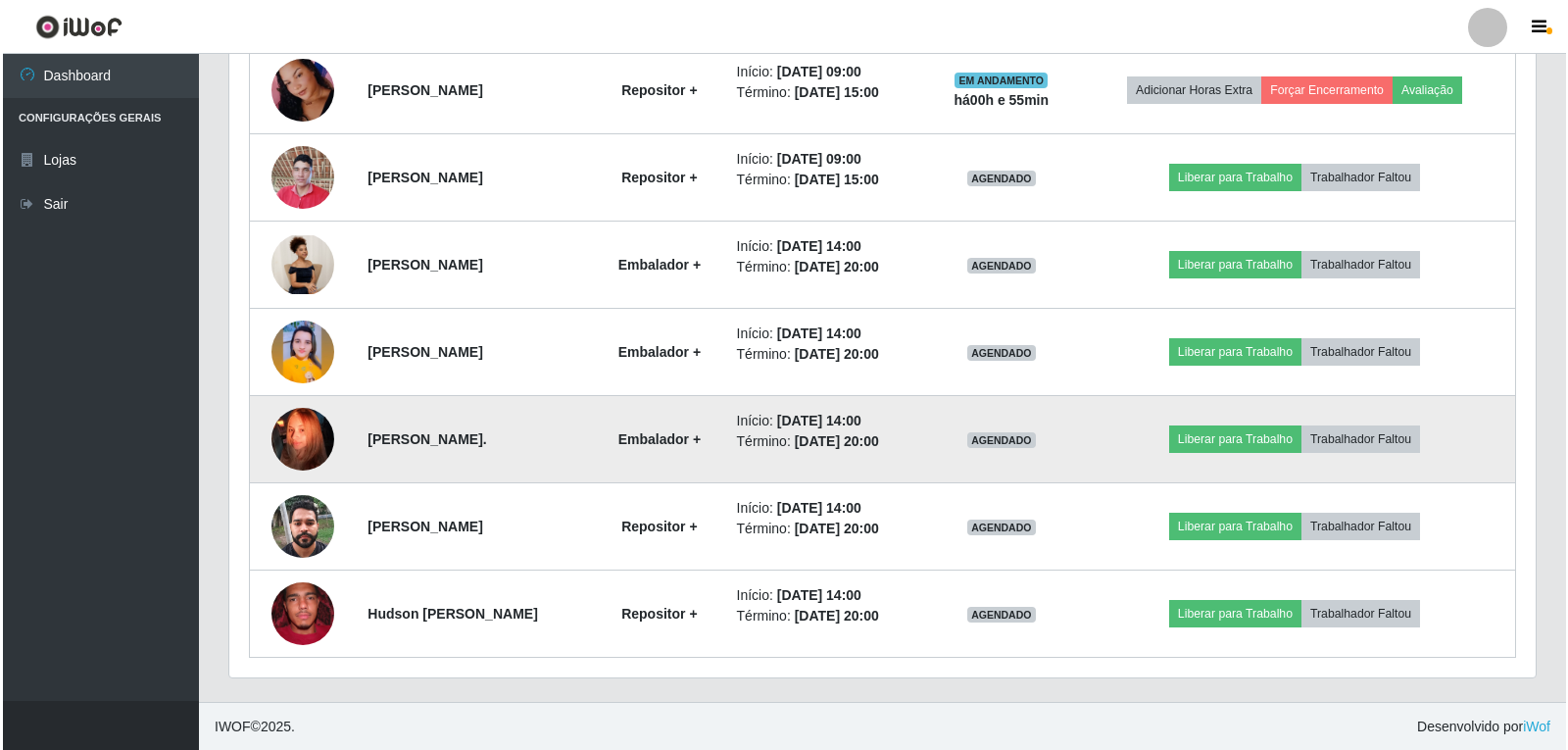
scroll to position [988, 0]
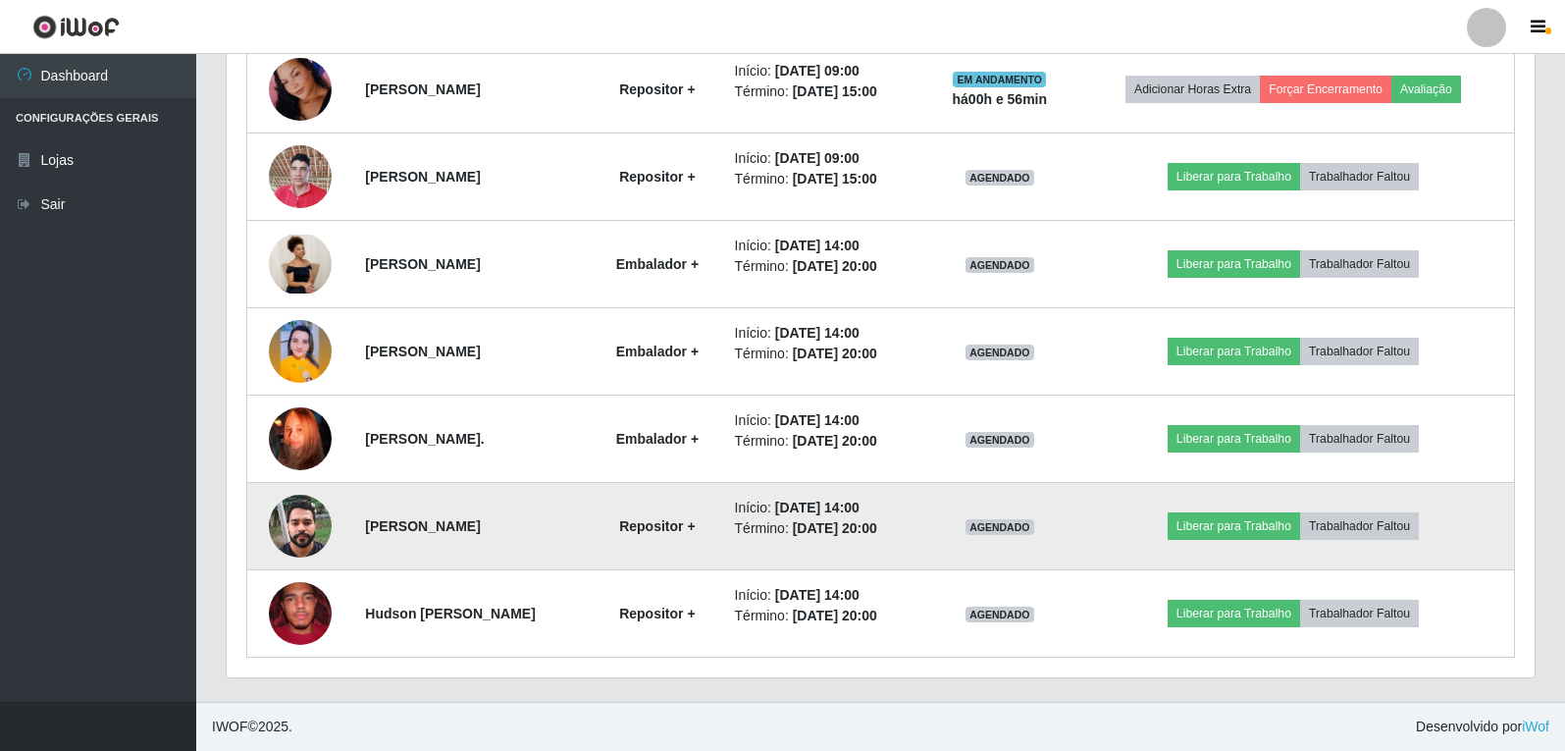
click at [291, 534] on img at bounding box center [300, 525] width 63 height 83
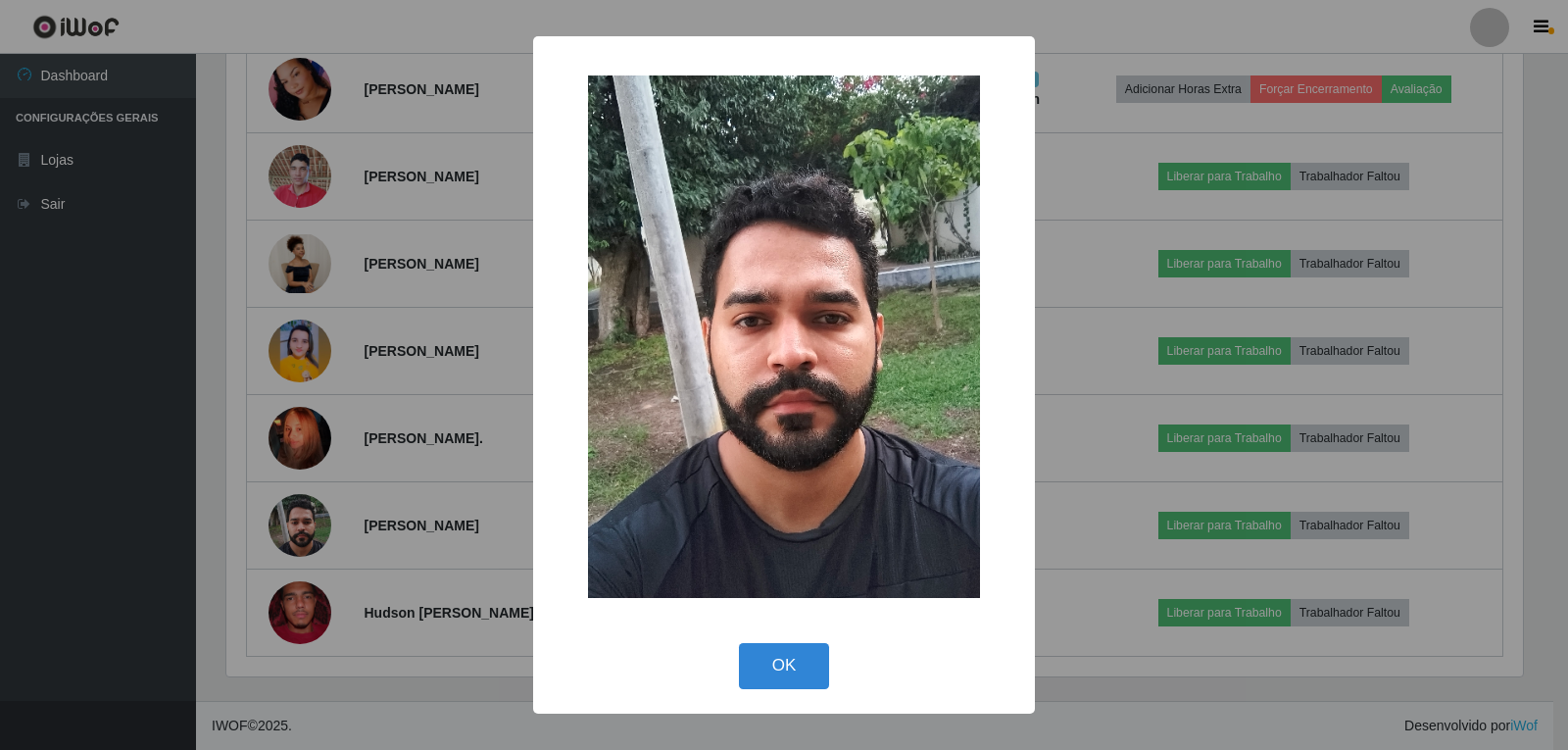
click at [874, 380] on img at bounding box center [784, 337] width 392 height 522
click at [796, 660] on button "OK" at bounding box center [784, 666] width 91 height 46
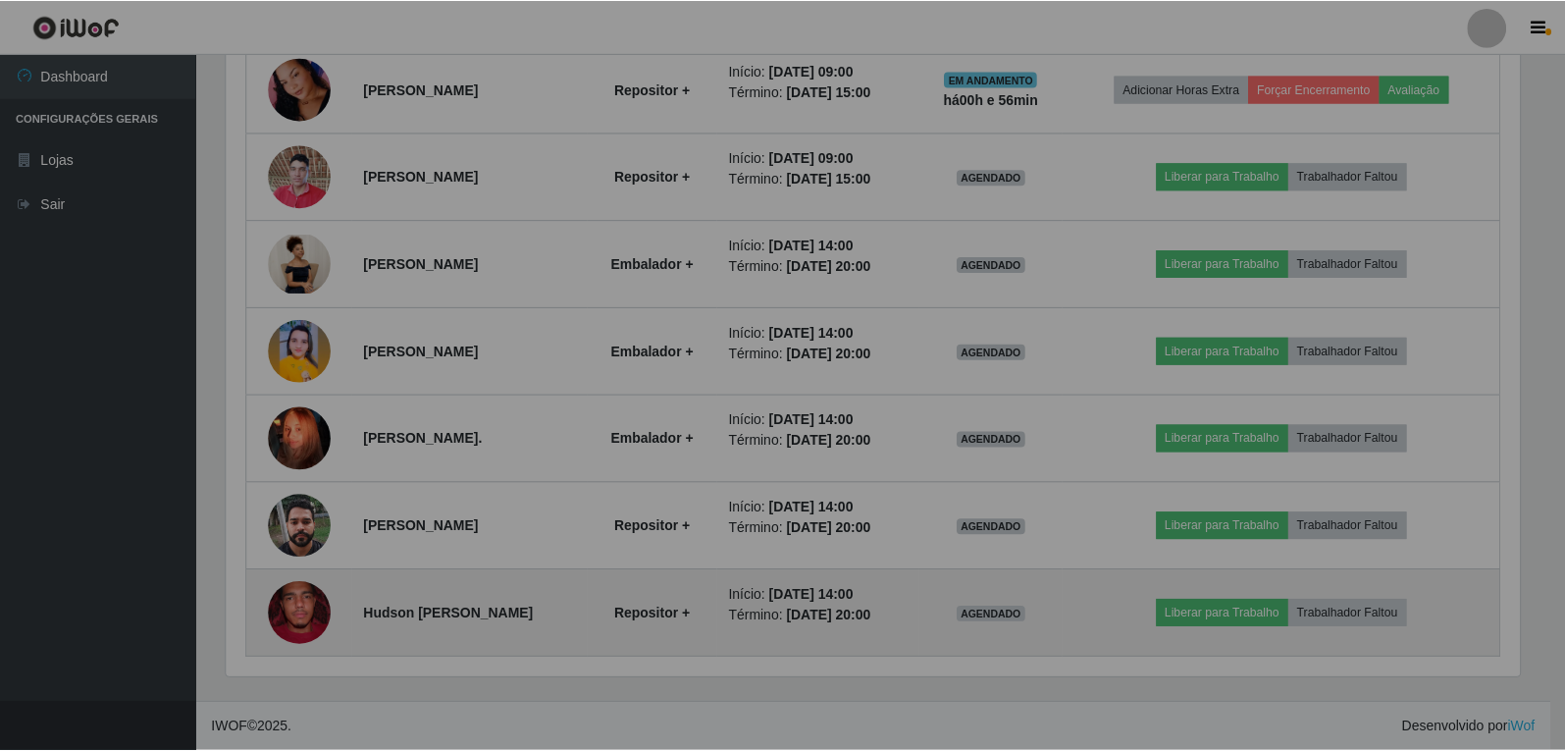
scroll to position [407, 1308]
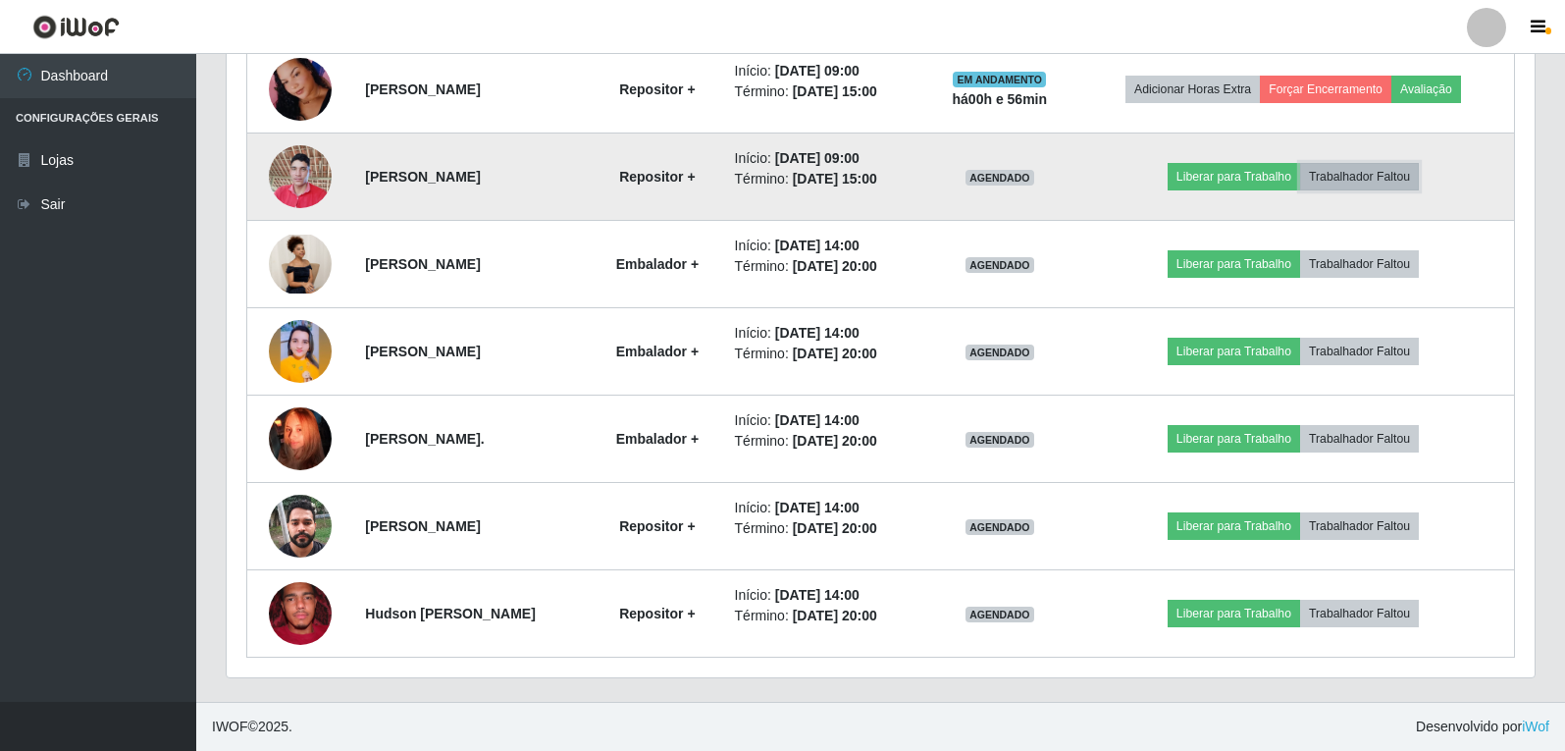
click at [1388, 183] on button "Trabalhador Faltou" at bounding box center [1359, 176] width 119 height 27
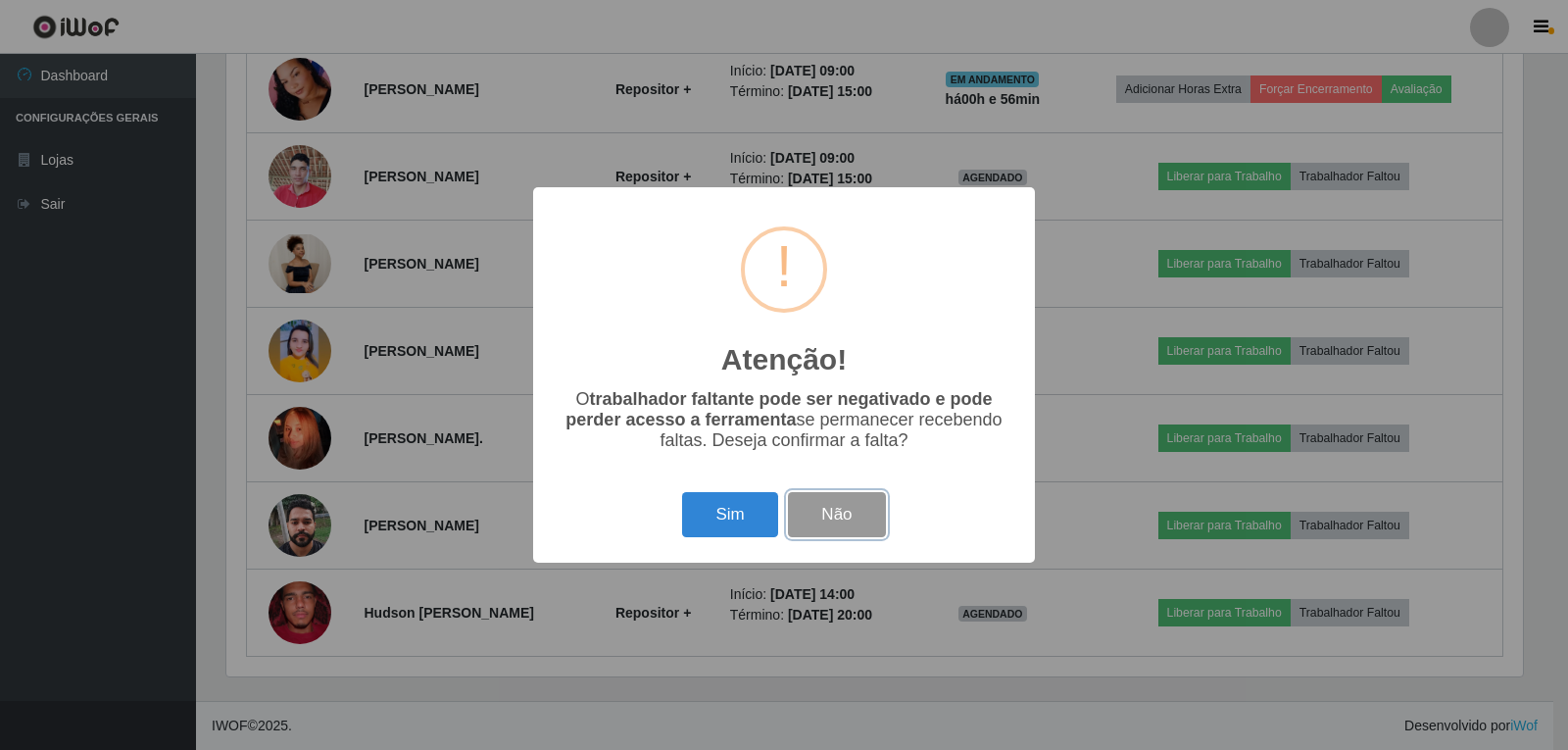
click at [838, 522] on button "Não" at bounding box center [836, 515] width 97 height 46
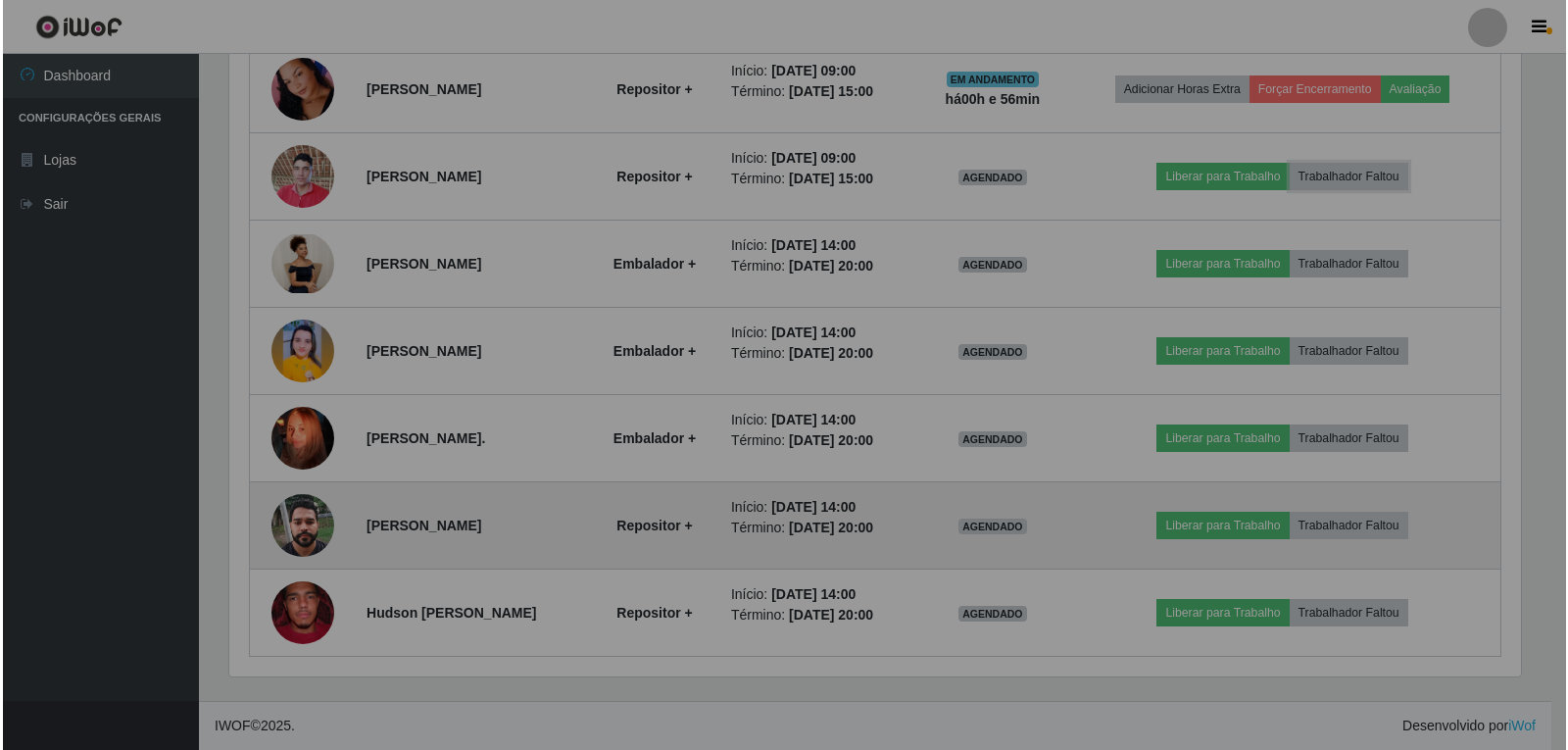
scroll to position [406, 1306]
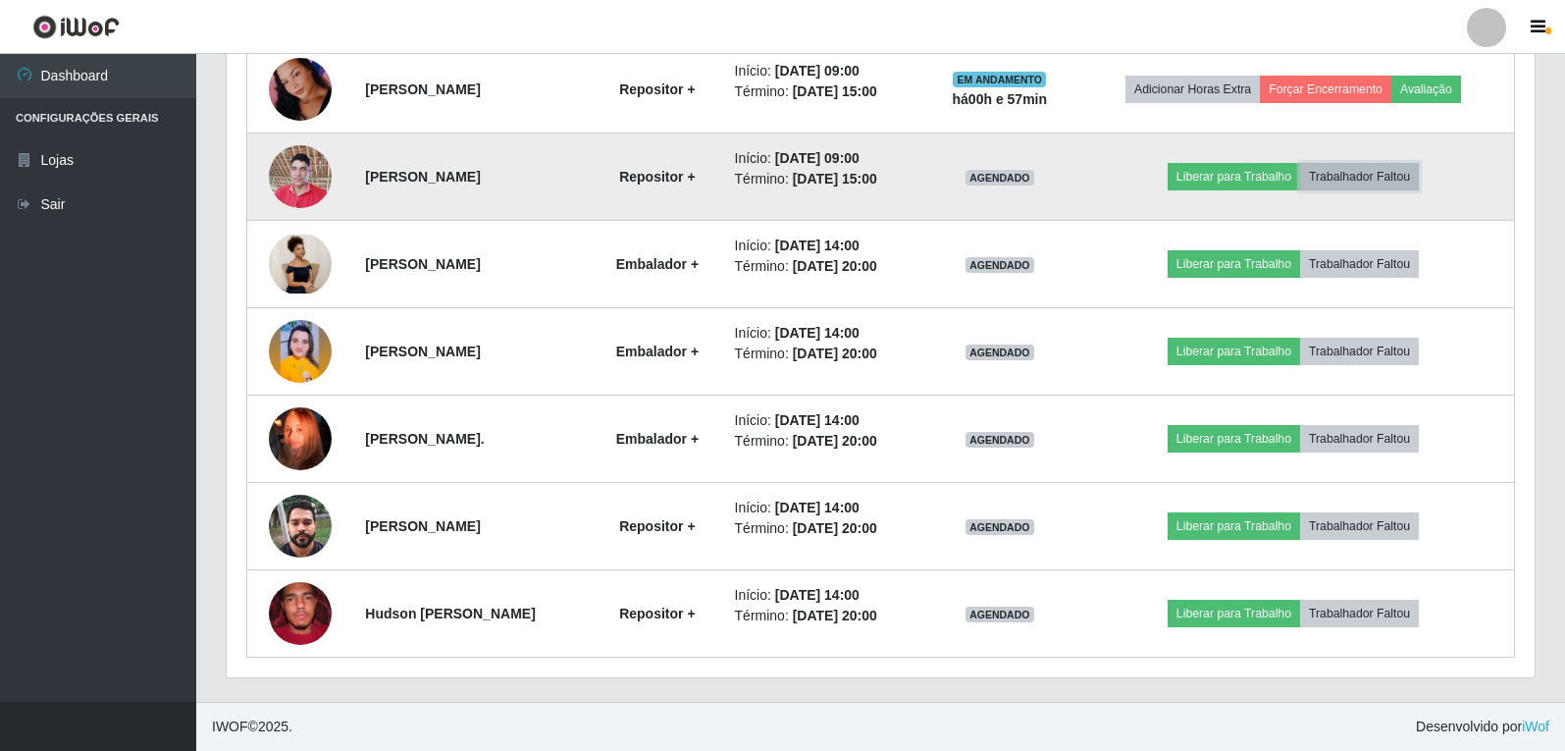
click at [1389, 180] on button "Trabalhador Faltou" at bounding box center [1359, 176] width 119 height 27
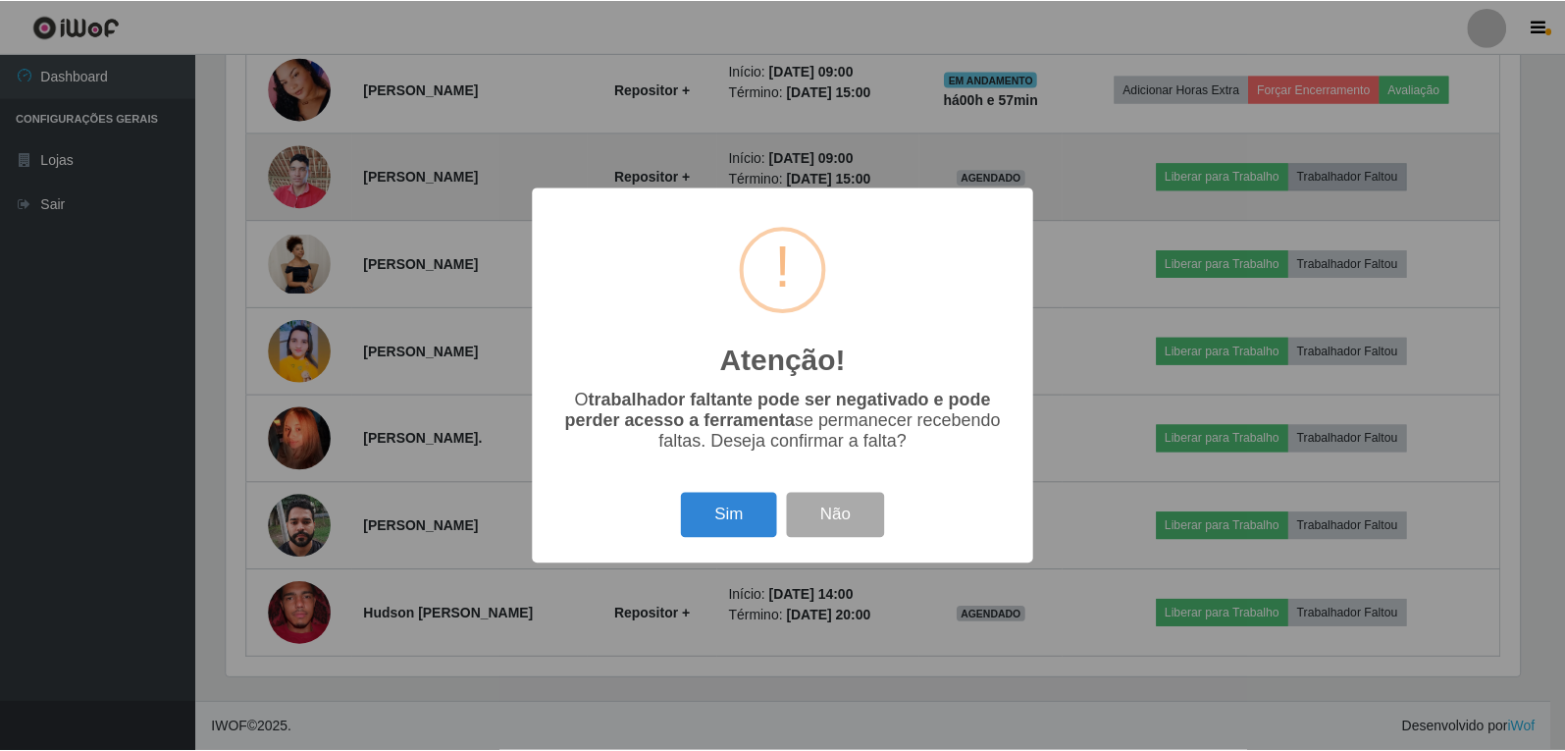
scroll to position [407, 1298]
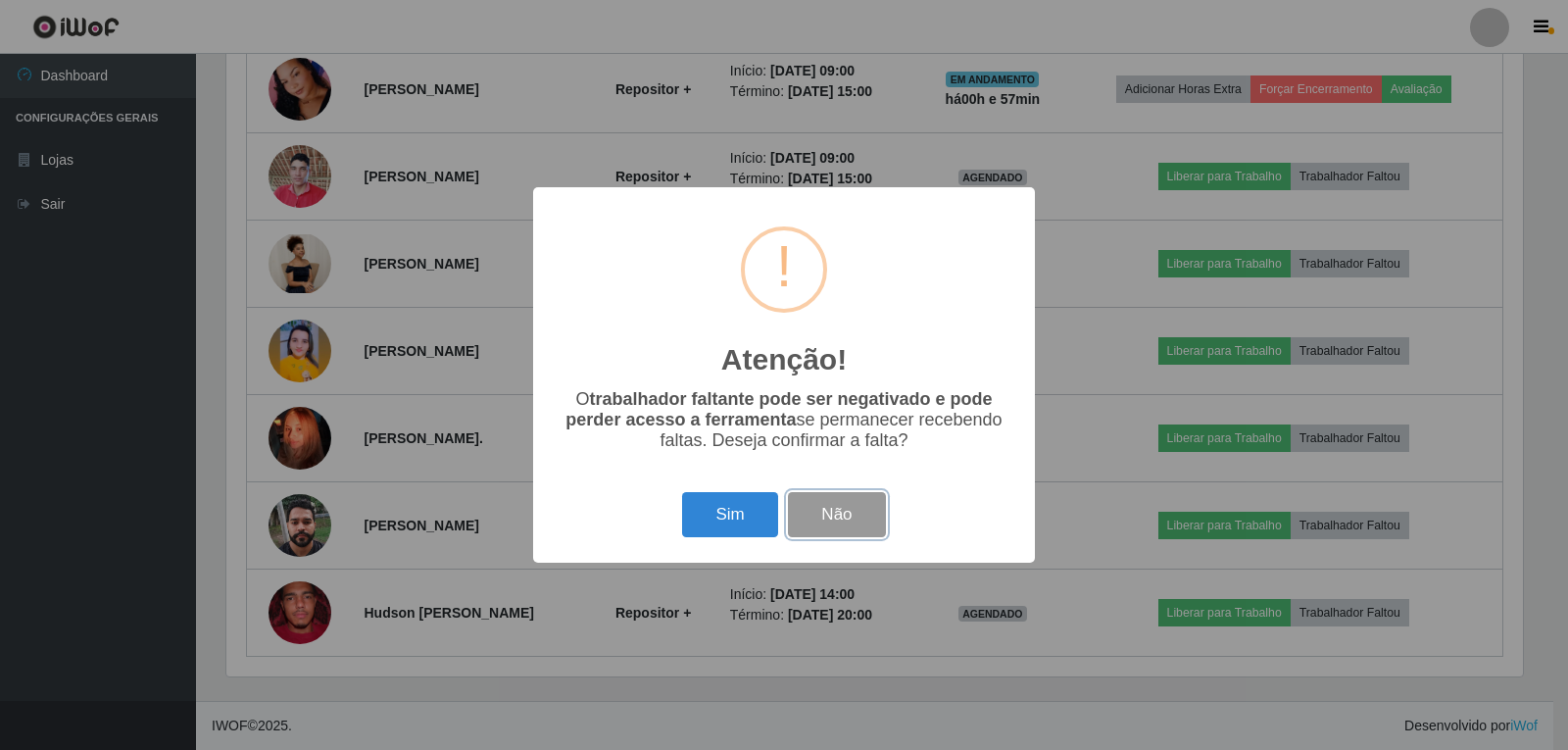
click at [848, 523] on button "Não" at bounding box center [836, 515] width 97 height 46
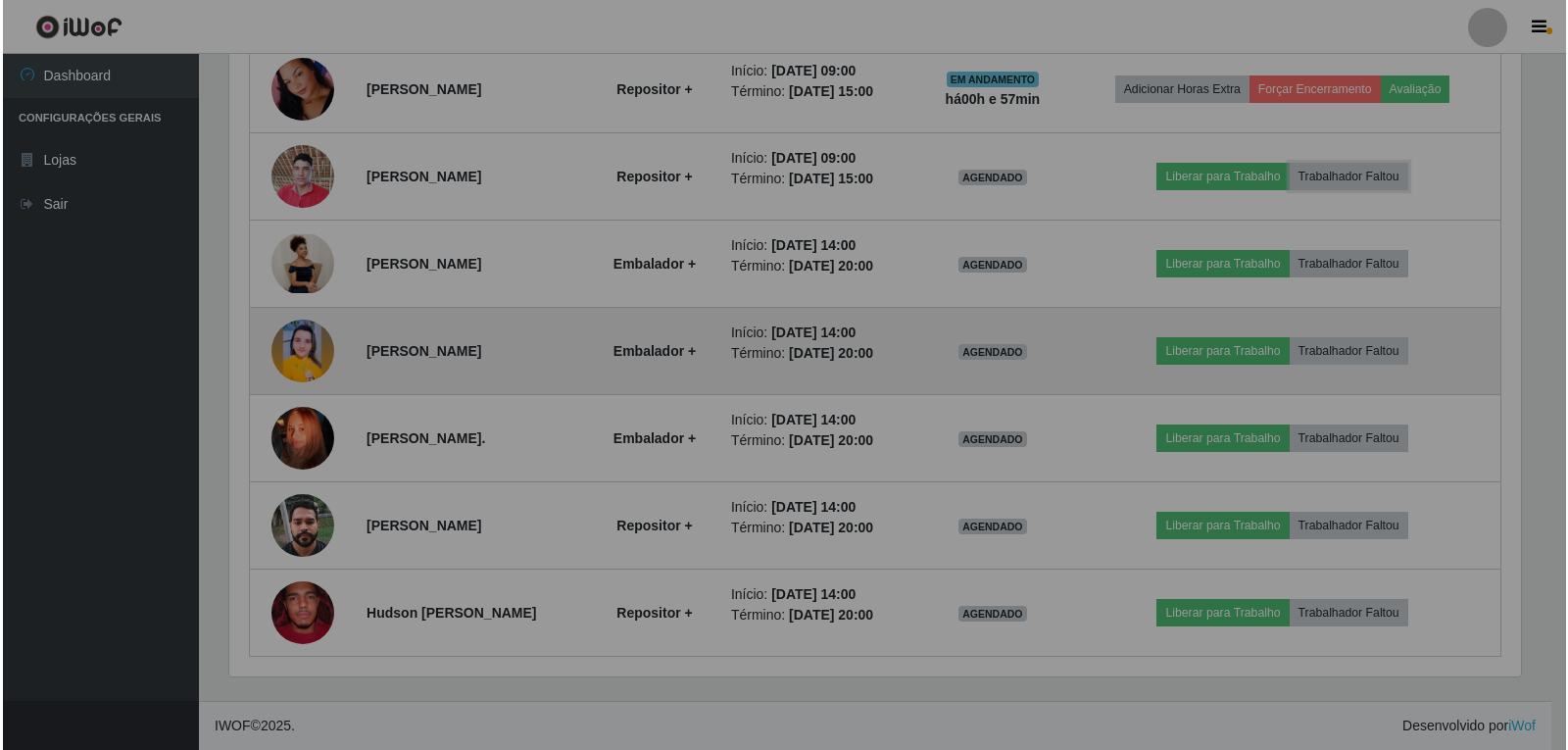
scroll to position [406, 1306]
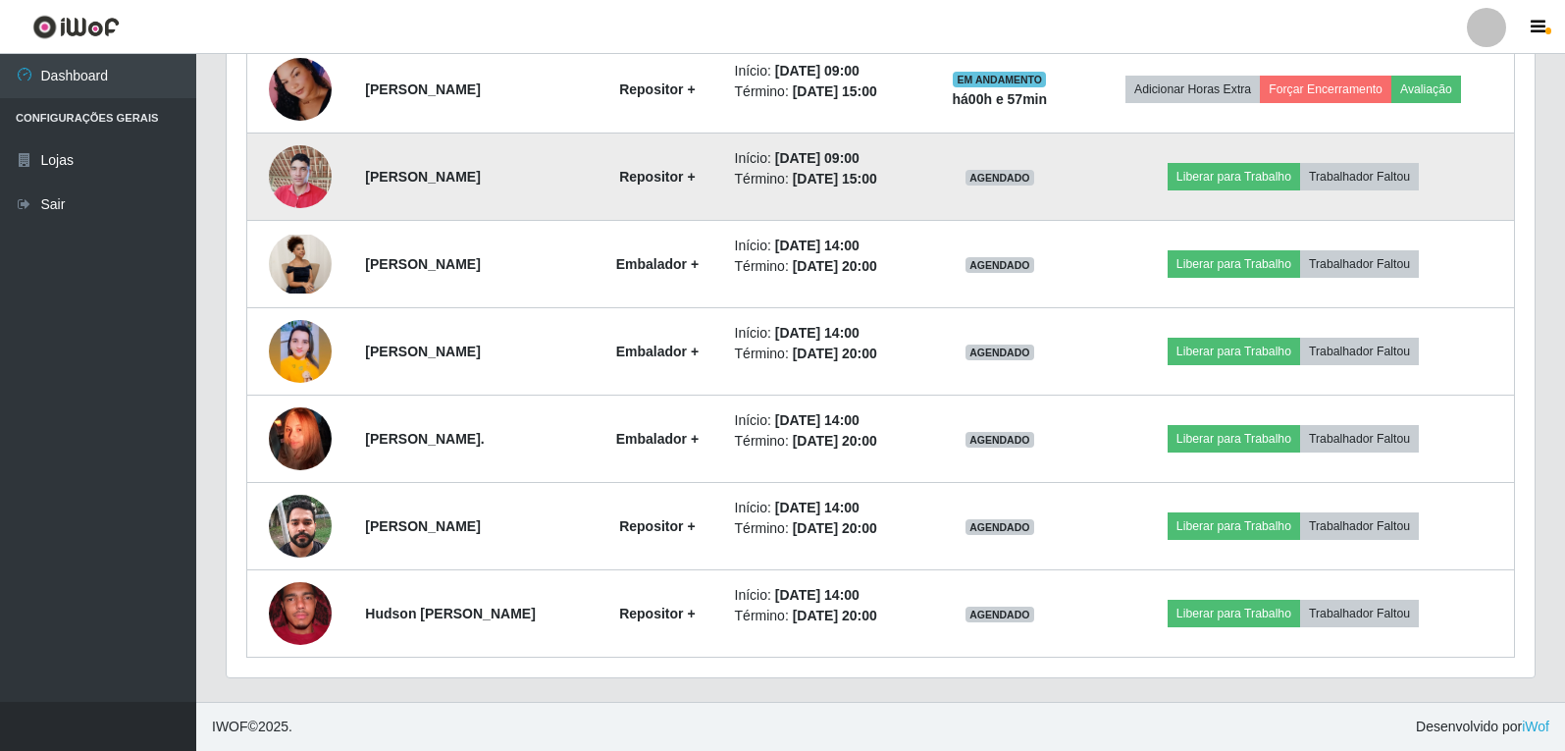
click at [299, 174] on img at bounding box center [300, 175] width 63 height 83
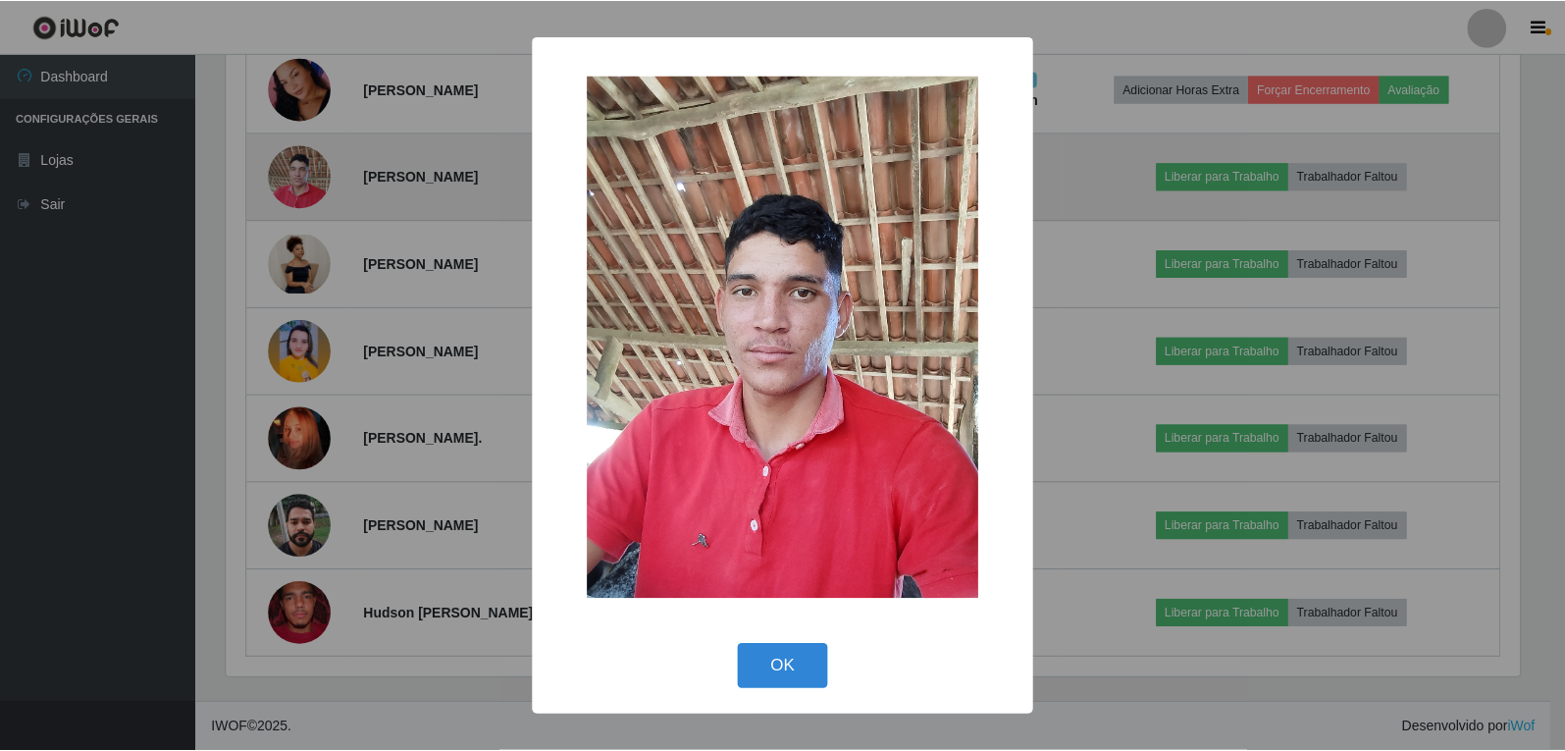
scroll to position [407, 1298]
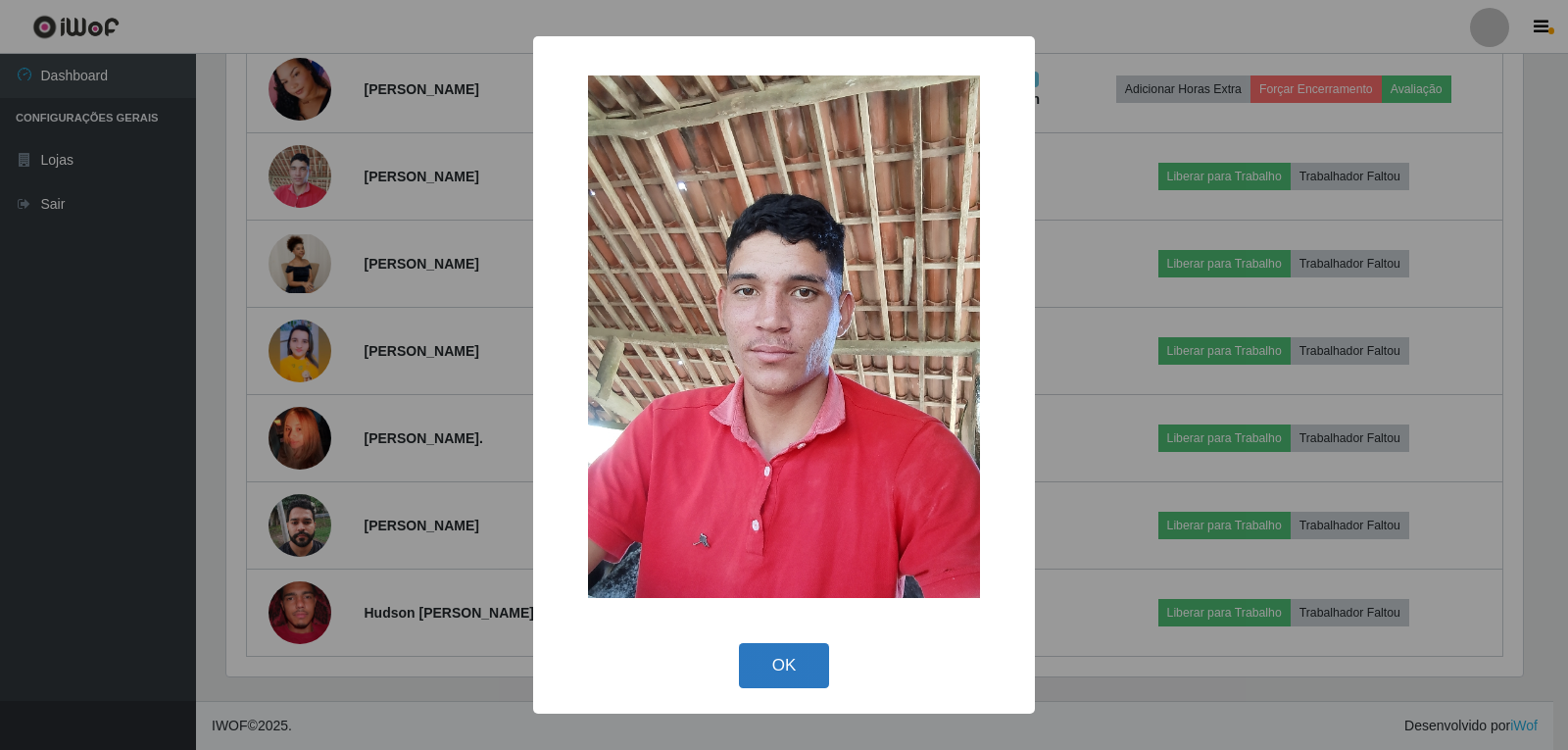
click at [822, 664] on button "OK" at bounding box center [784, 666] width 91 height 46
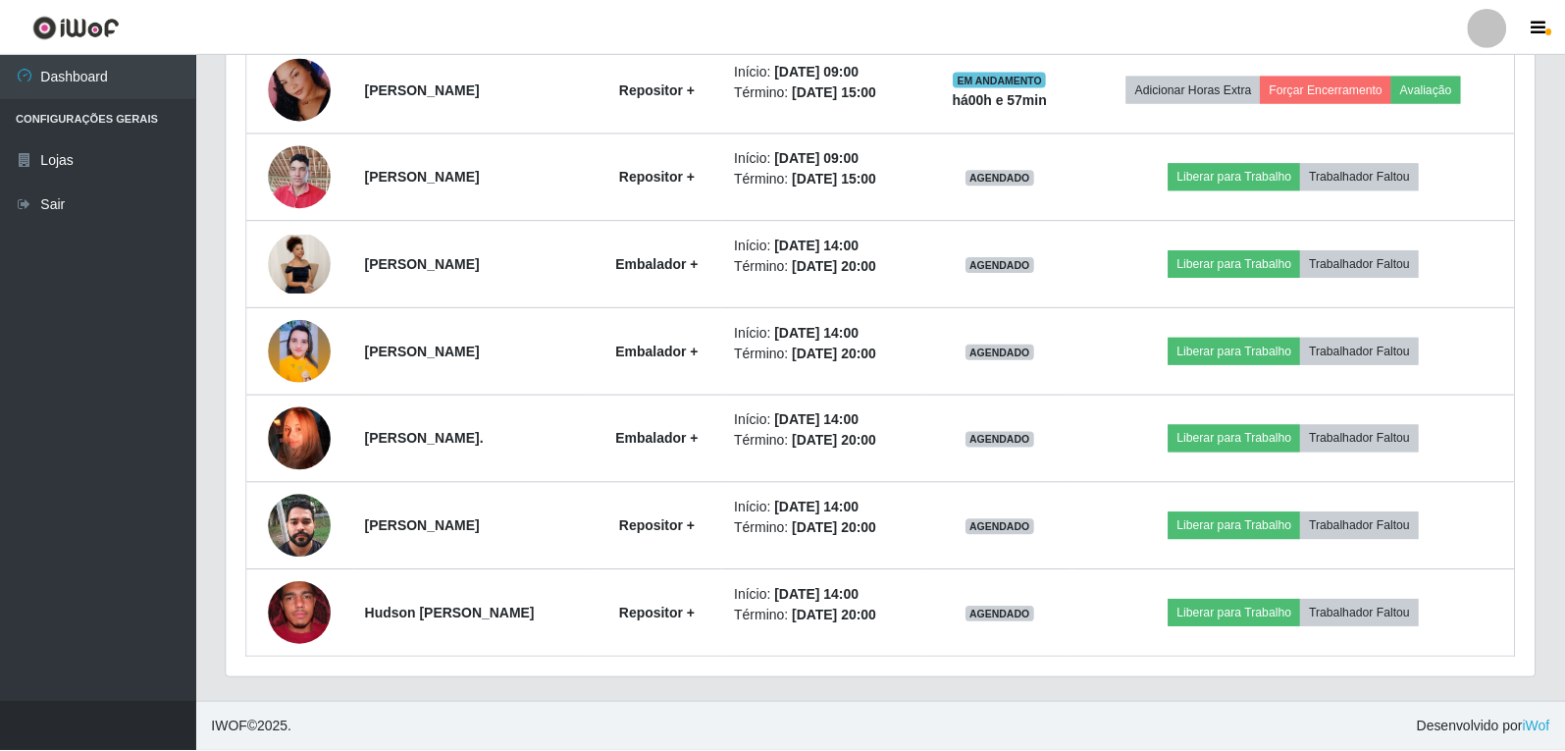
scroll to position [407, 1308]
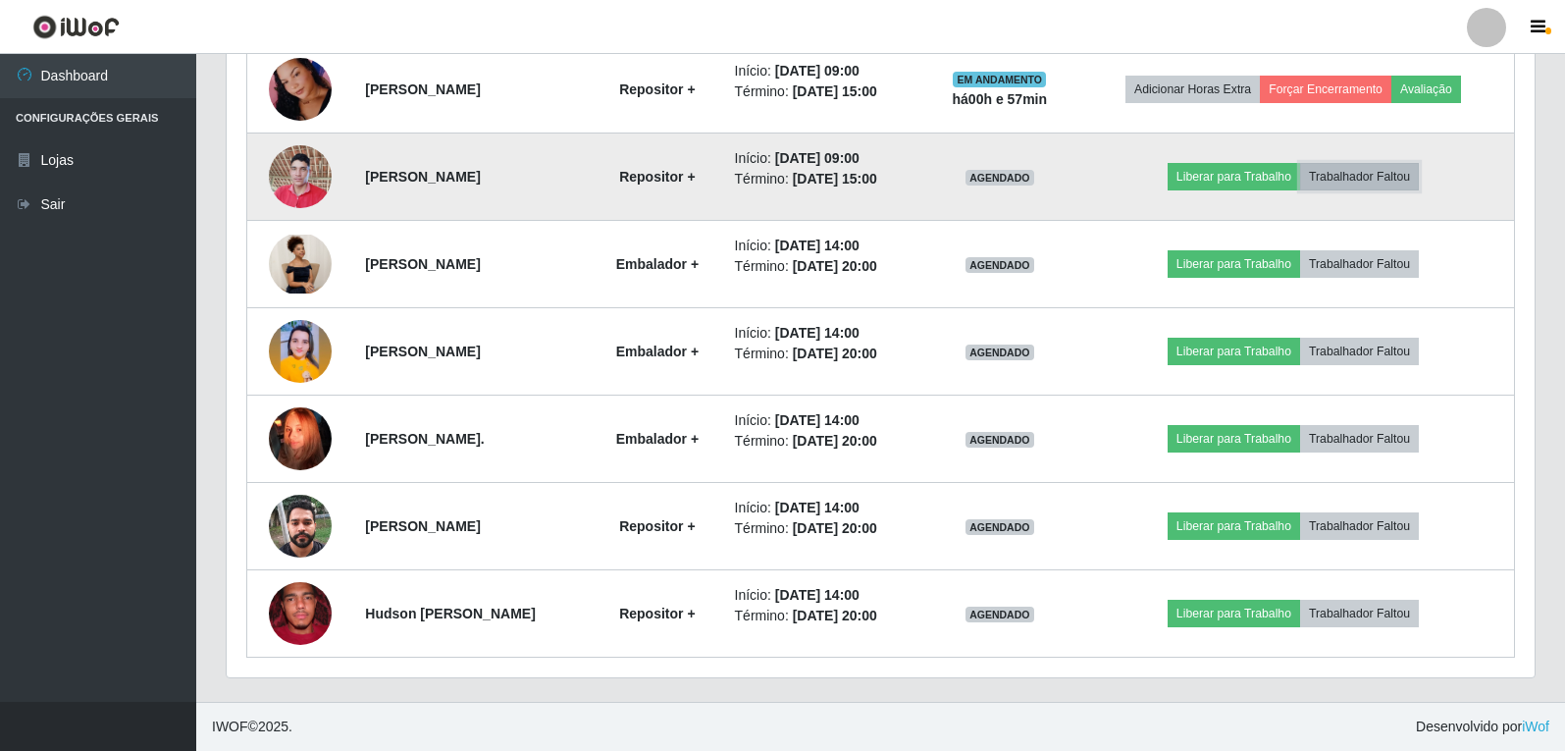
click at [1391, 181] on button "Trabalhador Faltou" at bounding box center [1359, 176] width 119 height 27
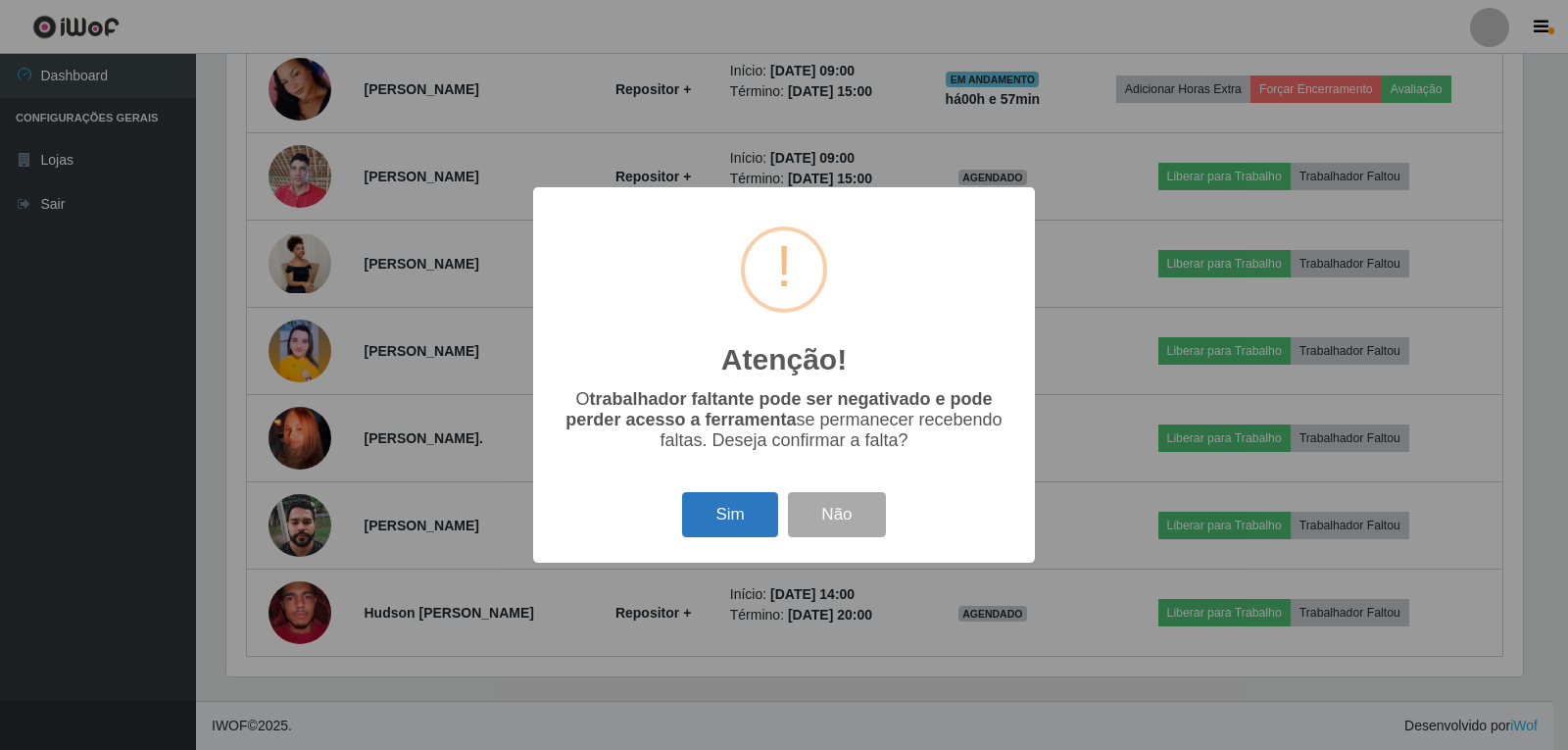
click at [721, 521] on button "Sim" at bounding box center [729, 515] width 95 height 46
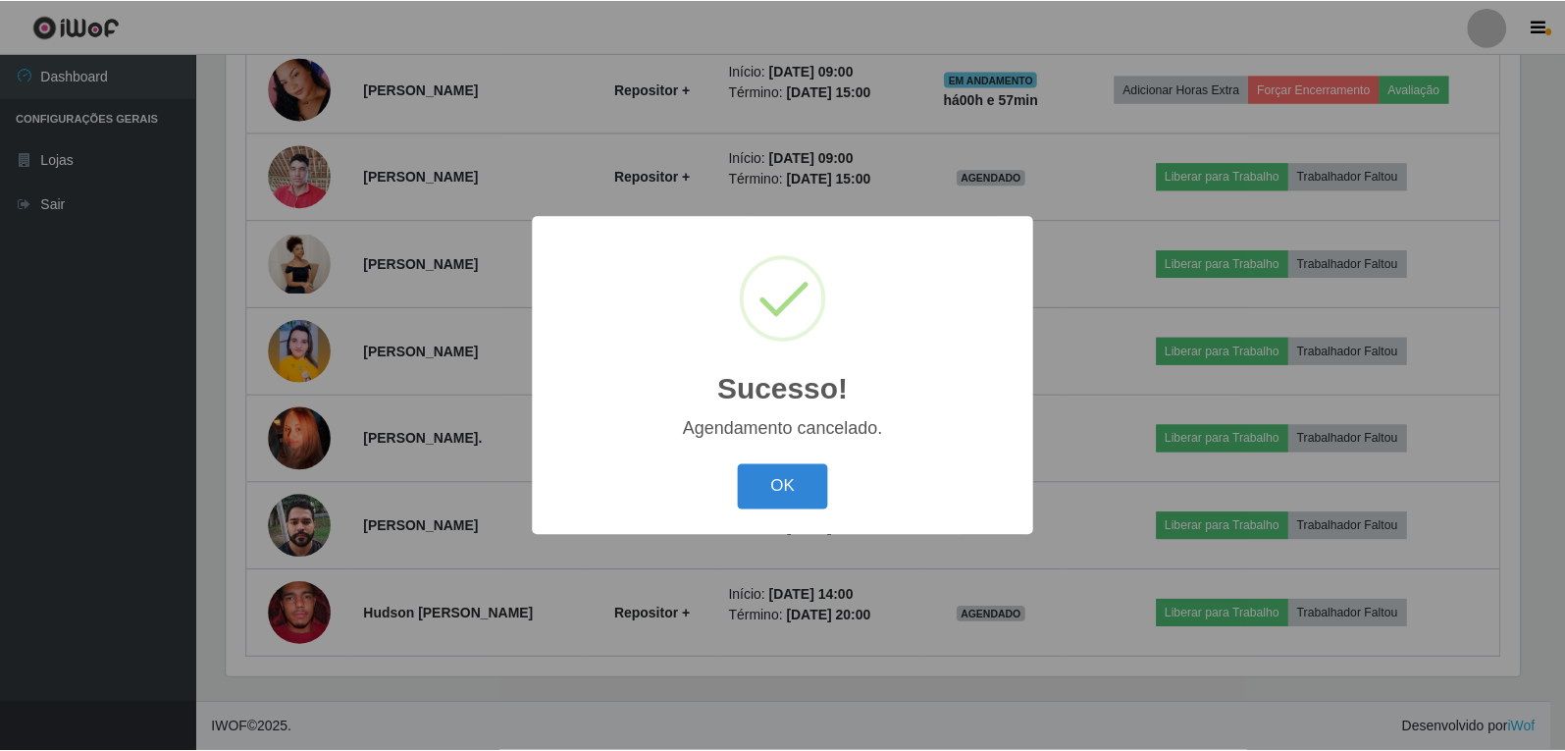
scroll to position [902, 0]
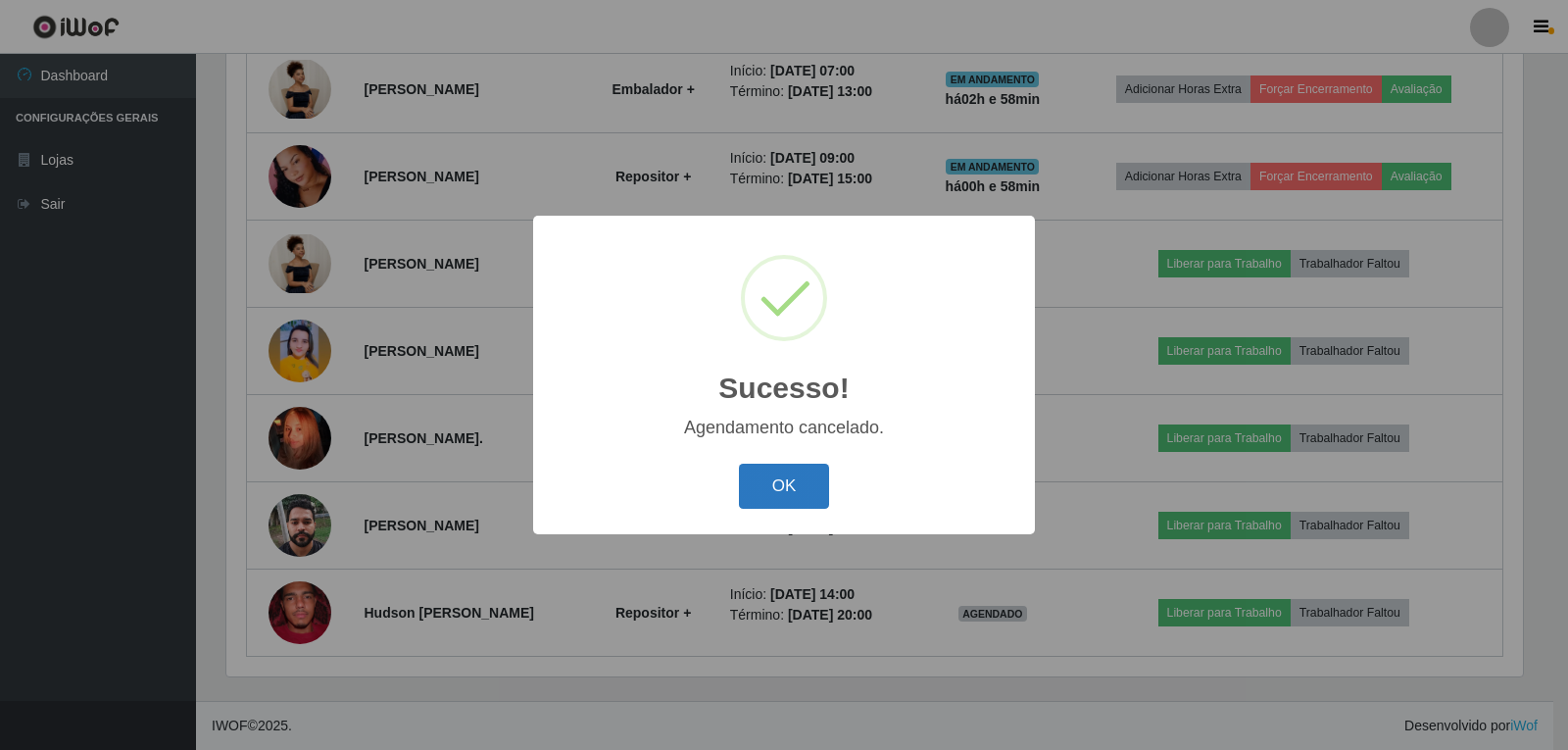
click at [771, 494] on button "OK" at bounding box center [784, 486] width 91 height 46
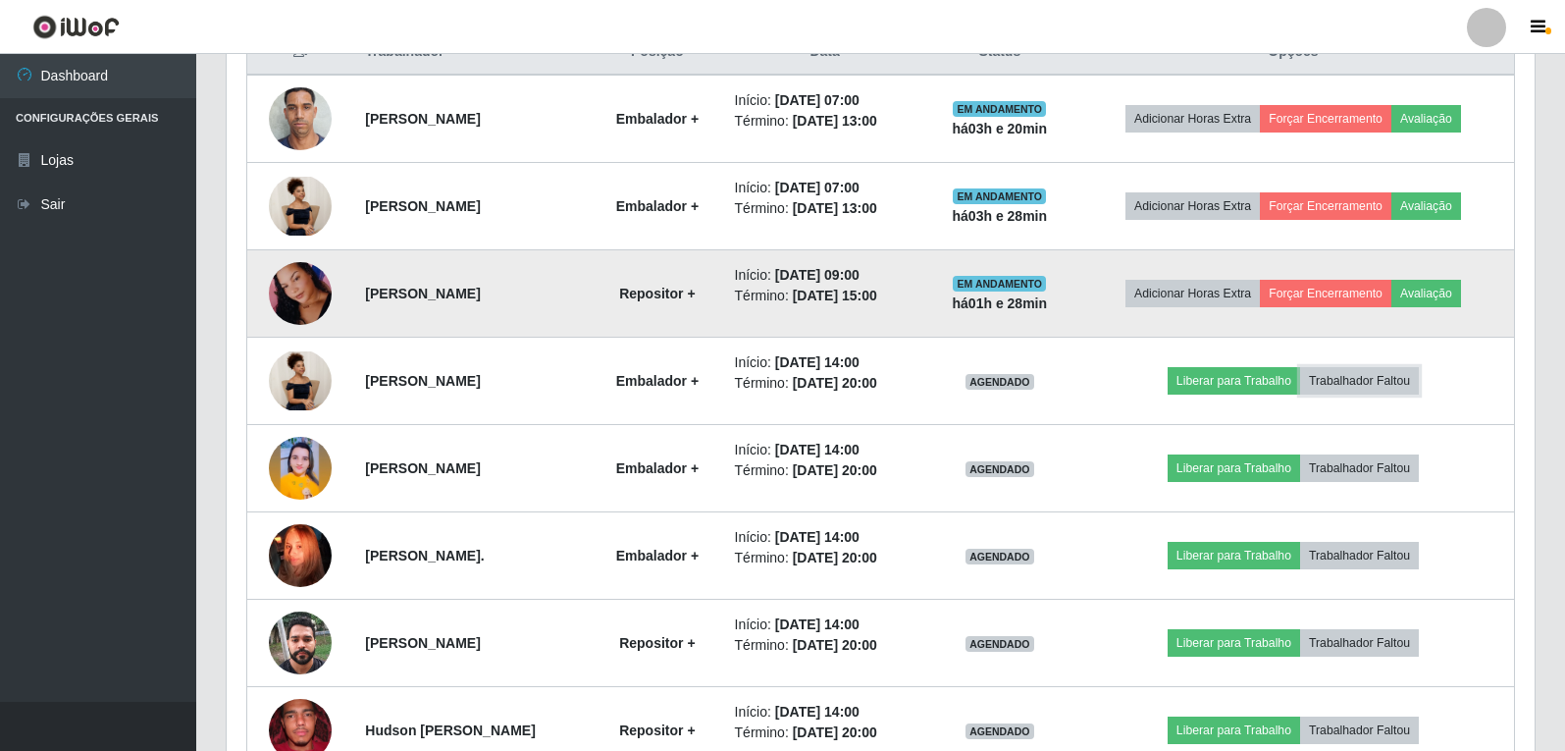
scroll to position [883, 0]
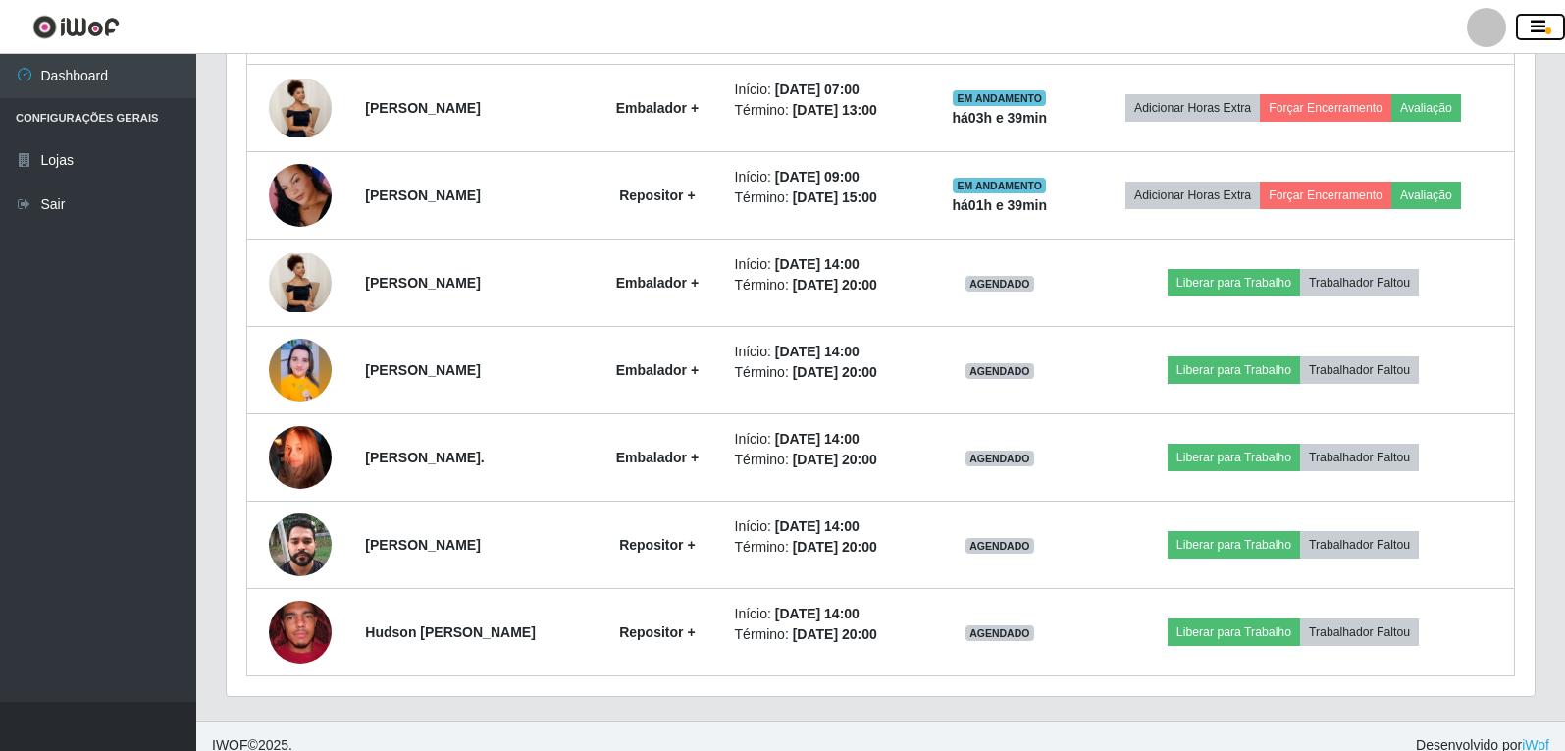
click at [1525, 24] on button "button" at bounding box center [1540, 27] width 49 height 27
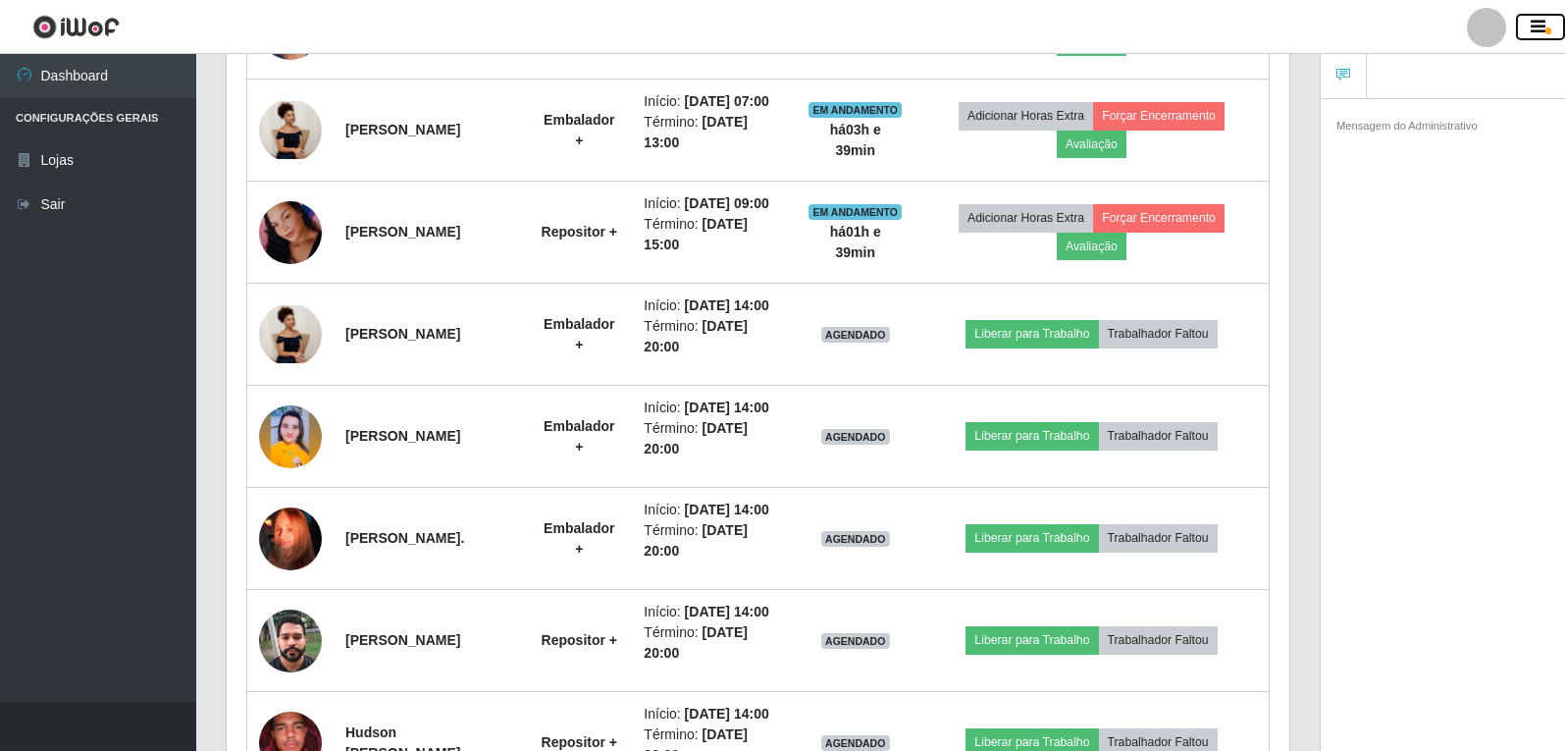
scroll to position [980954, 980297]
click at [1536, 26] on icon "button" at bounding box center [1538, 28] width 15 height 18
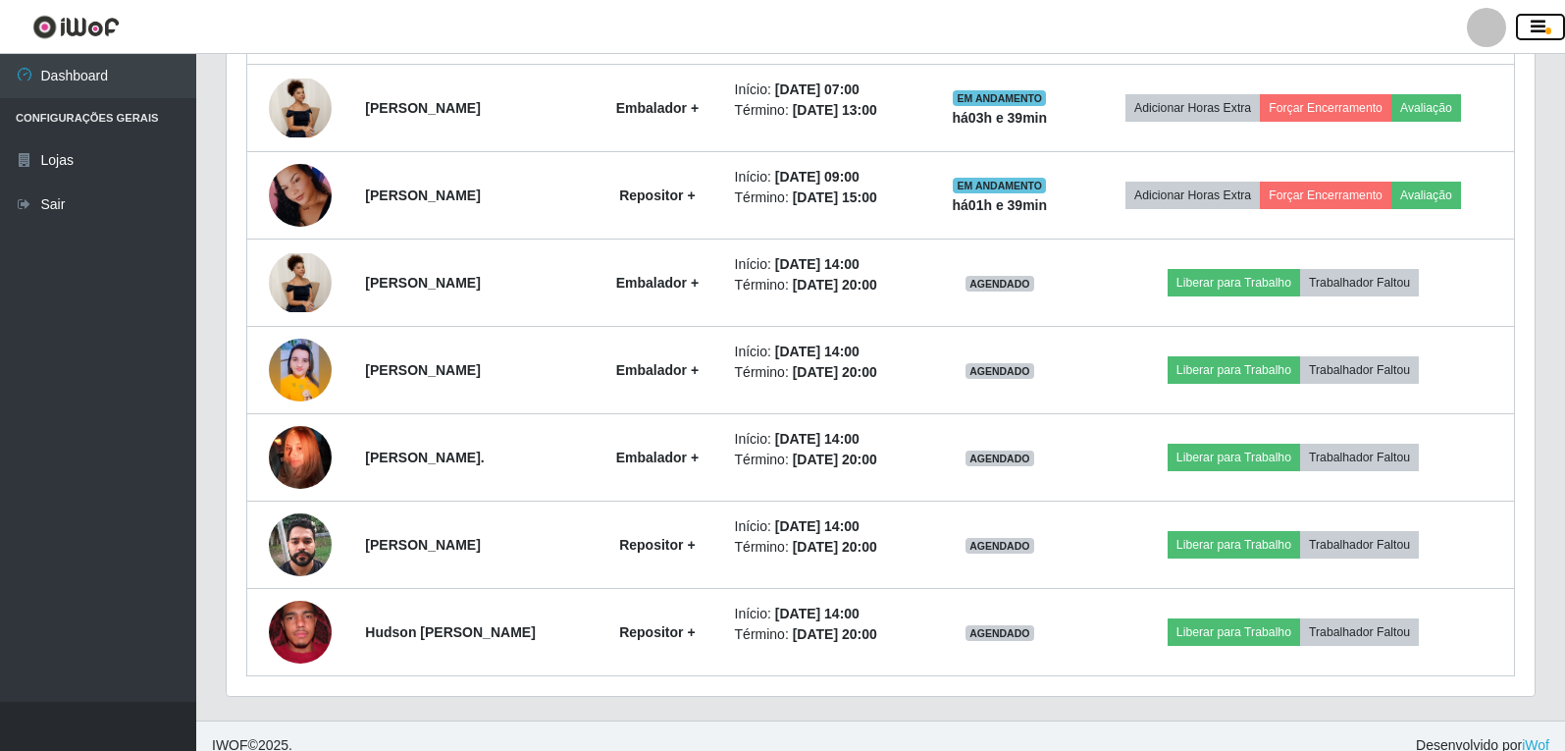
scroll to position [407, 1308]
click at [1494, 23] on div at bounding box center [1486, 27] width 39 height 39
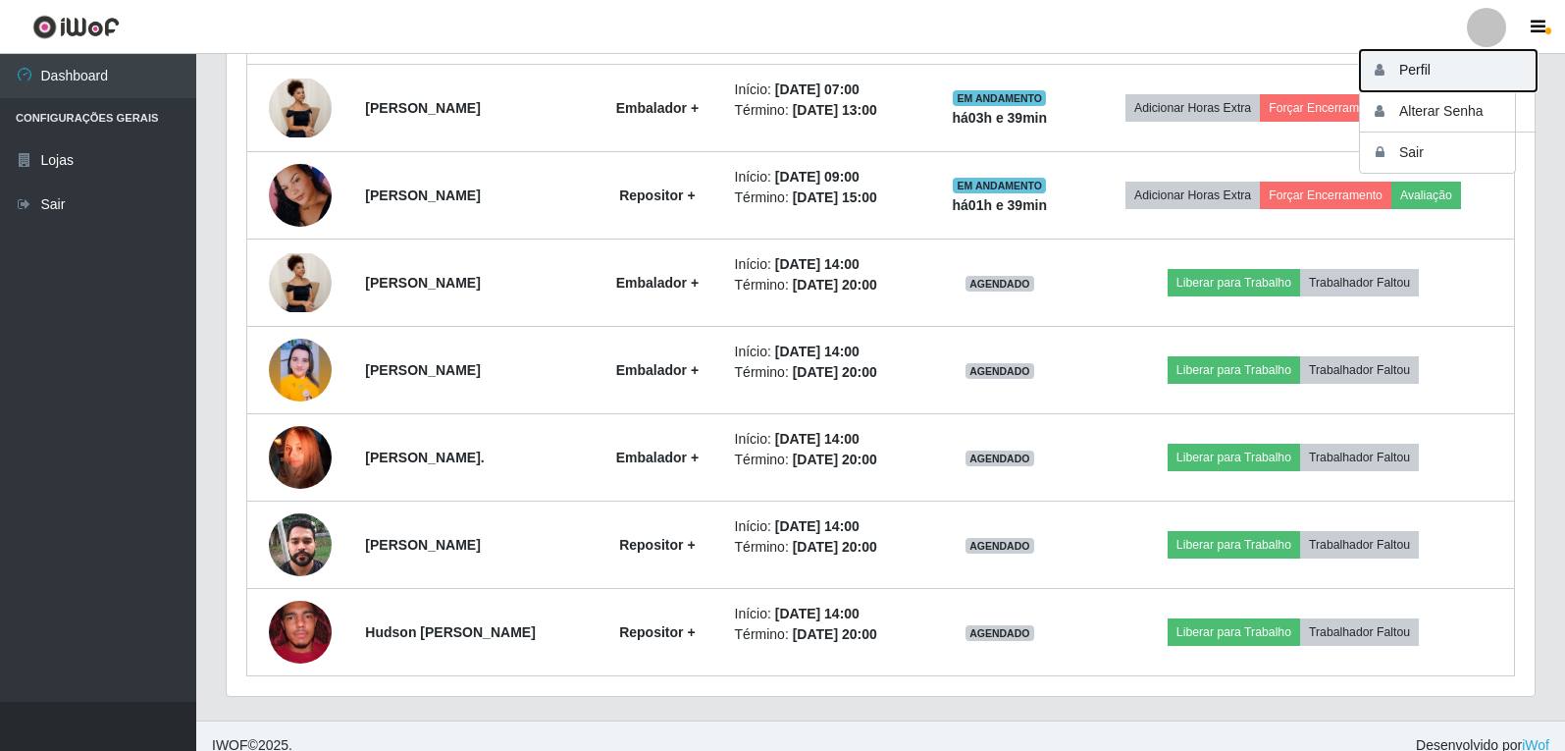
click at [1425, 78] on button "Perfil" at bounding box center [1448, 70] width 177 height 41
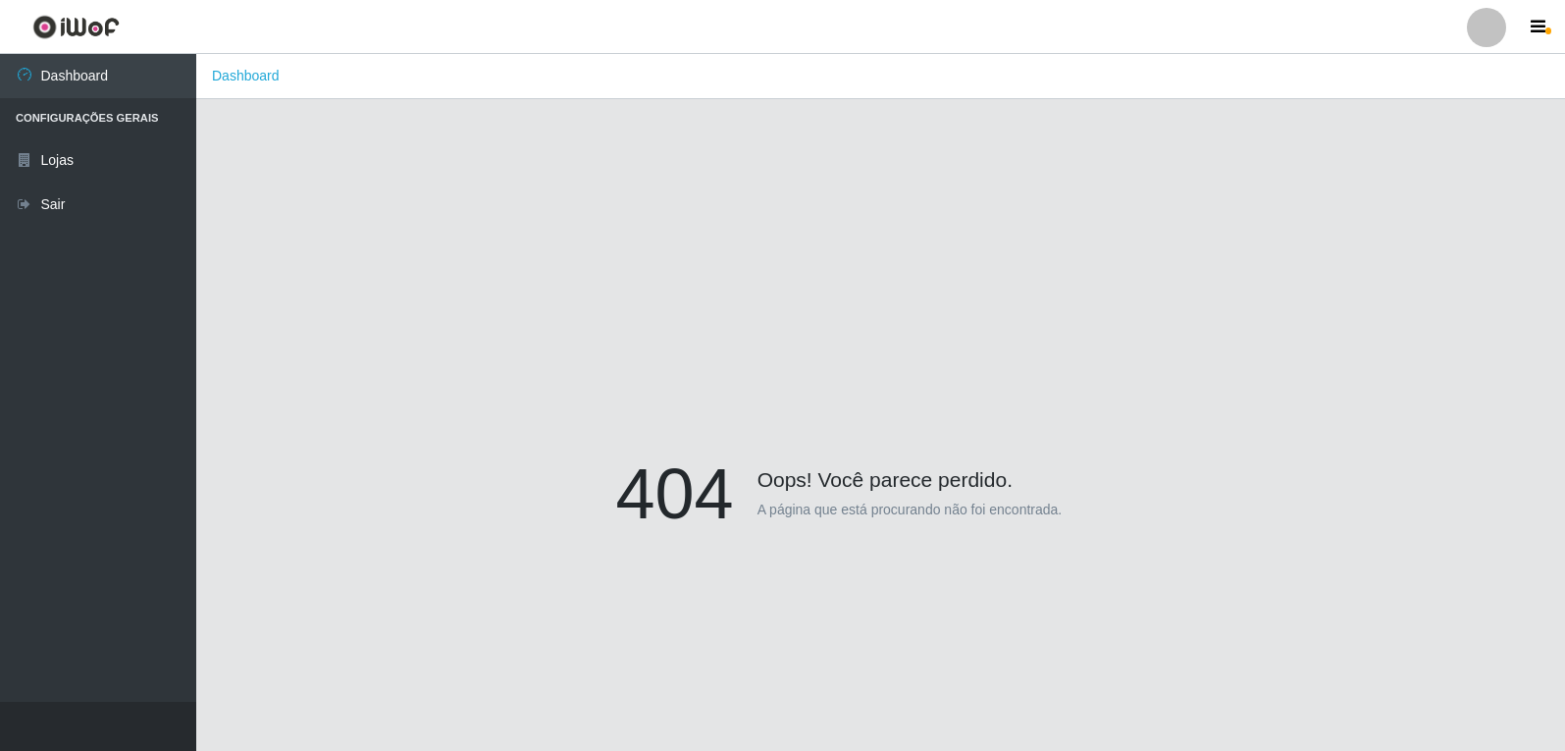
click at [1479, 27] on div at bounding box center [1486, 27] width 39 height 39
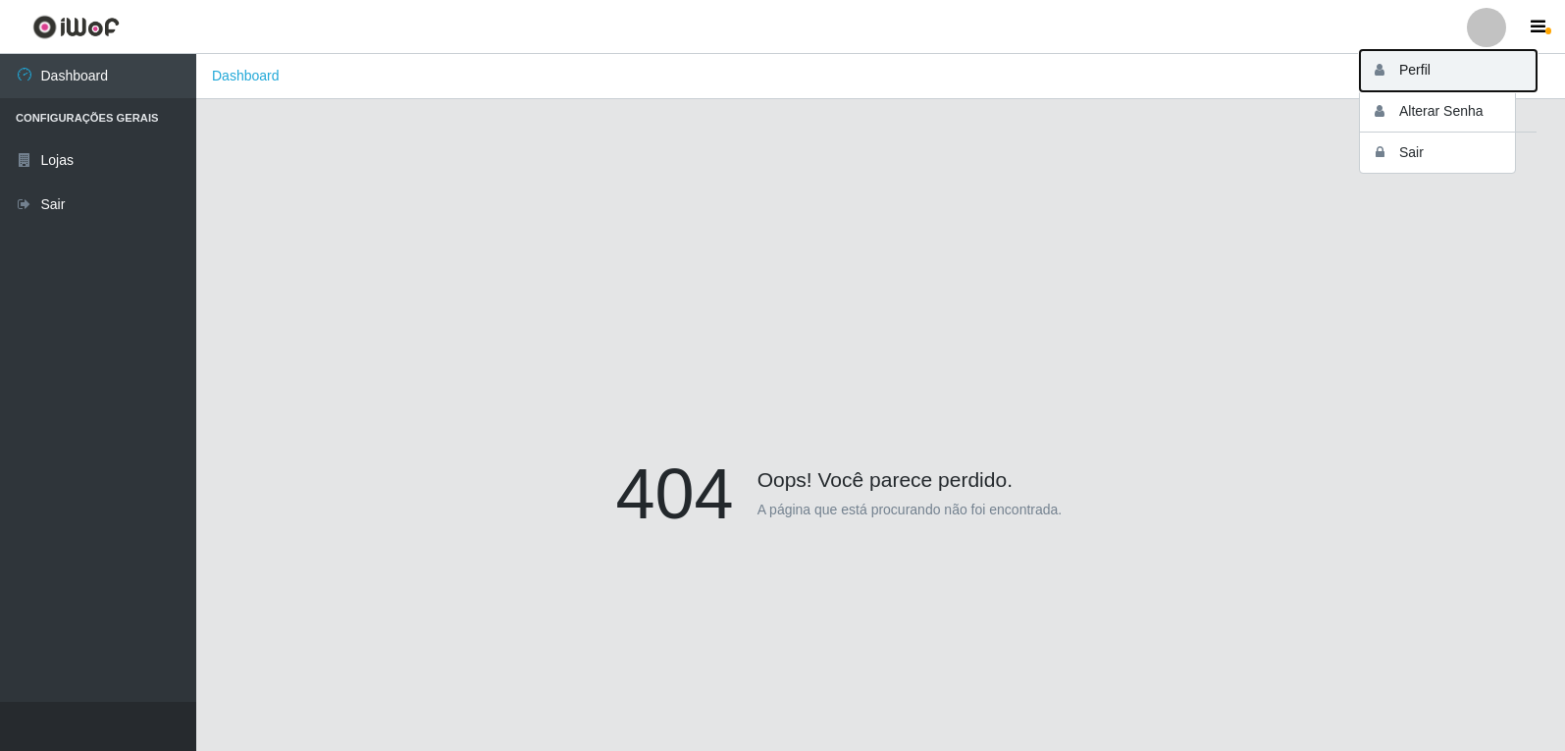
click at [1403, 66] on button "Perfil" at bounding box center [1448, 70] width 177 height 41
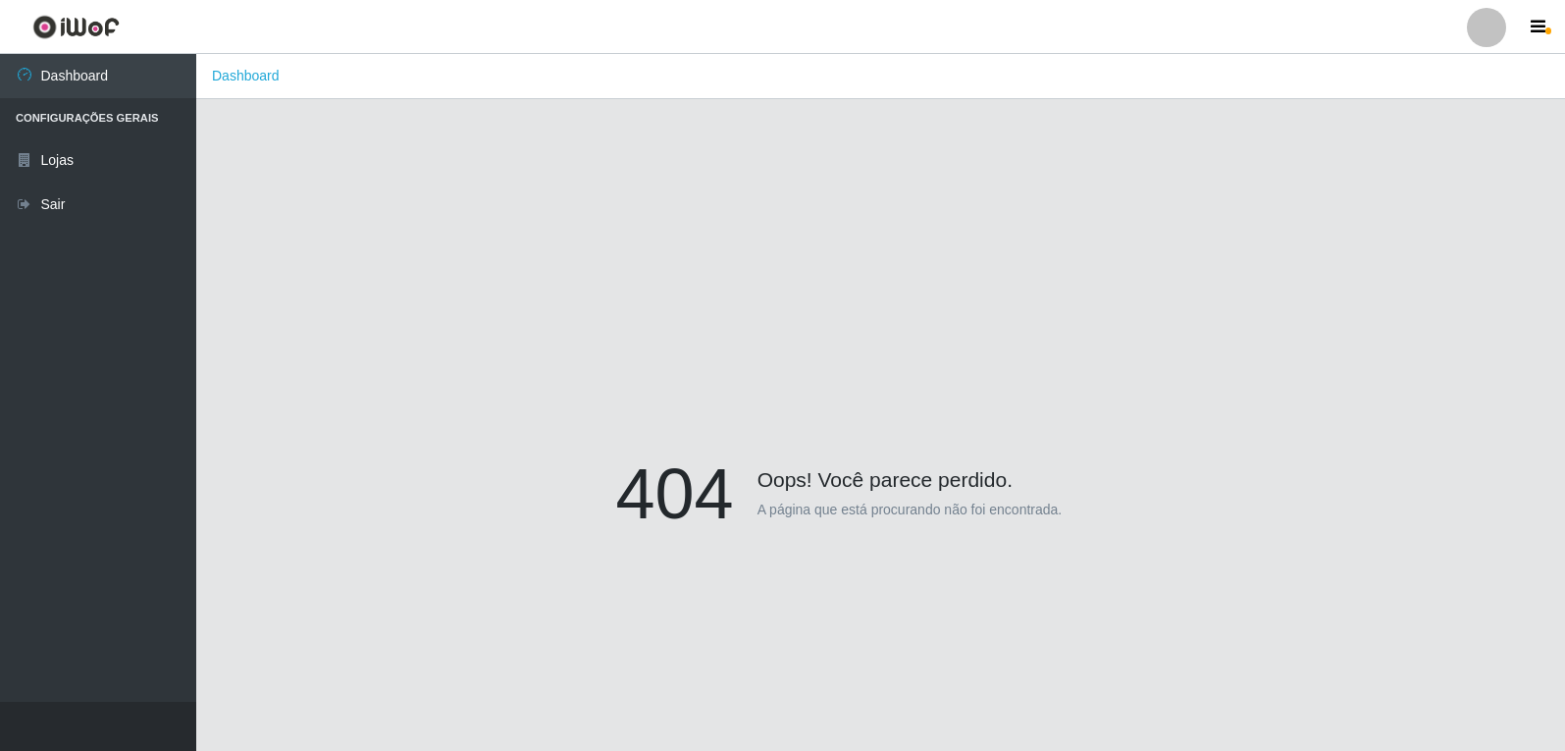
click at [106, 121] on li "Configurações Gerais" at bounding box center [98, 118] width 196 height 40
drag, startPoint x: 564, startPoint y: 282, endPoint x: 553, endPoint y: 289, distance: 13.6
click at [560, 282] on div "404 Oops! Você parece perdido. A página que está procurando não foi encontrada." at bounding box center [881, 498] width 1310 height 751
click at [1481, 20] on div at bounding box center [1486, 27] width 39 height 39
click at [1441, 111] on button "Alterar Senha" at bounding box center [1448, 111] width 177 height 41
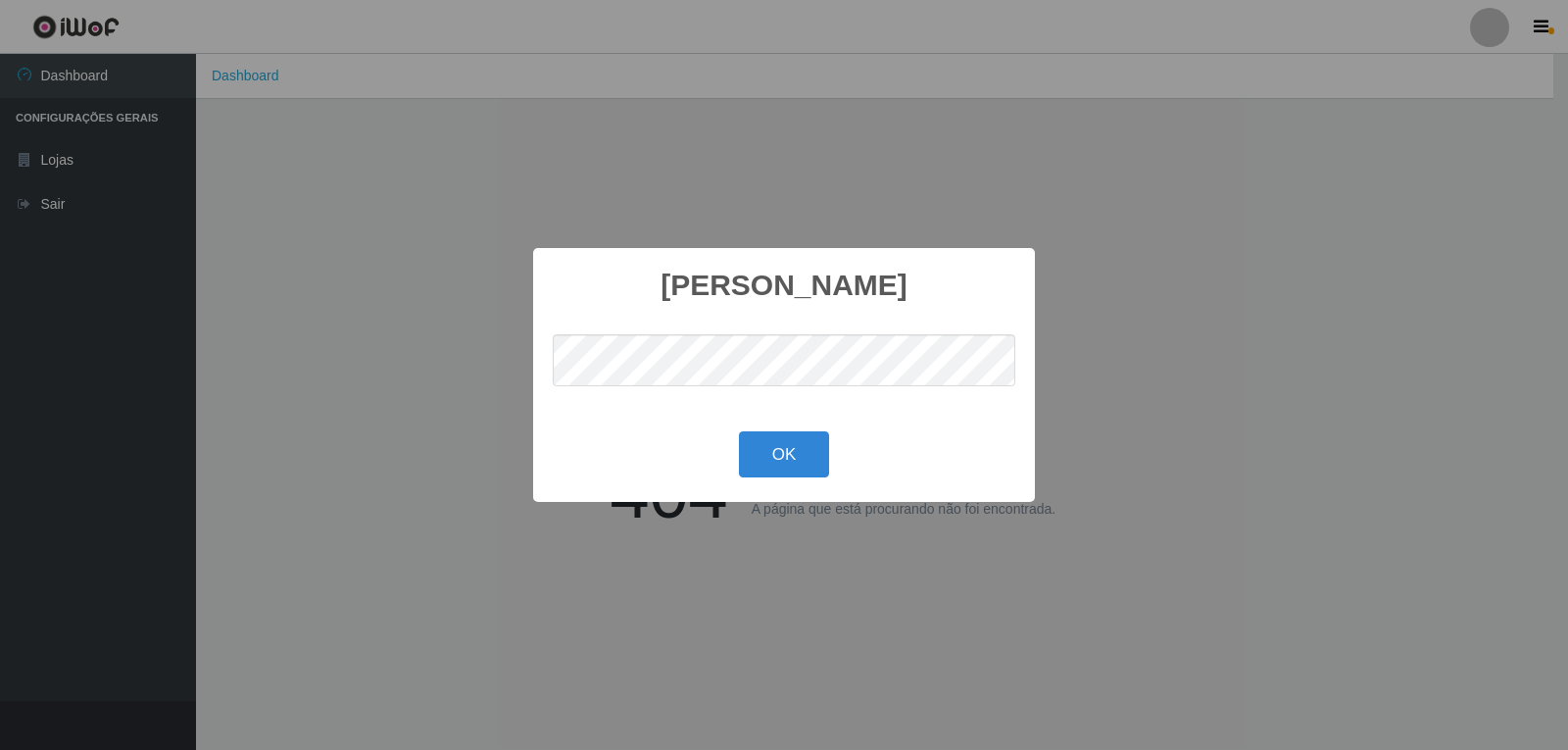
click at [1289, 394] on div "Alterar senha × OK Cancel" at bounding box center [784, 375] width 1568 height 750
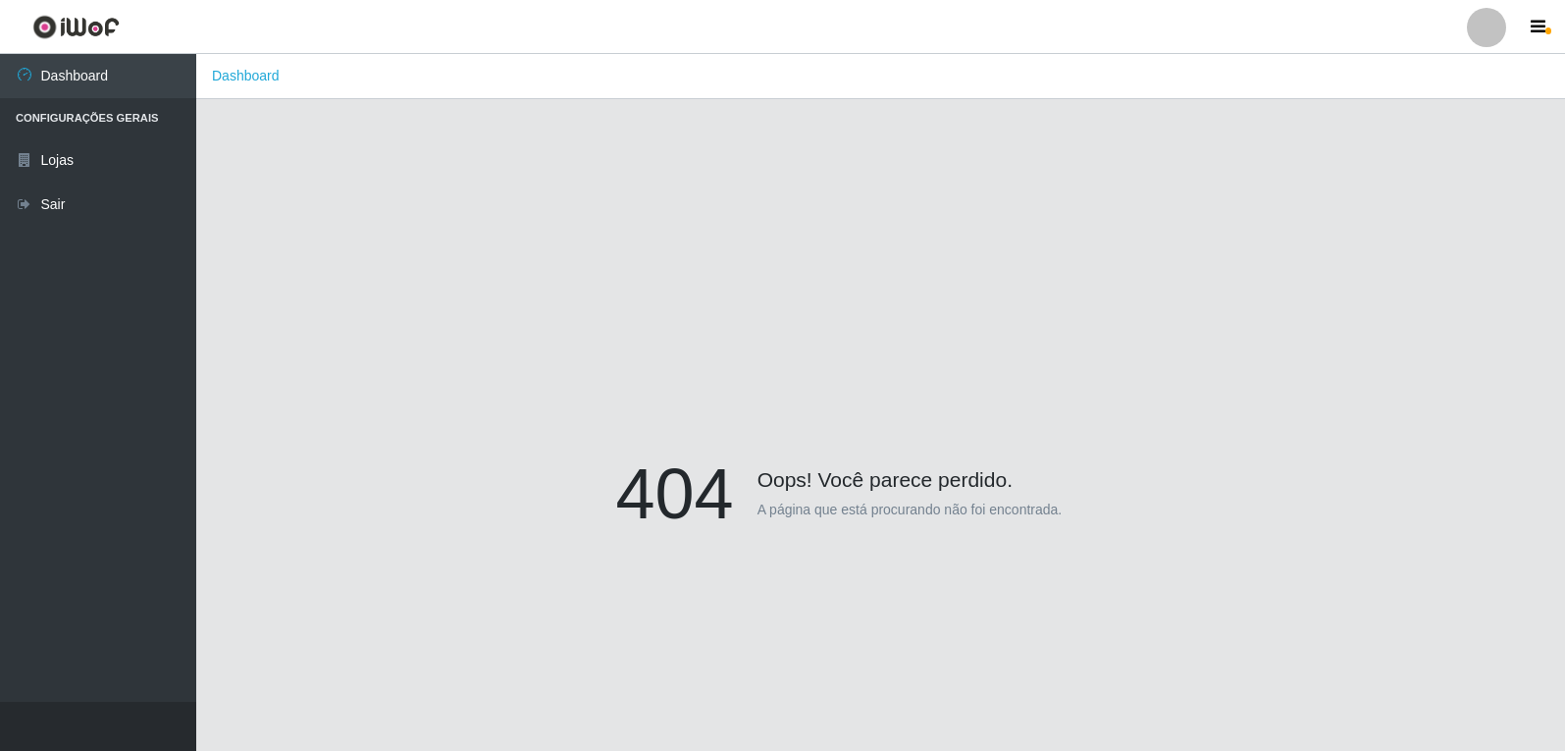
click at [1495, 36] on div at bounding box center [1486, 27] width 39 height 39
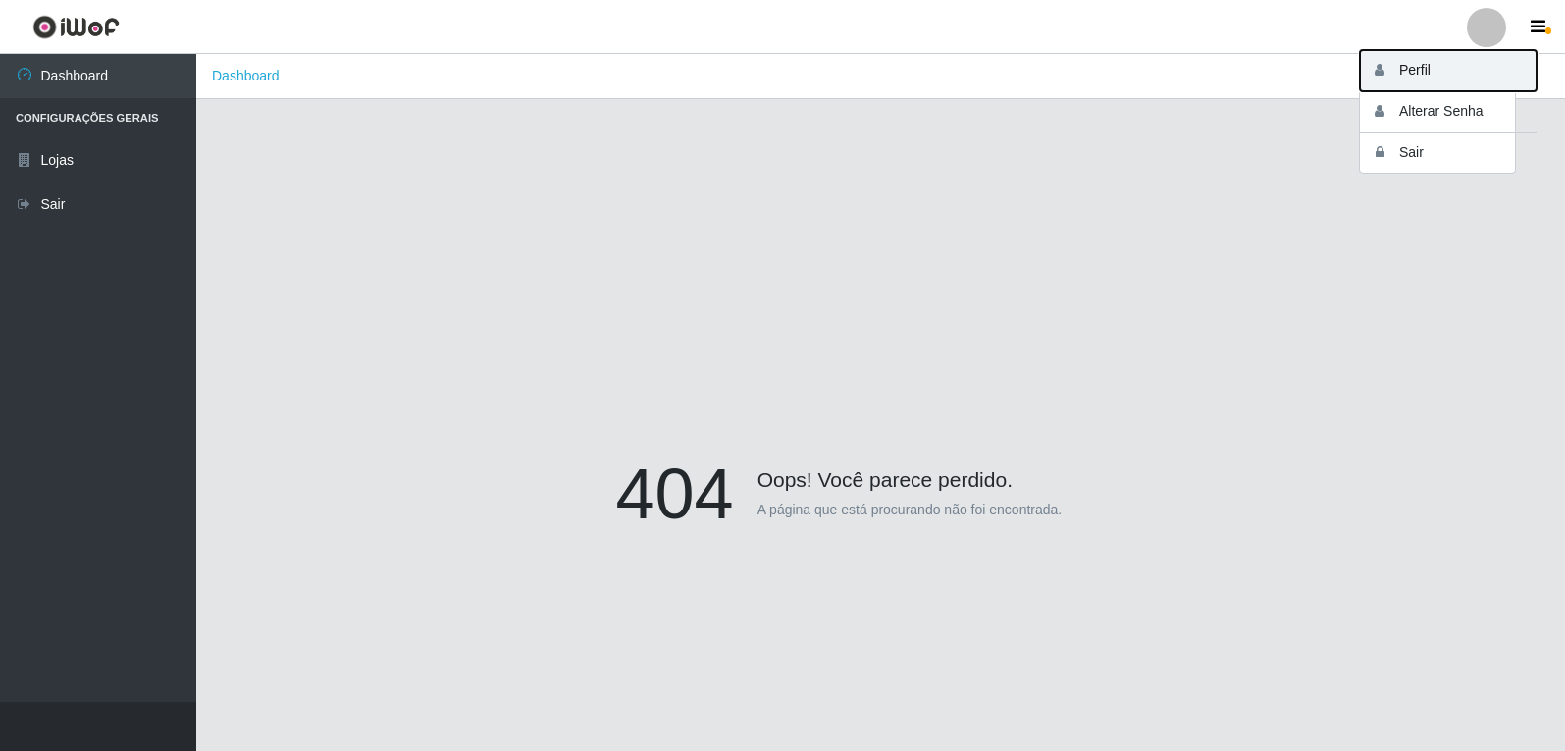
click at [1420, 69] on button "Perfil" at bounding box center [1448, 70] width 177 height 41
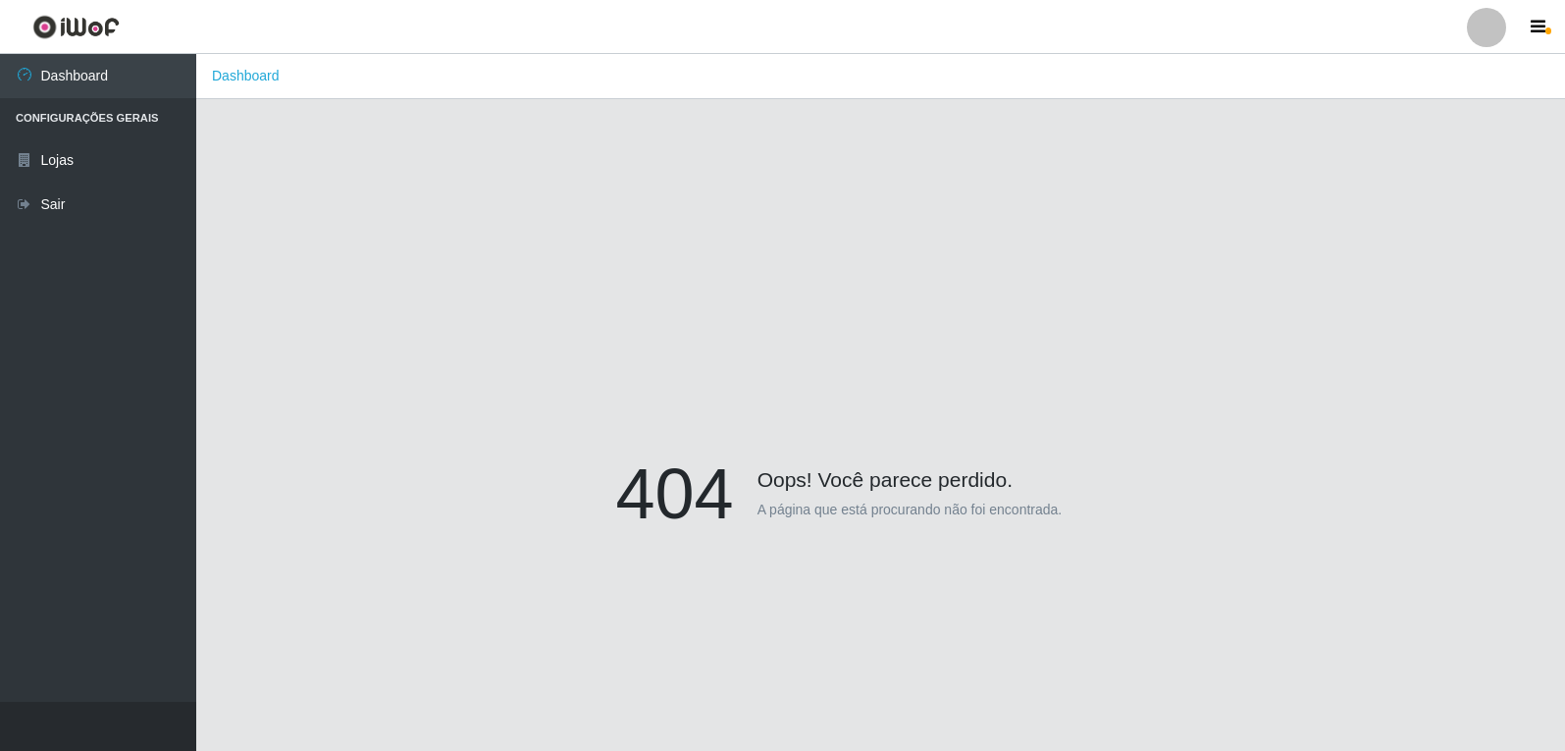
click at [138, 117] on li "Configurações Gerais" at bounding box center [98, 118] width 196 height 40
click at [35, 163] on link "Lojas" at bounding box center [98, 160] width 196 height 44
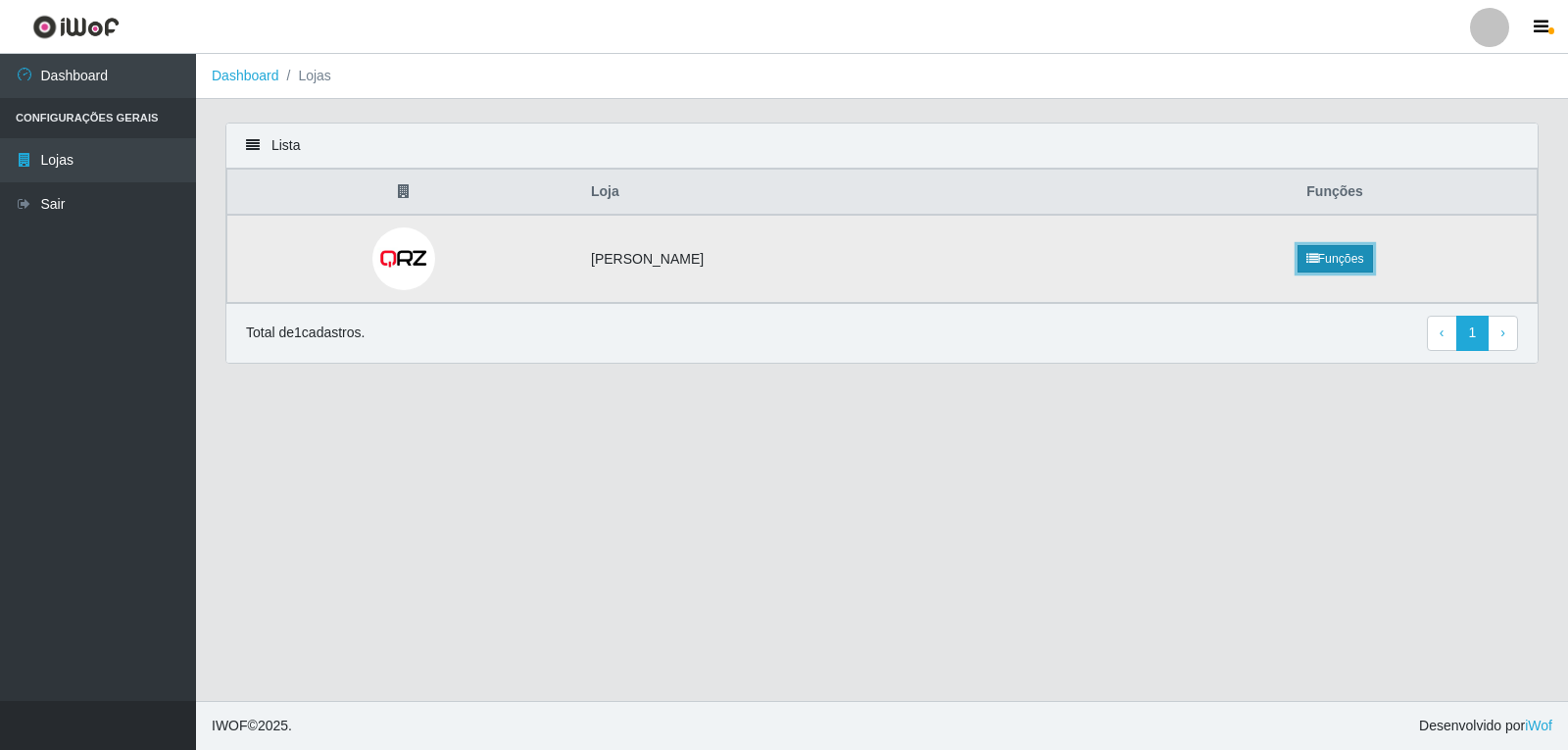
click at [1373, 261] on link "Funções" at bounding box center [1335, 258] width 76 height 27
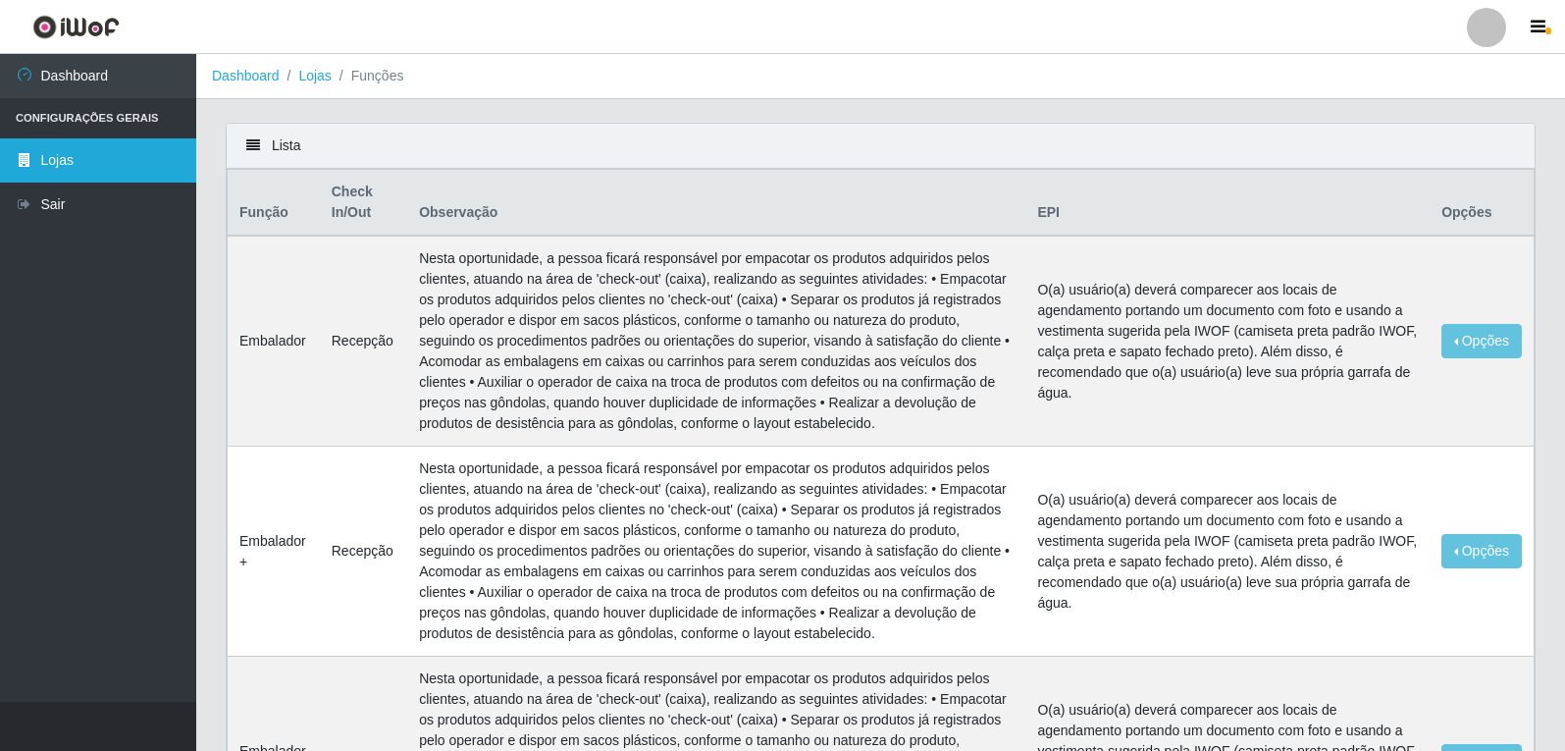
click at [44, 162] on link "Lojas" at bounding box center [98, 160] width 196 height 44
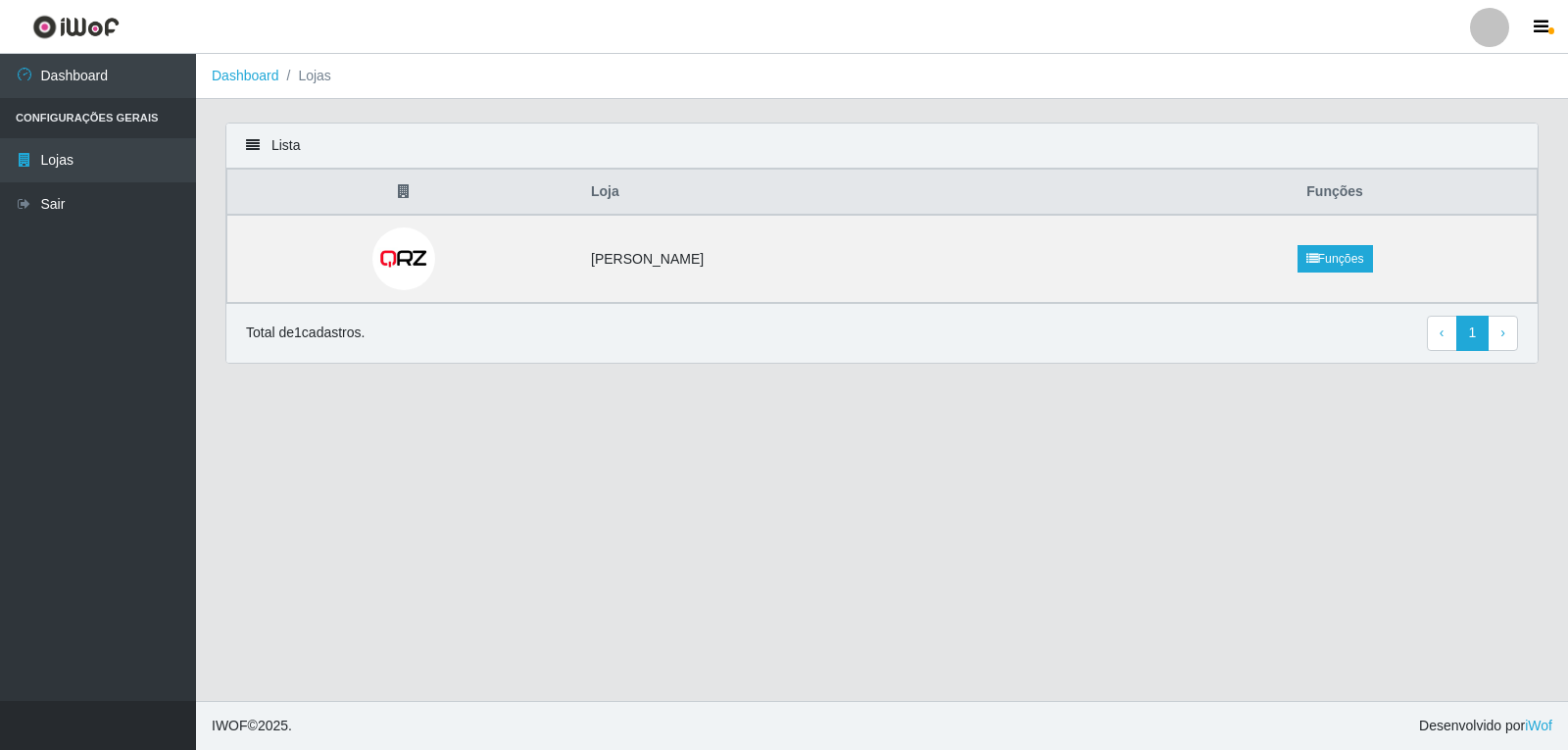
click at [1488, 21] on div at bounding box center [1489, 27] width 39 height 39
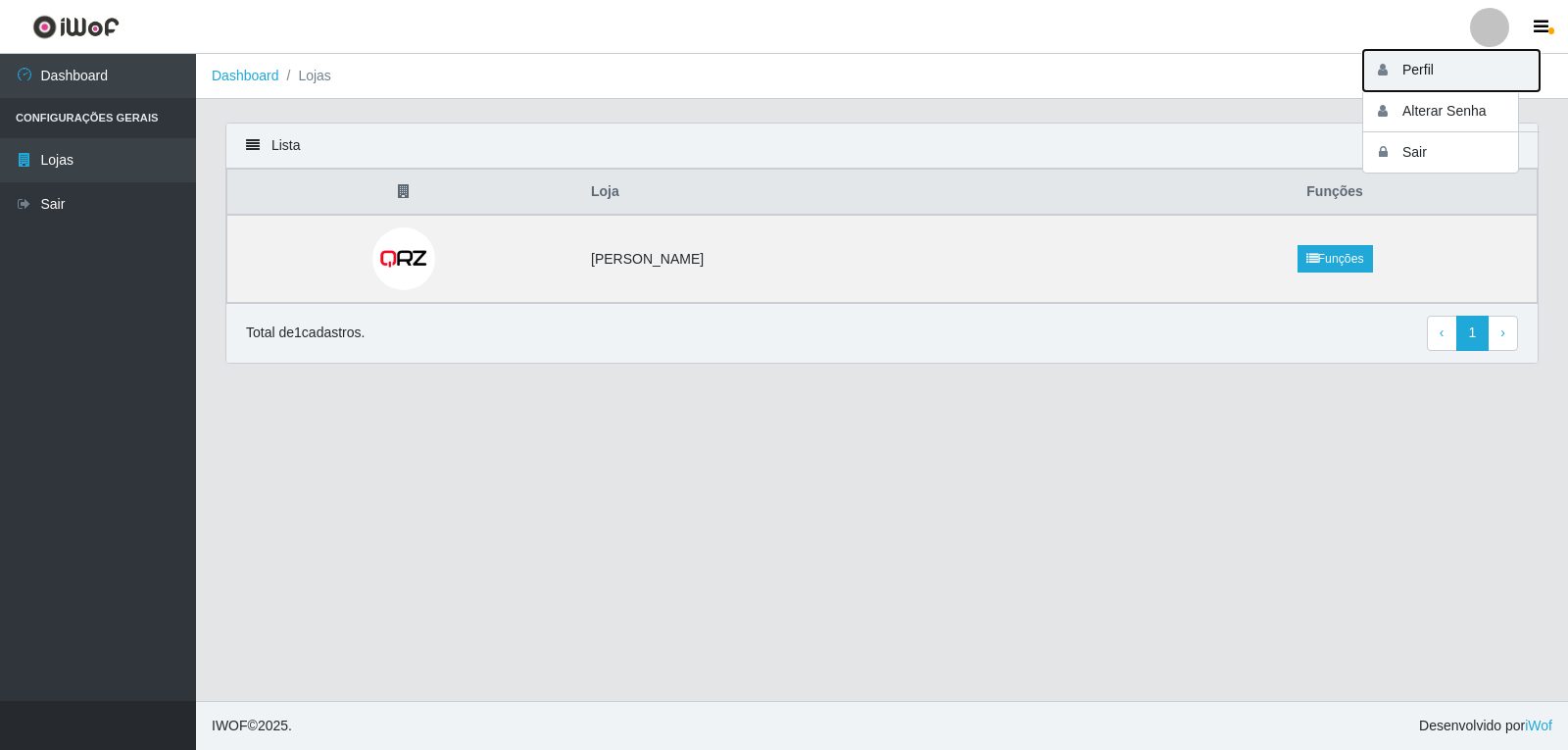
click at [1405, 67] on button "Perfil" at bounding box center [1451, 70] width 177 height 41
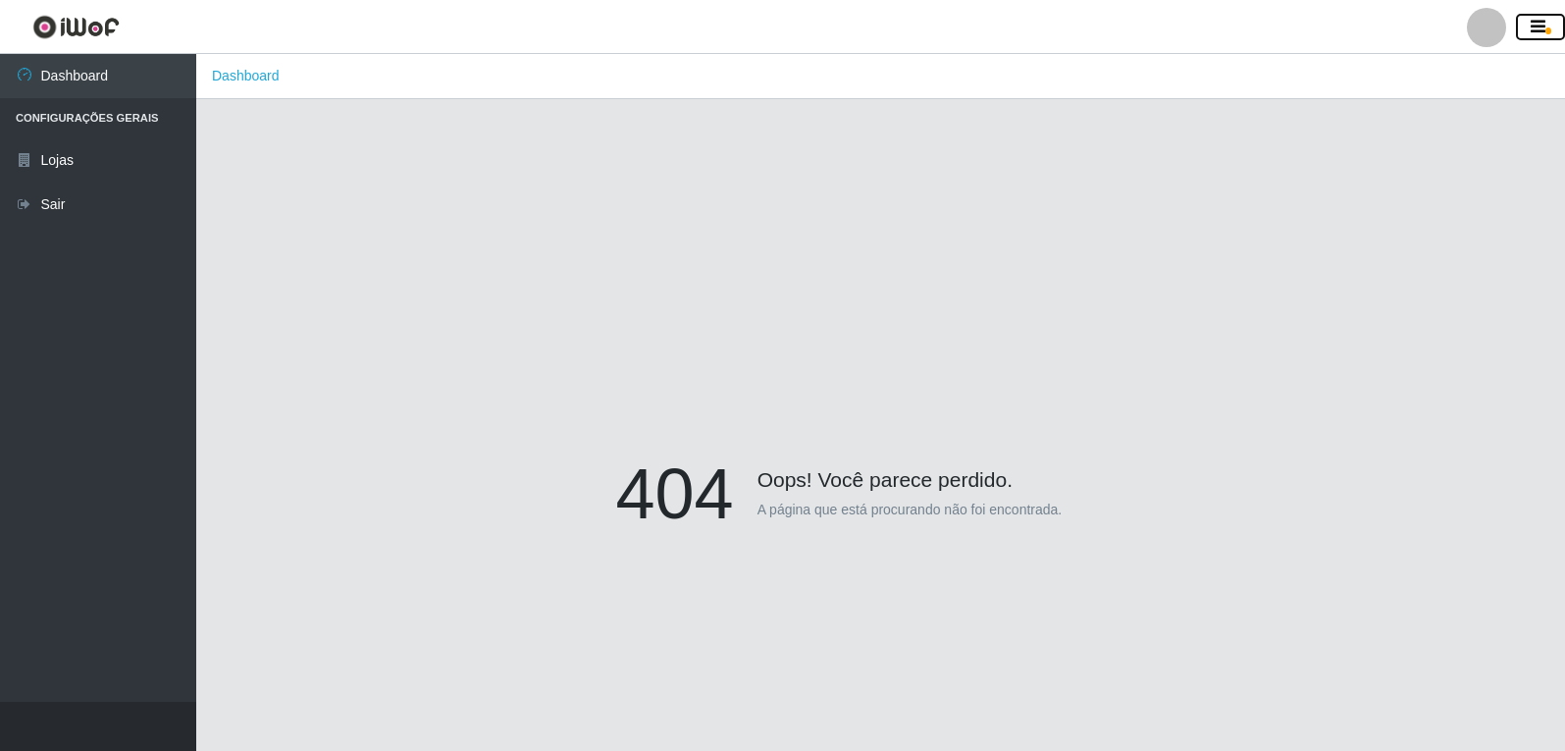
click at [1533, 29] on icon "button" at bounding box center [1538, 28] width 15 height 18
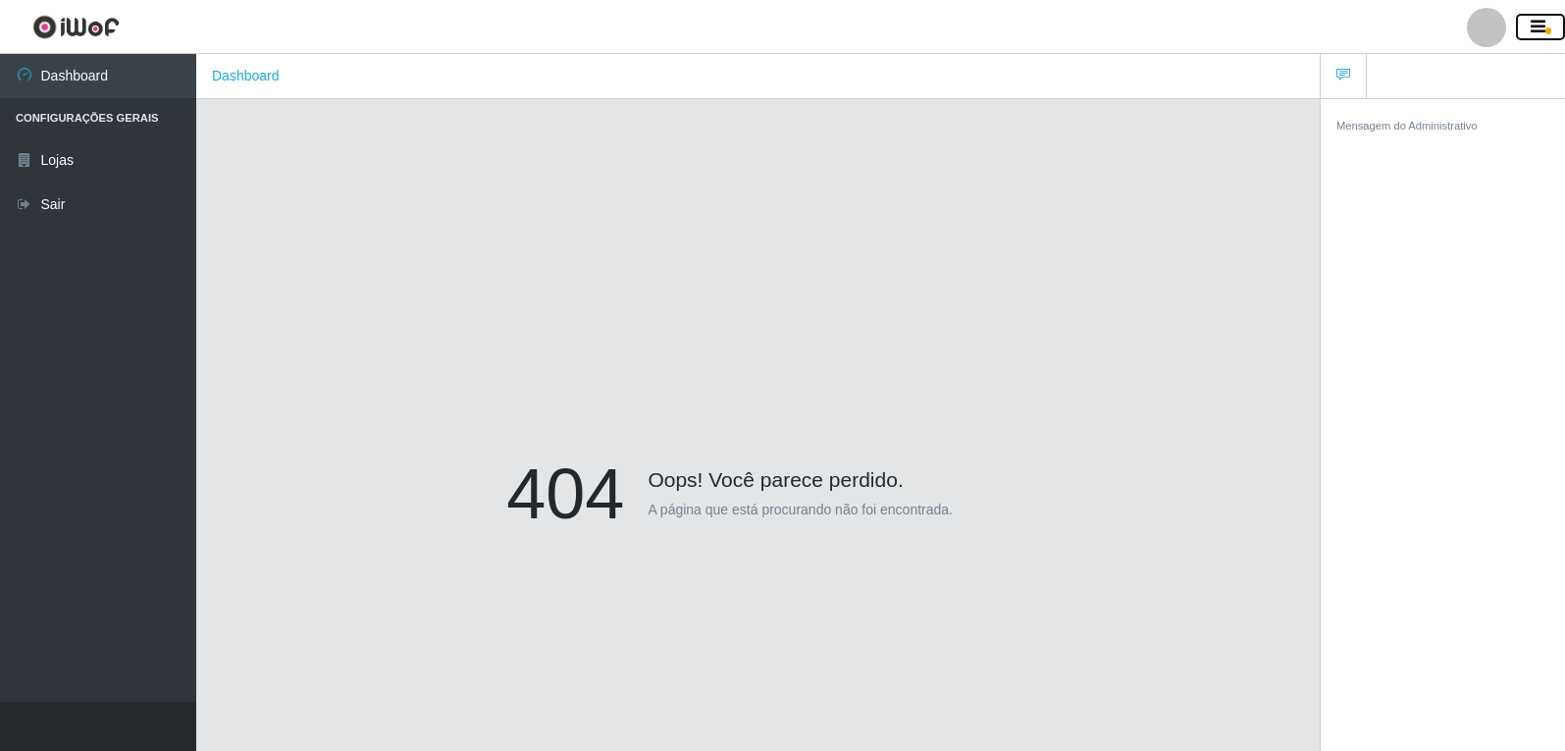
click at [1533, 29] on icon "button" at bounding box center [1538, 28] width 15 height 18
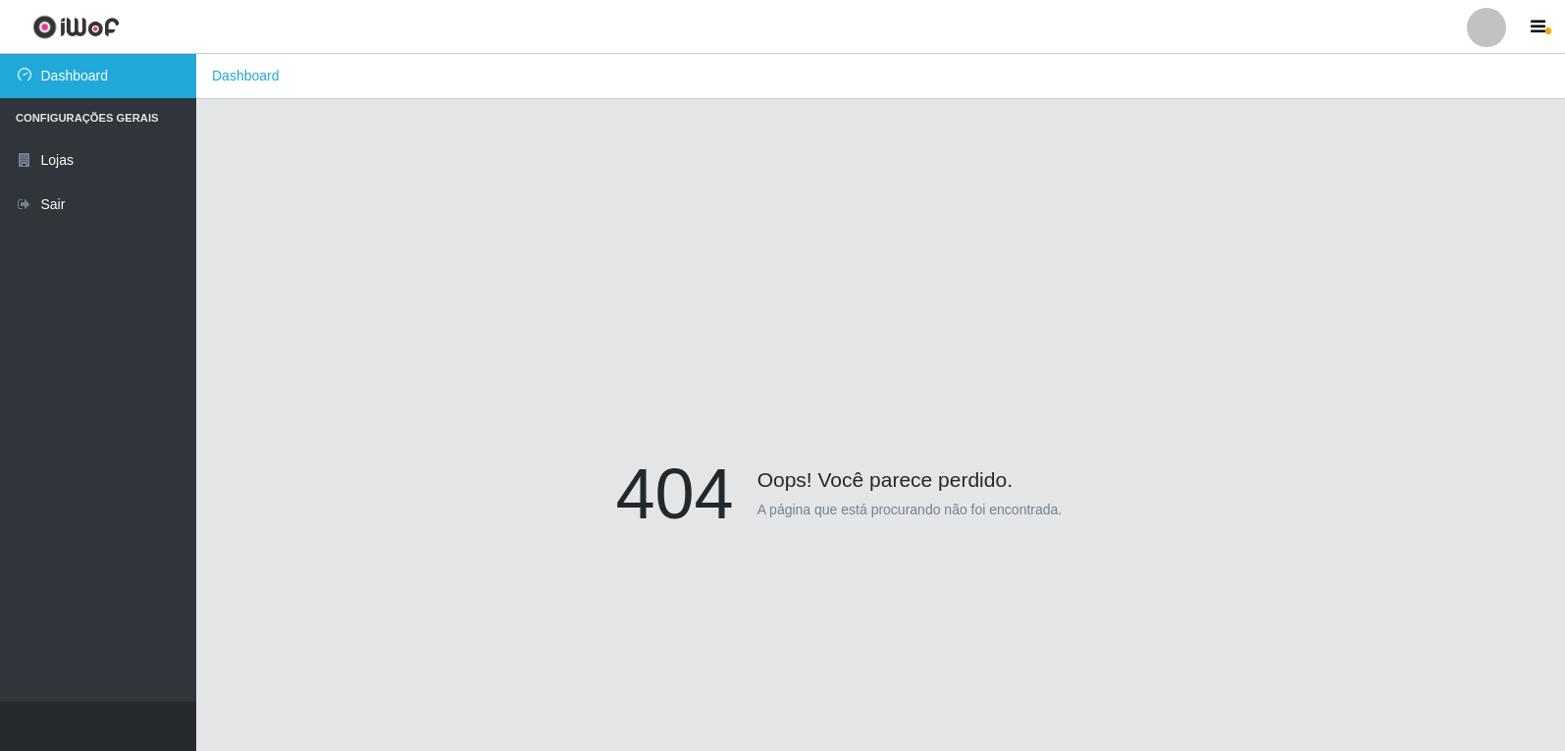
click at [81, 62] on link "Dashboard" at bounding box center [98, 76] width 196 height 44
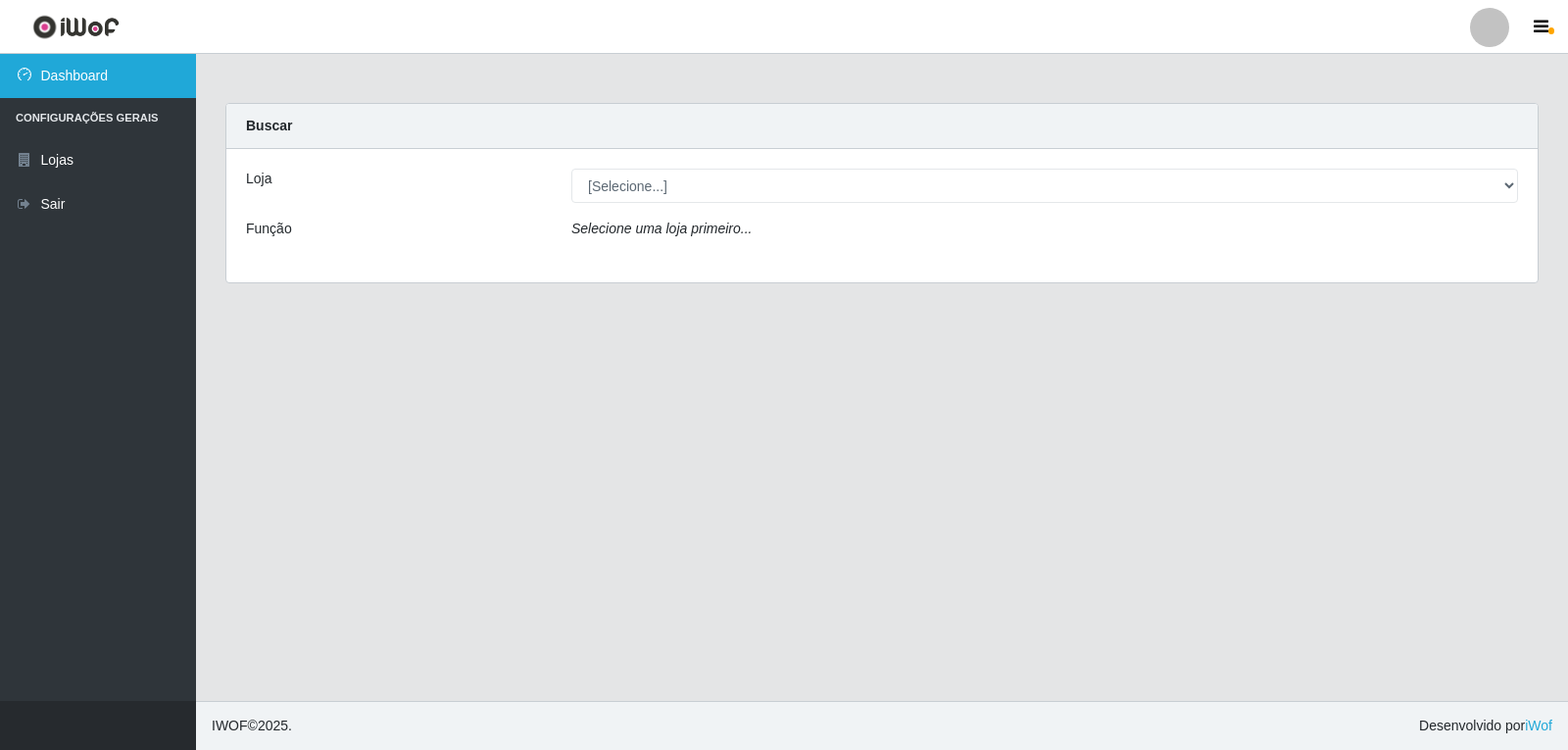
click at [97, 79] on link "Dashboard" at bounding box center [98, 76] width 196 height 44
click at [78, 119] on li "Configurações Gerais" at bounding box center [98, 118] width 196 height 40
click at [95, 114] on li "Configurações Gerais" at bounding box center [98, 118] width 196 height 40
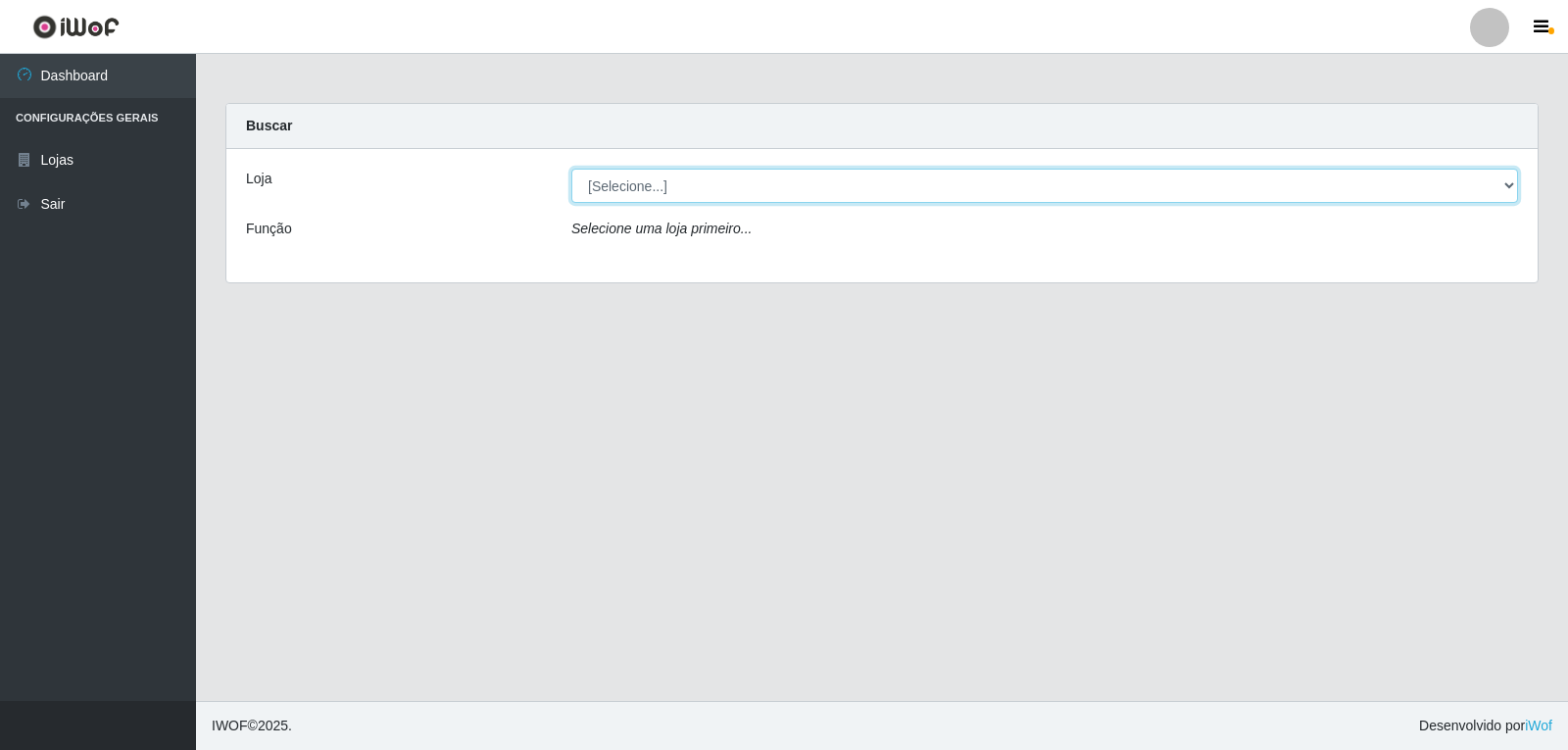
click at [1514, 189] on select "[Selecione...] [PERSON_NAME]" at bounding box center [1045, 186] width 947 height 34
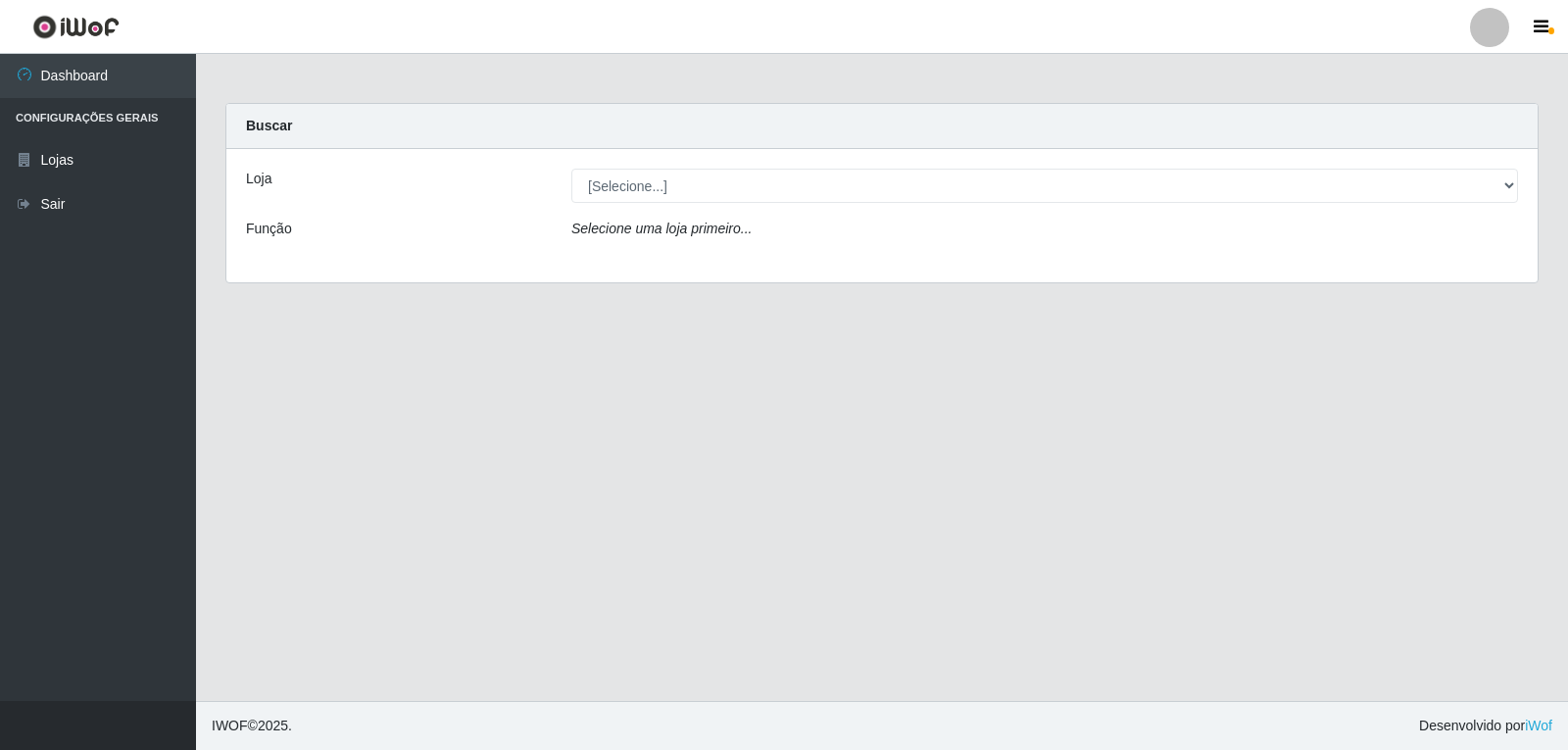
click at [901, 258] on div "Loja [Selecione...] [PERSON_NAME] Função Selecione uma loja primeiro..." at bounding box center [882, 215] width 1311 height 133
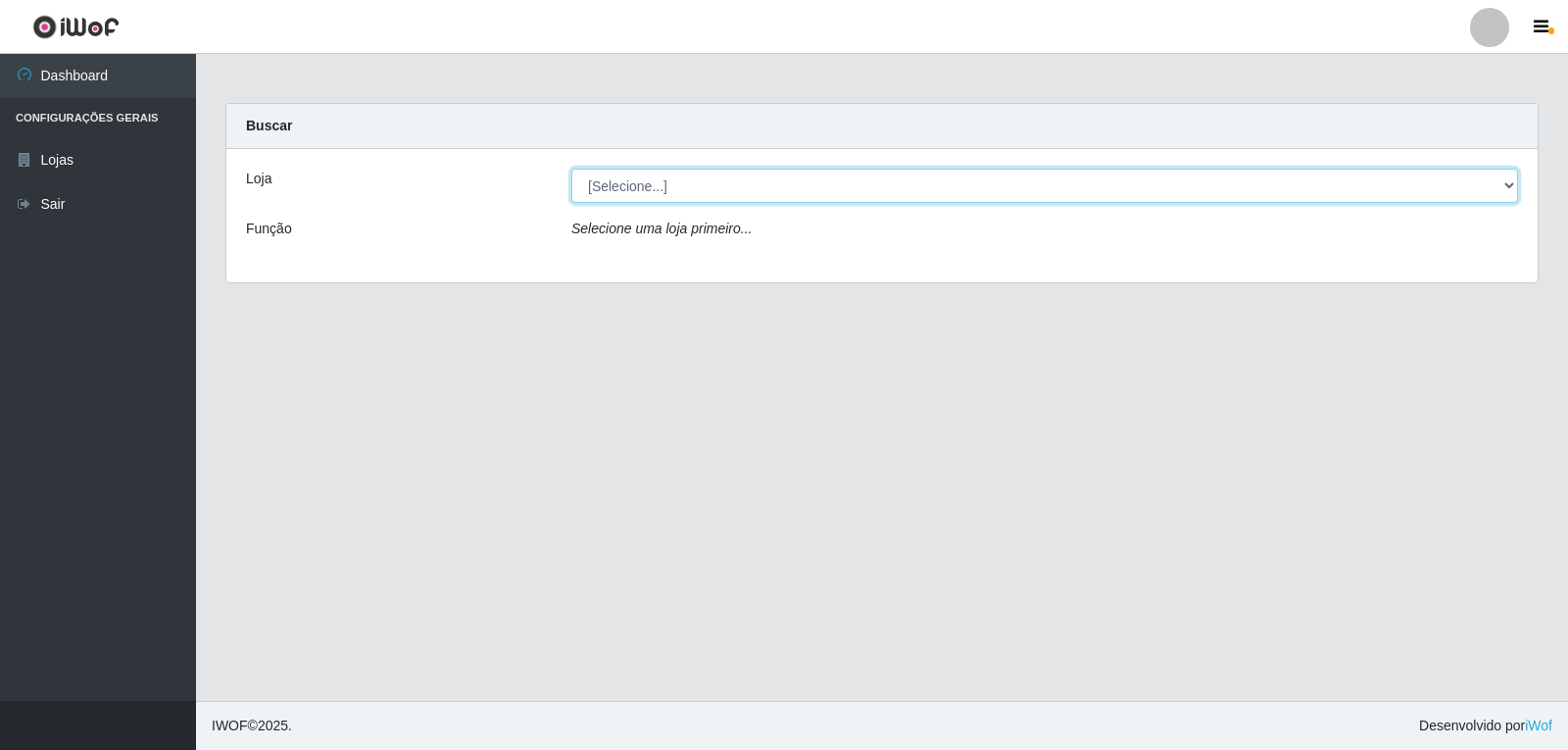
click at [1512, 190] on select "[Selecione...] [PERSON_NAME]" at bounding box center [1045, 186] width 947 height 34
select select "523"
click at [571, 169] on select "[Selecione...] [PERSON_NAME]" at bounding box center [1045, 186] width 947 height 34
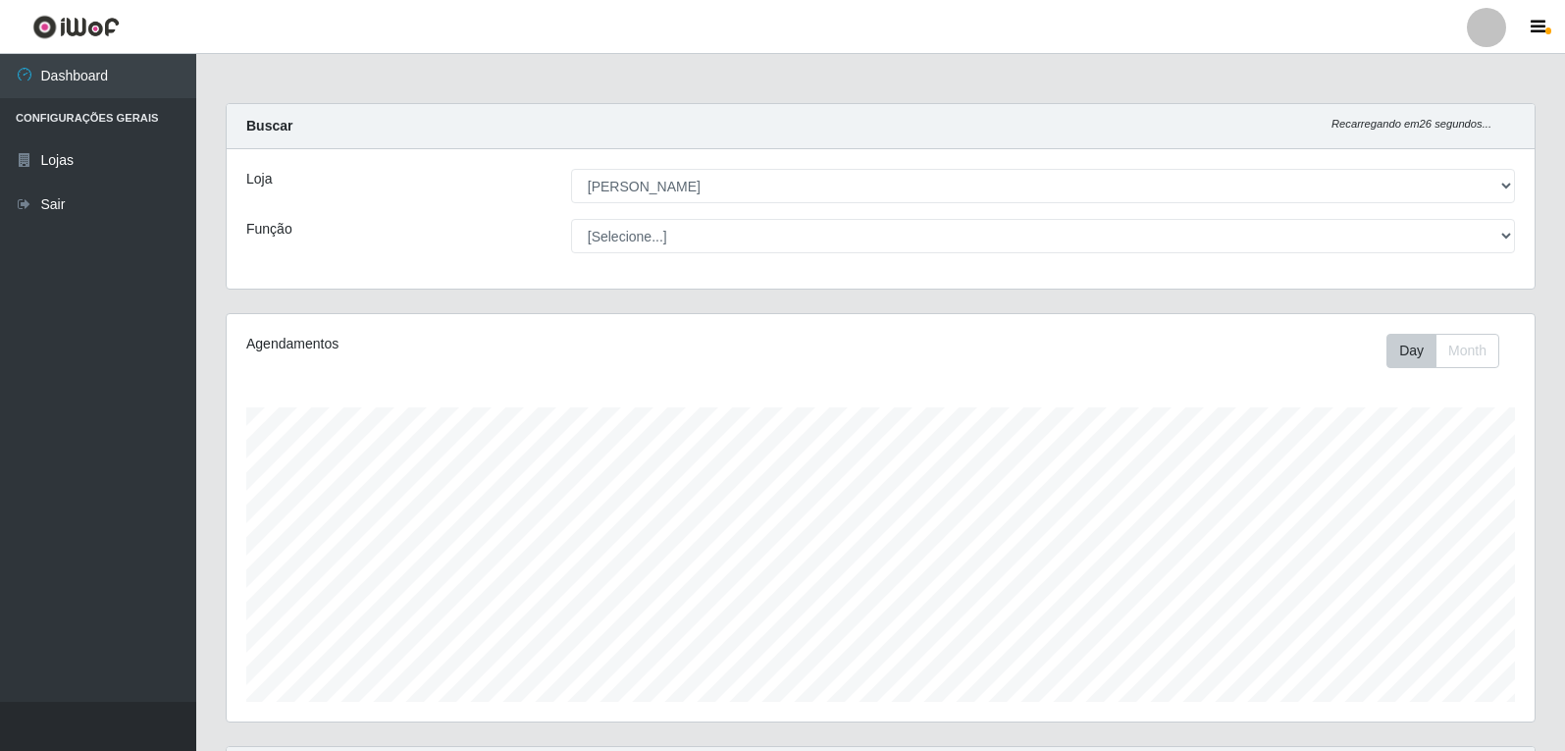
click at [1494, 26] on div at bounding box center [1486, 27] width 39 height 39
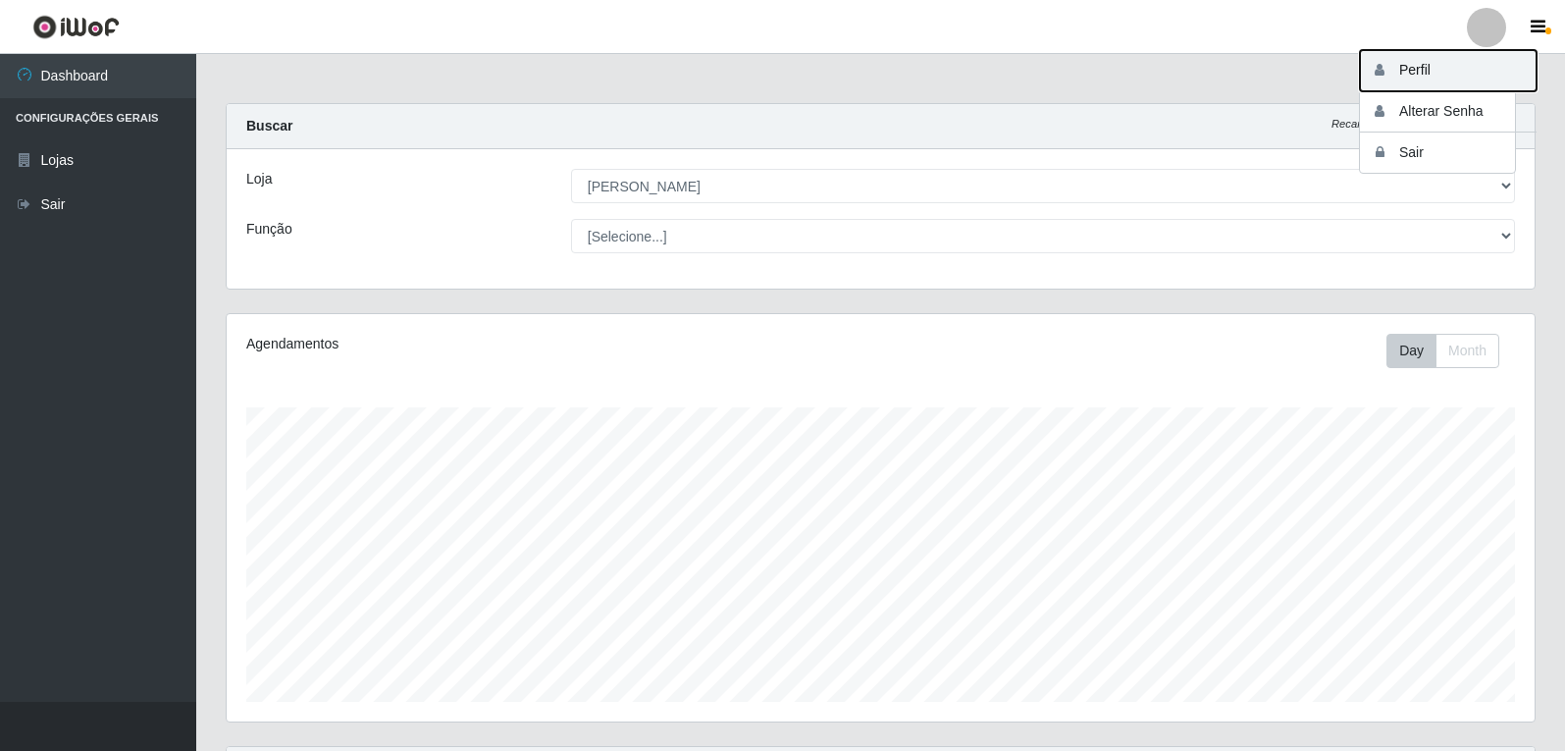
click at [1425, 70] on button "Perfil" at bounding box center [1448, 70] width 177 height 41
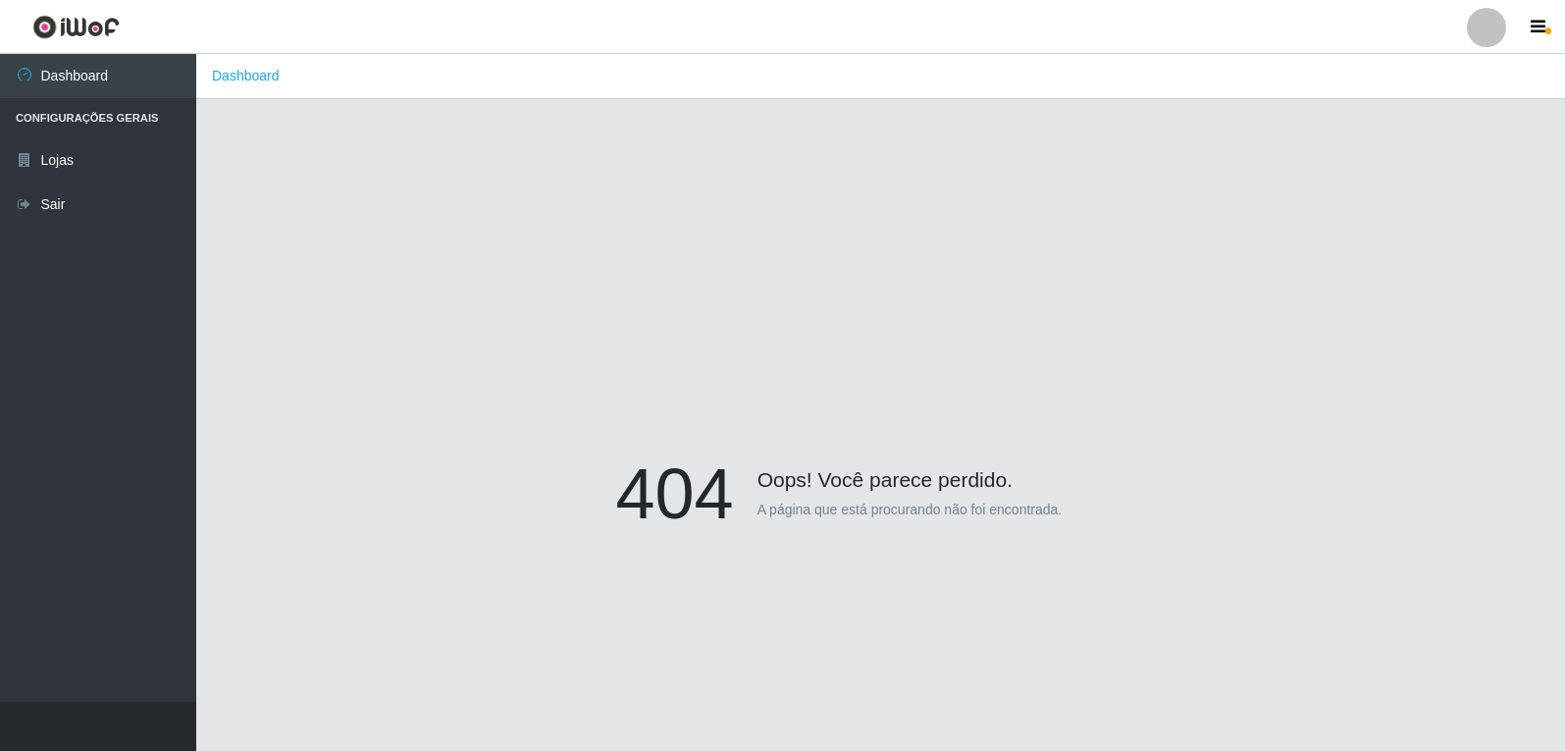
click at [102, 119] on li "Configurações Gerais" at bounding box center [98, 118] width 196 height 40
click at [102, 80] on link "Dashboard" at bounding box center [98, 76] width 196 height 44
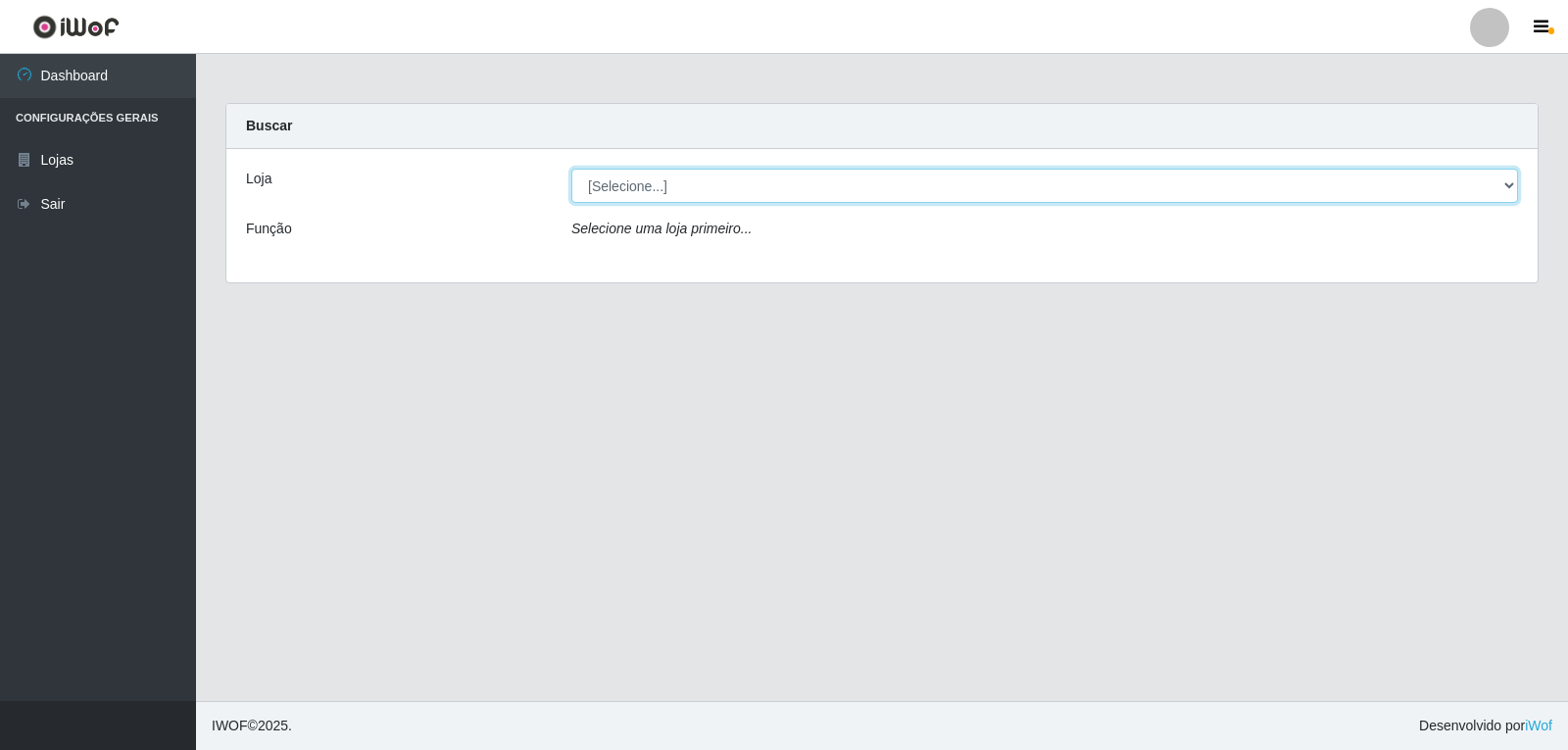
click at [1504, 182] on select "[Selecione...] [PERSON_NAME]" at bounding box center [1045, 186] width 947 height 34
select select "523"
click at [571, 169] on select "[Selecione...] [PERSON_NAME]" at bounding box center [1045, 186] width 947 height 34
